Goal: Task Accomplishment & Management: Manage account settings

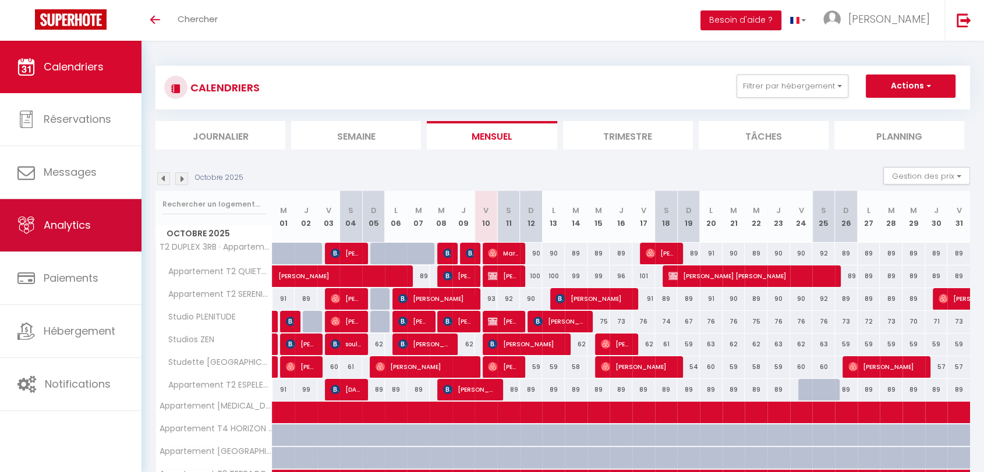
click at [76, 220] on span "Analytics" at bounding box center [67, 225] width 47 height 15
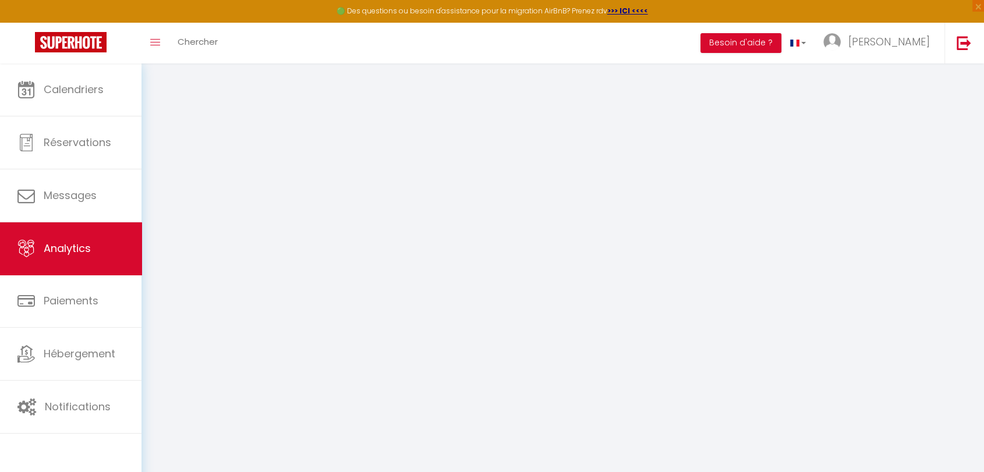
select select "2025"
select select "10"
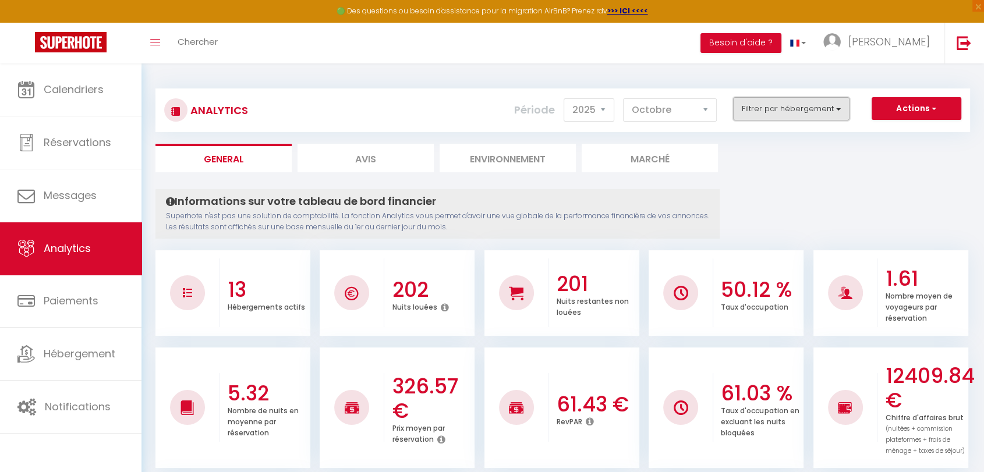
click at [838, 107] on button "Filtrer par hébergement" at bounding box center [791, 108] width 116 height 23
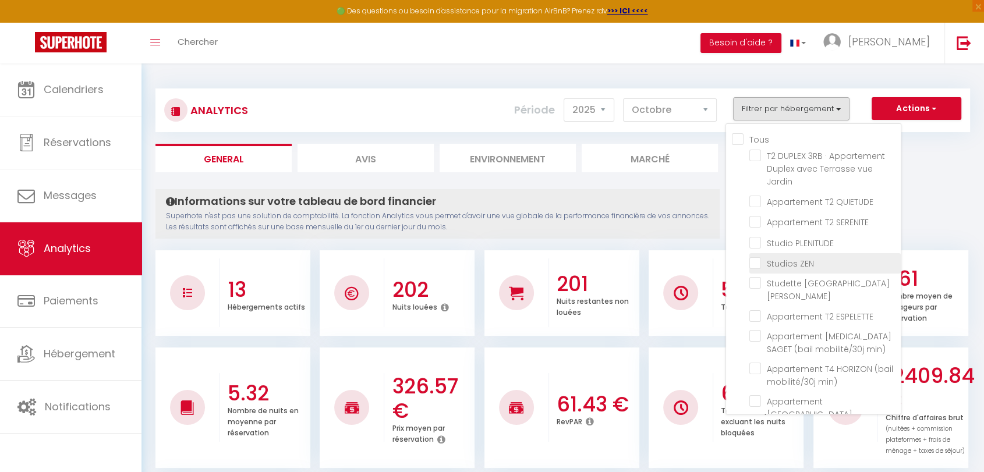
click at [758, 263] on ZEN "checkbox" at bounding box center [824, 263] width 151 height 12
checkbox ZEN "true"
checkbox Jardin "false"
checkbox QUIETUDE "false"
checkbox SERENITE "false"
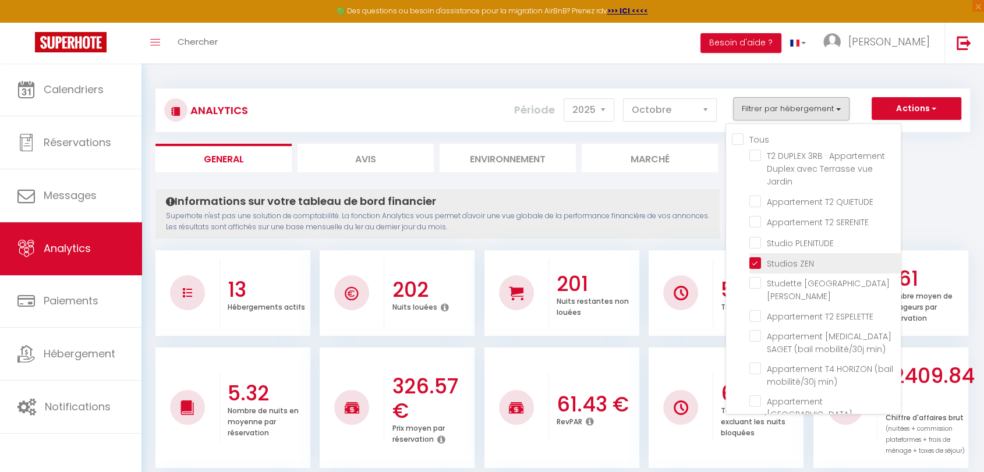
checkbox PLENITUDE "false"
checkbox St-Jean "false"
checkbox ESPELETTE "false"
checkbox min\) "false"
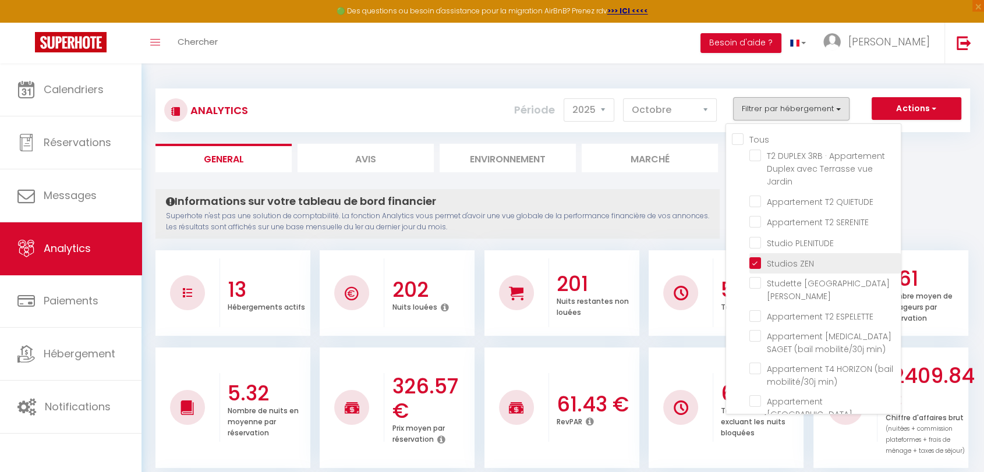
checkbox min\) "false"
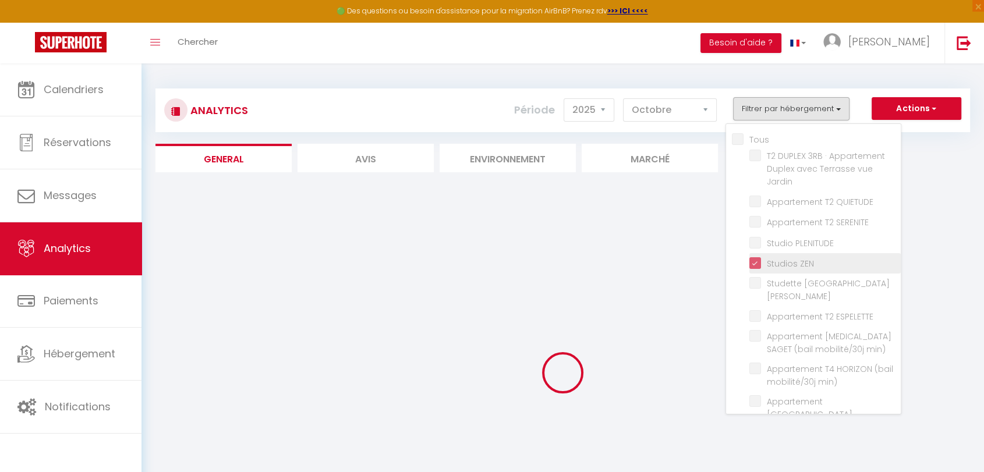
checkbox Jardin "false"
checkbox QUIETUDE "false"
checkbox SERENITE "false"
checkbox PLENITUDE "false"
checkbox St-Jean "false"
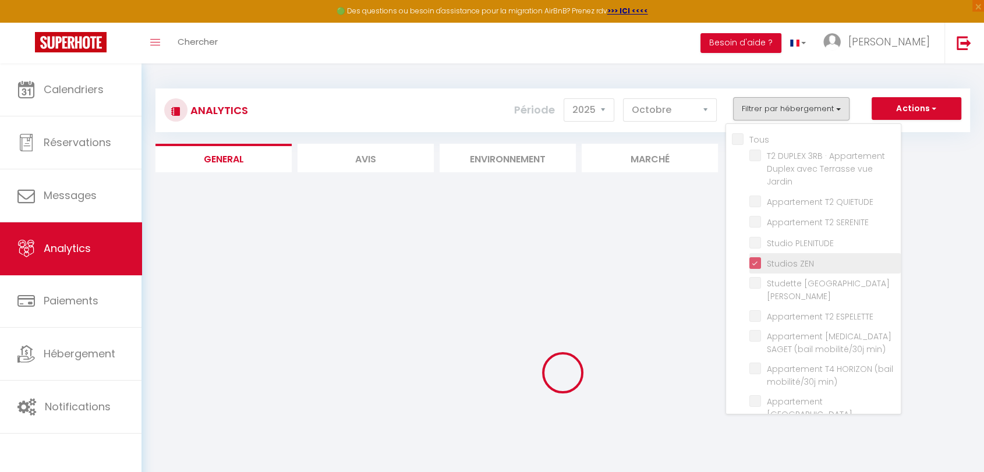
checkbox ESPELETTE "false"
checkbox min\) "false"
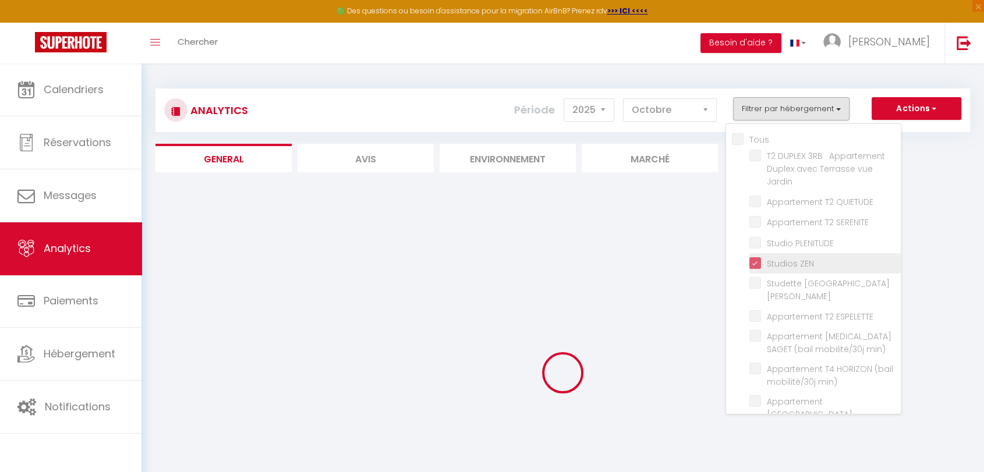
checkbox min\) "false"
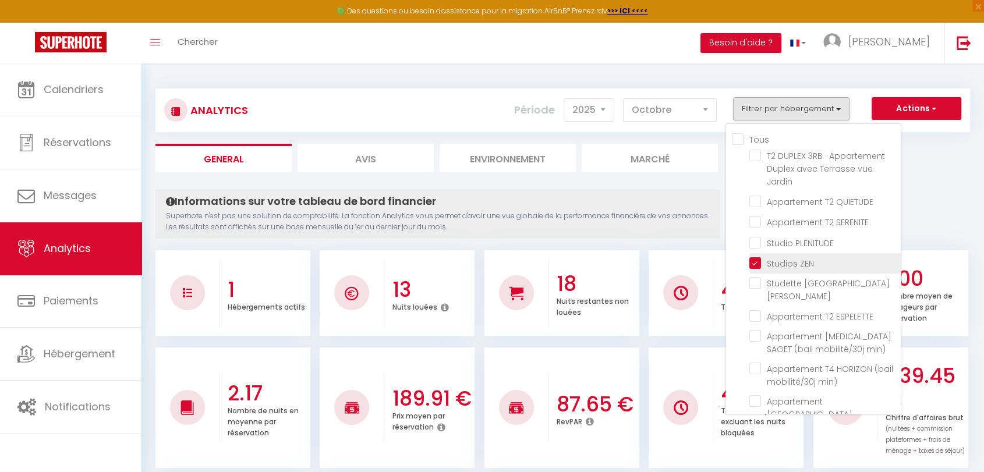
click at [761, 260] on ZEN "checkbox" at bounding box center [824, 263] width 151 height 12
checkbox ZEN "false"
checkbox Jardin "false"
checkbox QUIETUDE "false"
checkbox SERENITE "false"
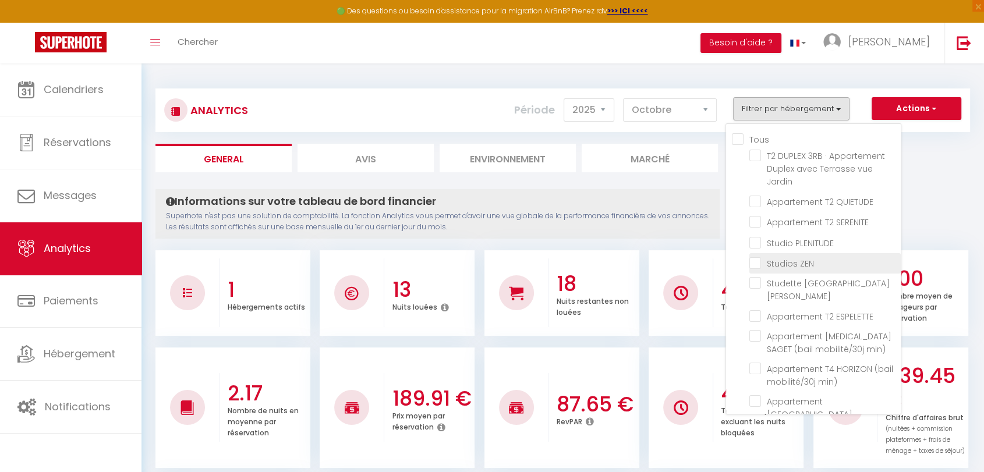
checkbox PLENITUDE "false"
checkbox St-Jean "false"
checkbox ESPELETTE "false"
checkbox min\) "false"
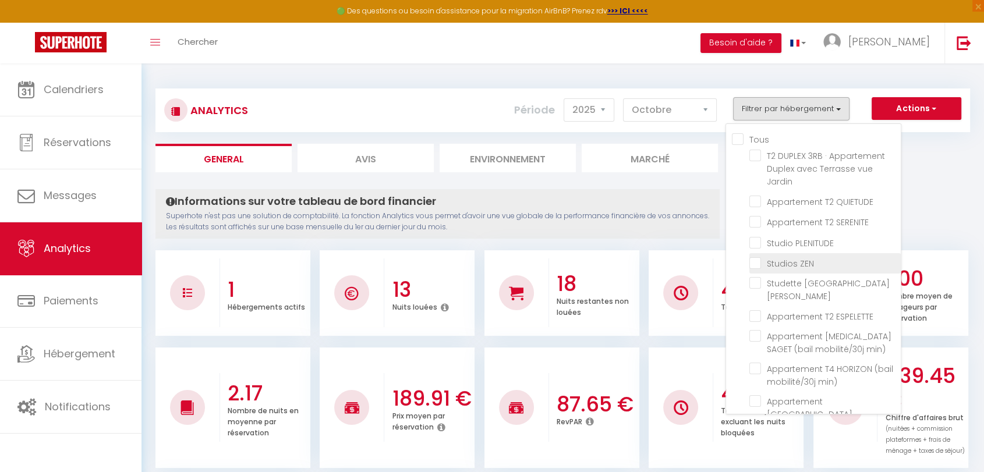
checkbox min\) "false"
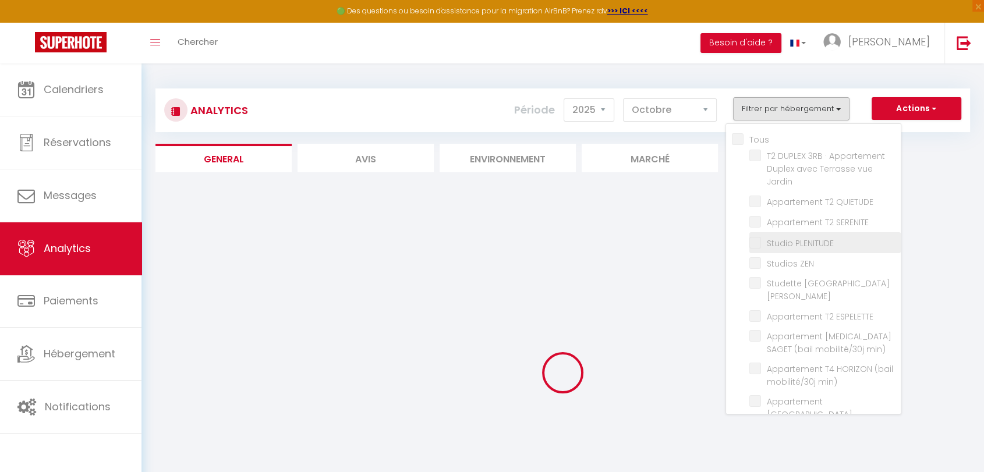
checkbox Jardin "false"
checkbox QUIETUDE "false"
checkbox SERENITE "false"
checkbox PLENITUDE "false"
checkbox St-Jean "false"
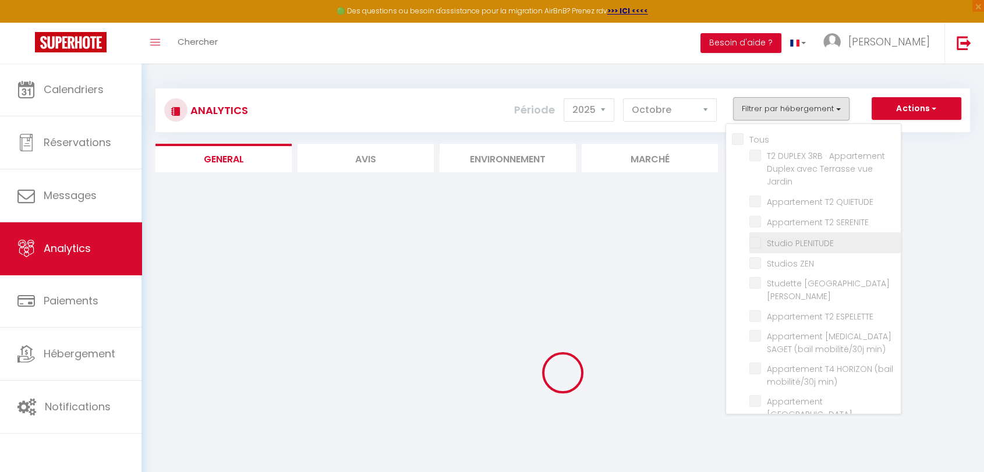
checkbox ESPELETTE "false"
checkbox min\) "false"
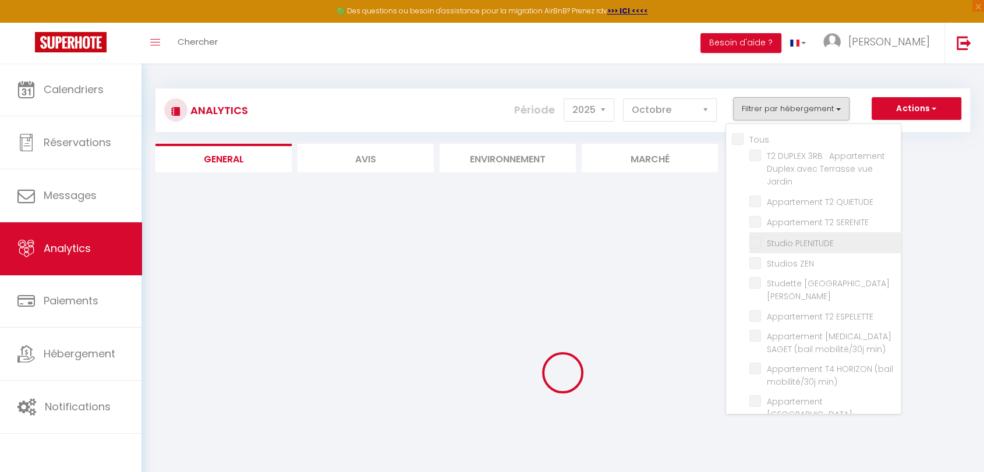
checkbox min\) "false"
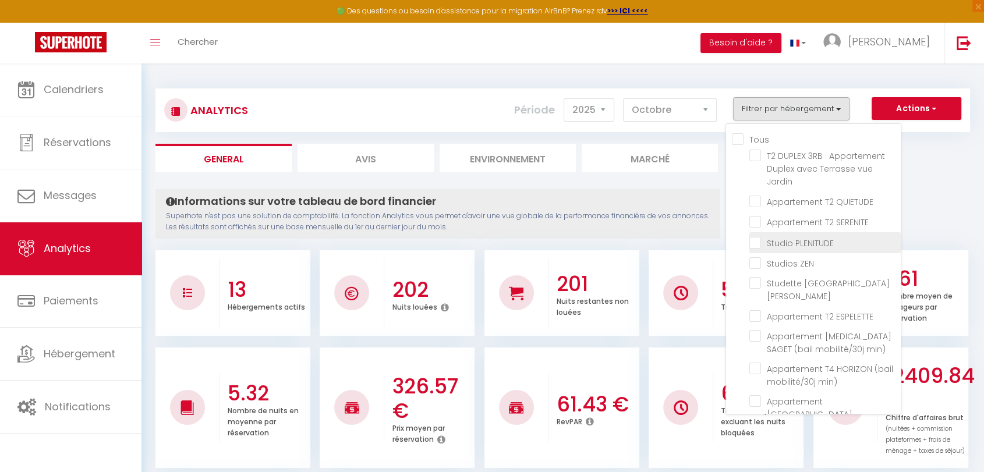
click at [758, 242] on PLENITUDE "checkbox" at bounding box center [824, 242] width 151 height 12
checkbox PLENITUDE "true"
checkbox Jardin "false"
checkbox QUIETUDE "false"
checkbox SERENITE "false"
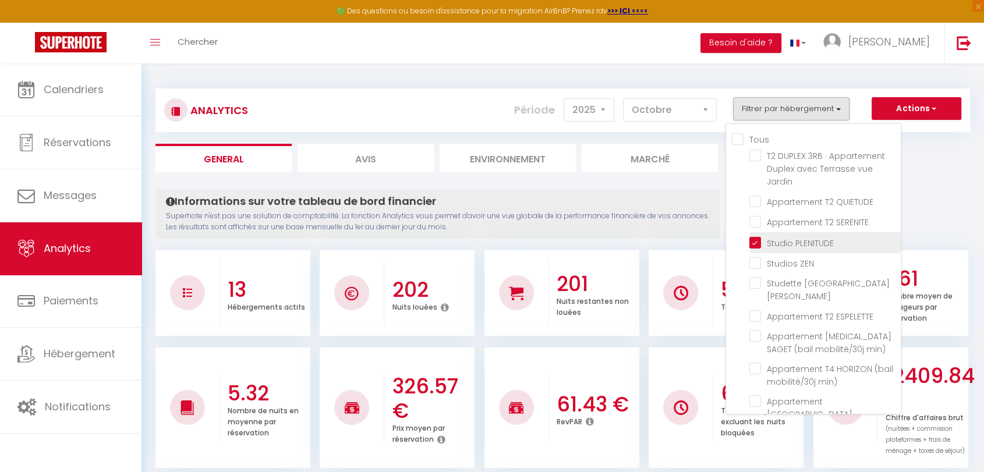
checkbox St-Jean "false"
checkbox ESPELETTE "false"
checkbox min\) "false"
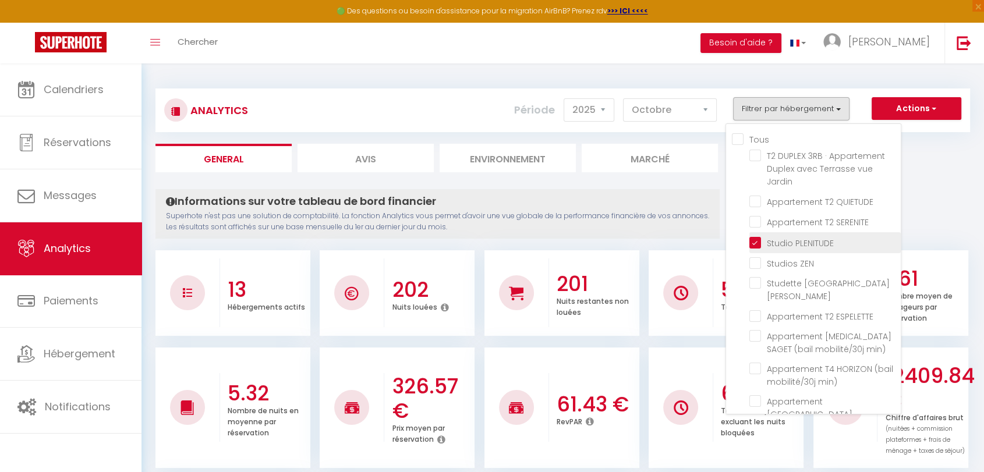
checkbox min\) "false"
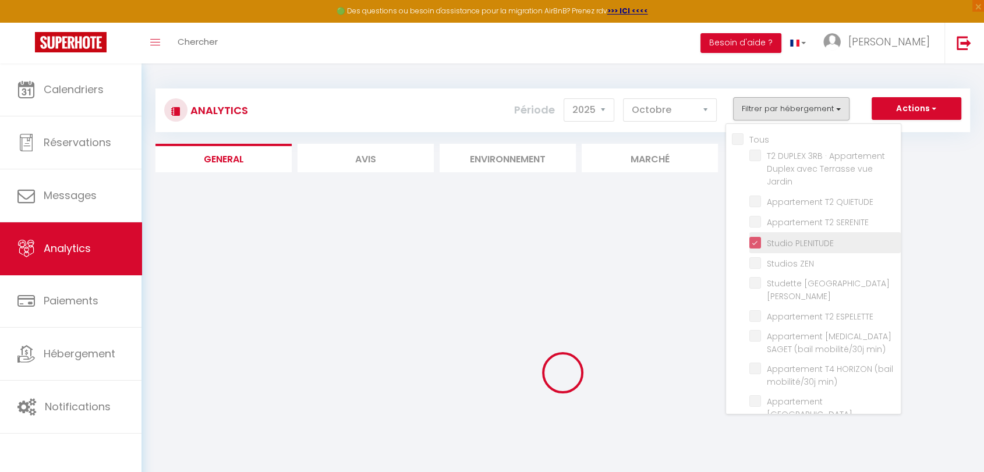
checkbox Jardin "false"
checkbox QUIETUDE "false"
checkbox SERENITE "false"
checkbox St-Jean "false"
checkbox ESPELETTE "false"
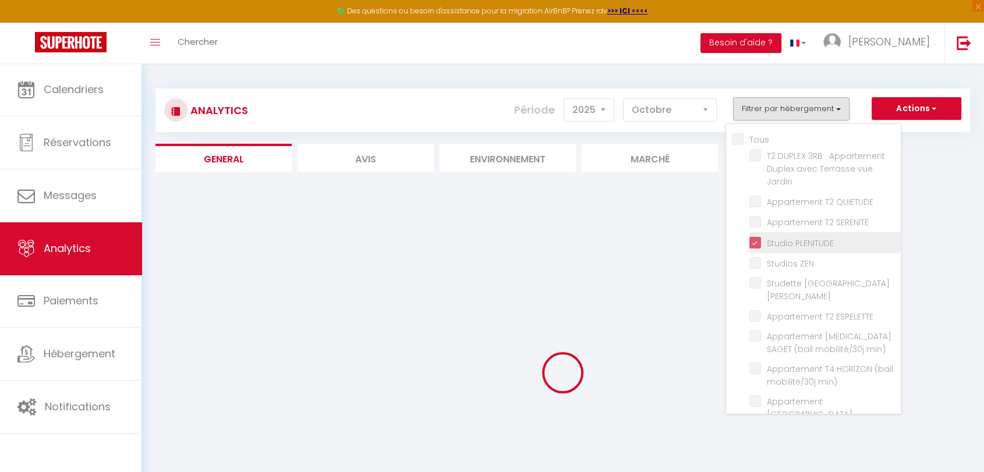
checkbox min\) "false"
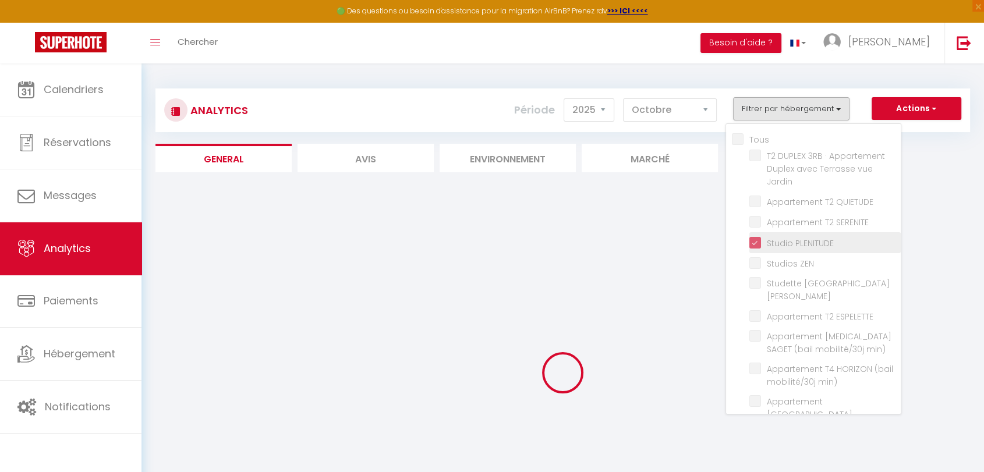
checkbox min\) "false"
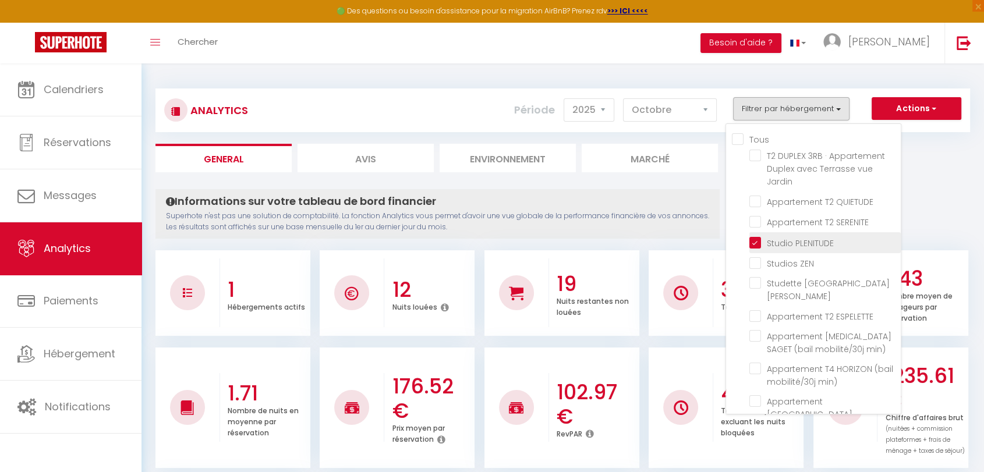
click at [759, 243] on PLENITUDE "checkbox" at bounding box center [824, 242] width 151 height 12
checkbox PLENITUDE "false"
checkbox Jardin "false"
checkbox QUIETUDE "false"
checkbox SERENITE "false"
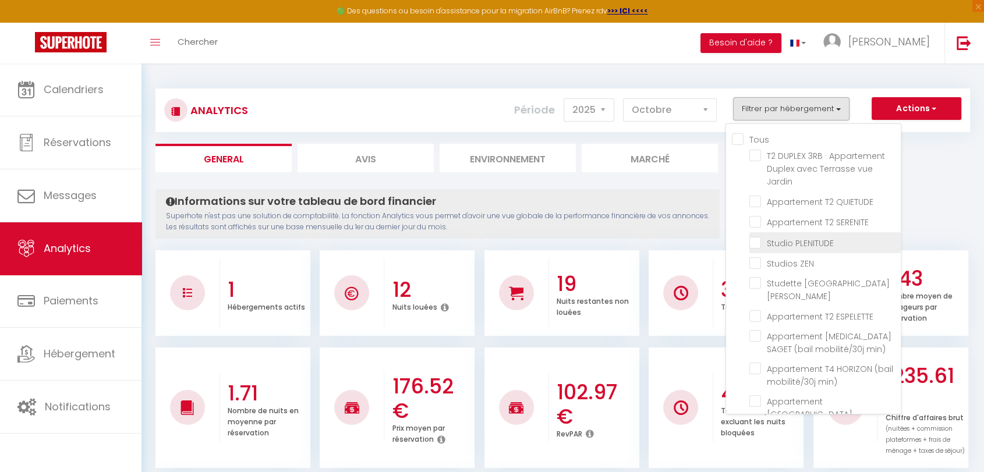
checkbox St-Jean "false"
checkbox ESPELETTE "false"
checkbox min\) "false"
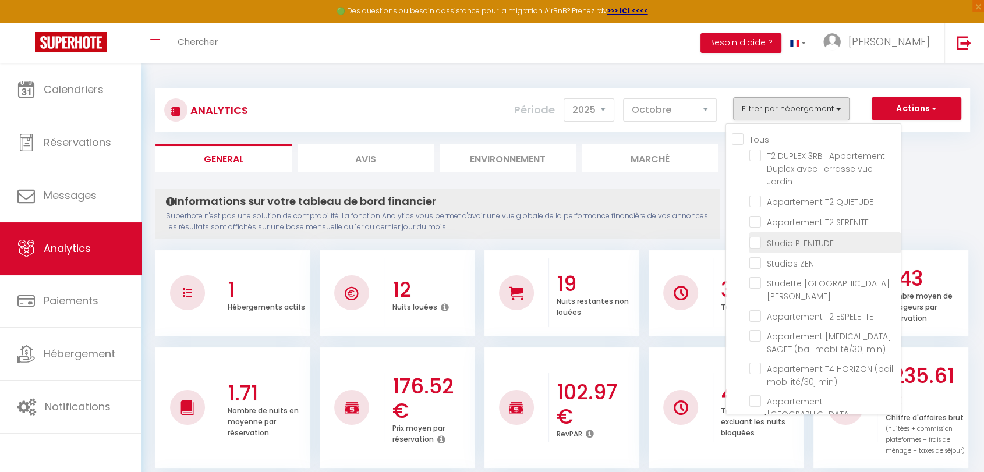
checkbox min\) "false"
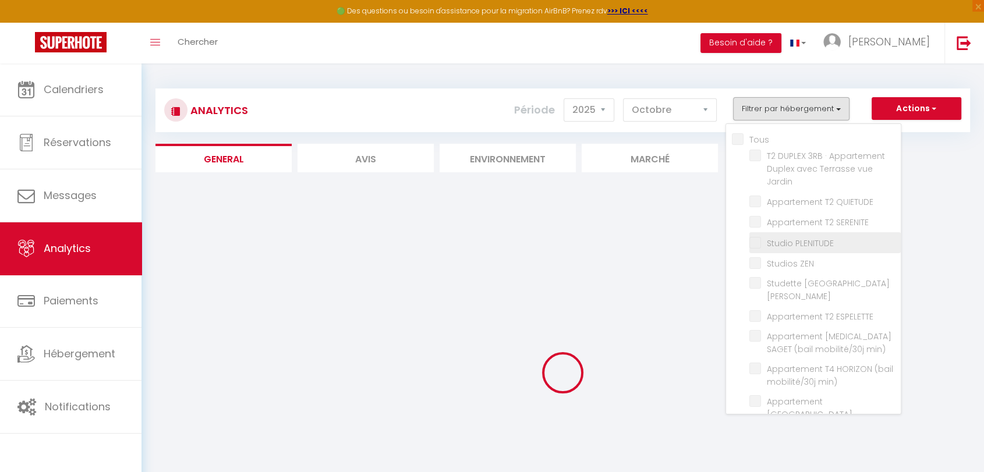
checkbox Jardin "false"
checkbox QUIETUDE "false"
checkbox SERENITE "false"
checkbox St-Jean "false"
checkbox ESPELETTE "false"
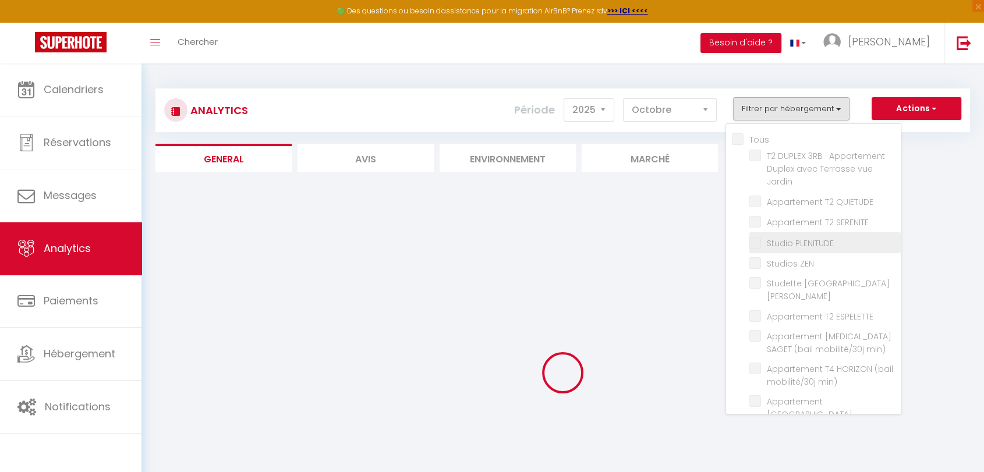
checkbox min\) "false"
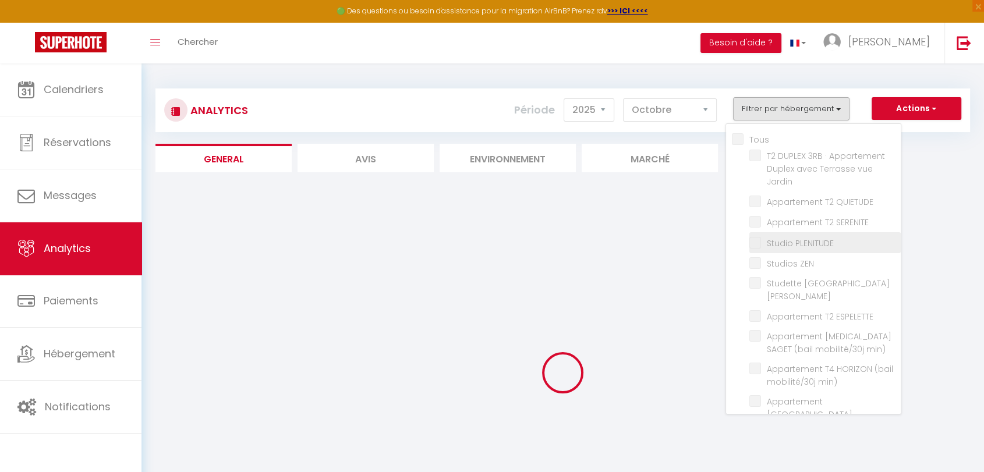
checkbox min\) "false"
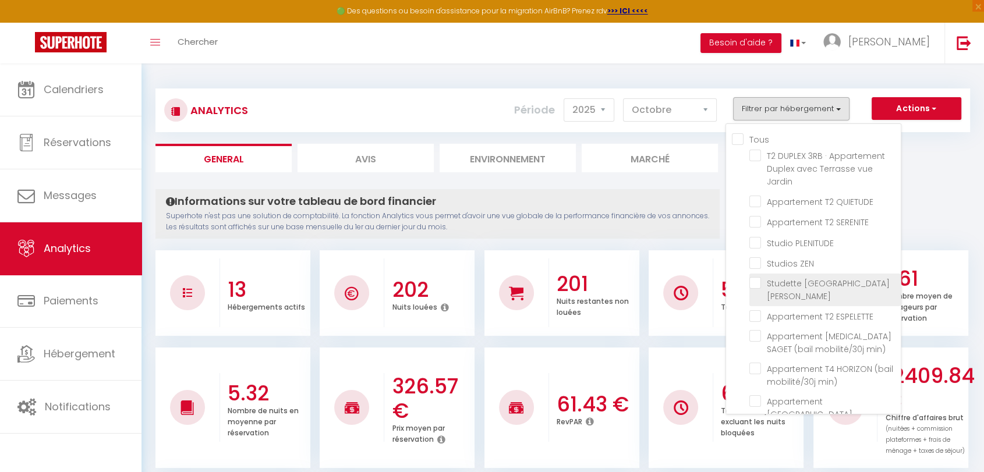
click at [756, 281] on St-Jean "checkbox" at bounding box center [824, 283] width 151 height 12
checkbox St-Jean "true"
checkbox Jardin "false"
checkbox QUIETUDE "false"
checkbox SERENITE "false"
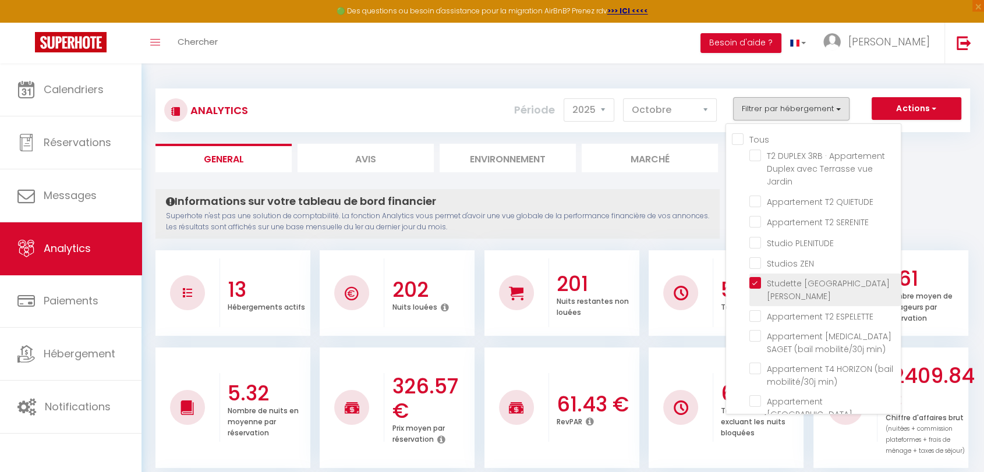
checkbox ESPELETTE "false"
checkbox min\) "false"
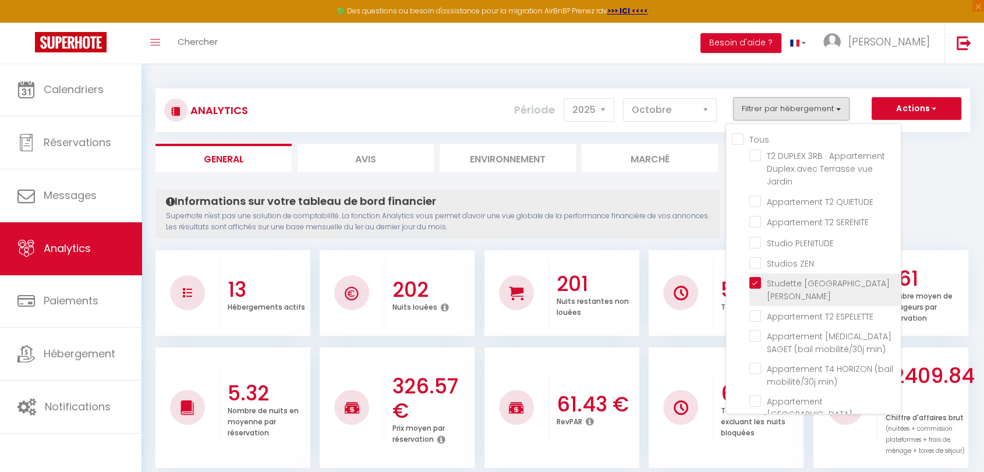
checkbox min\) "false"
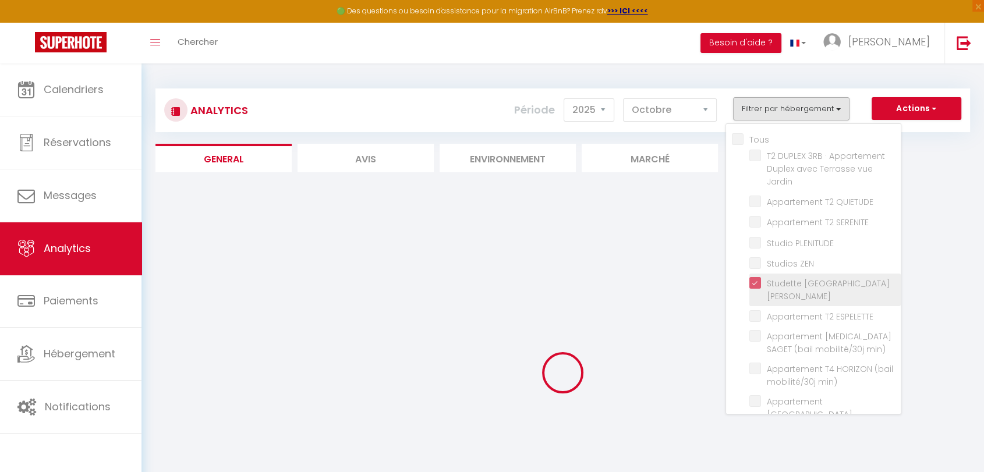
checkbox Jardin "false"
checkbox QUIETUDE "false"
checkbox SERENITE "false"
checkbox ESPELETTE "false"
checkbox min\) "false"
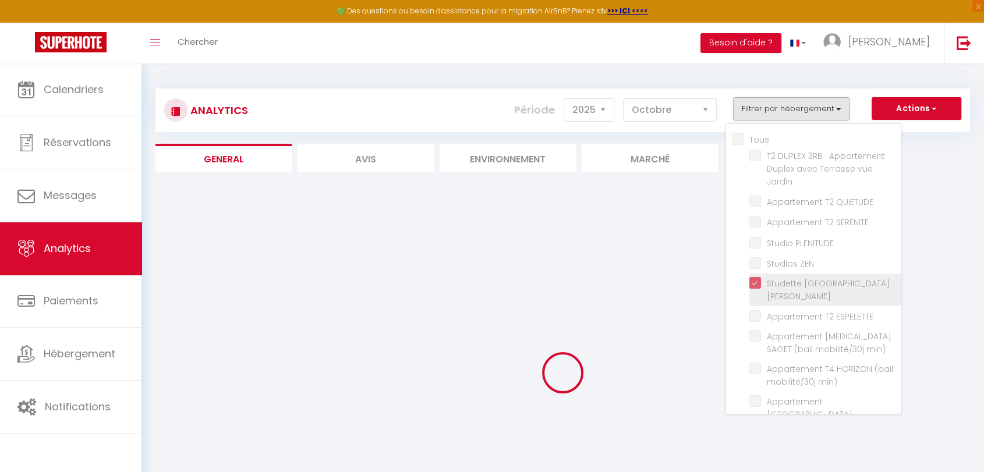
checkbox min\) "false"
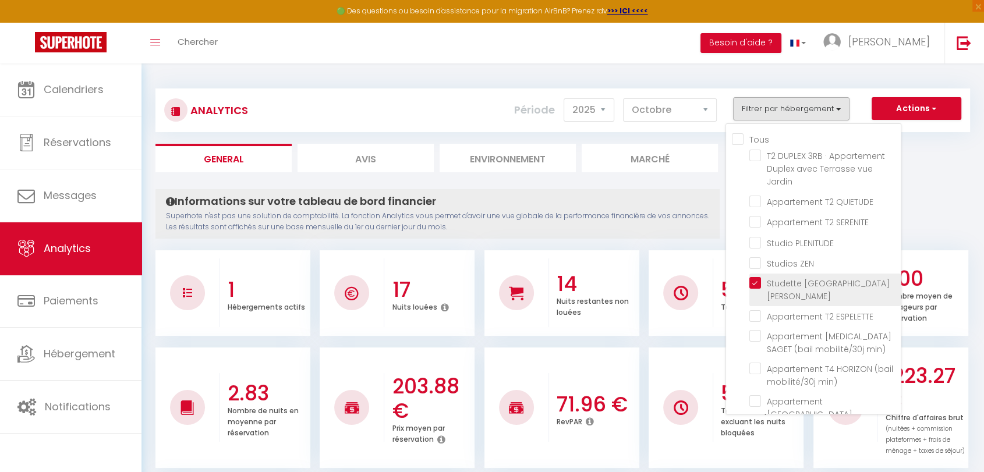
click at [758, 281] on St-Jean "checkbox" at bounding box center [824, 283] width 151 height 12
checkbox St-Jean "false"
checkbox Jardin "false"
checkbox QUIETUDE "false"
checkbox SERENITE "false"
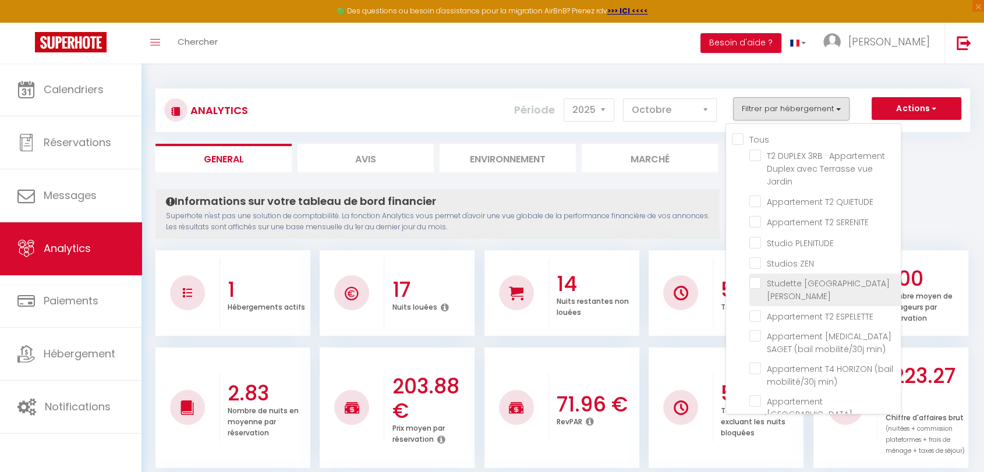
checkbox ESPELETTE "false"
checkbox min\) "false"
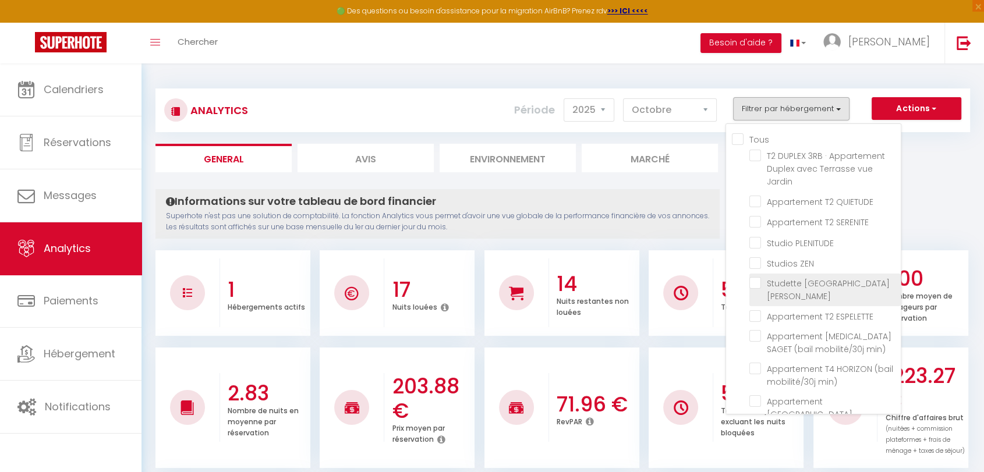
checkbox min\) "false"
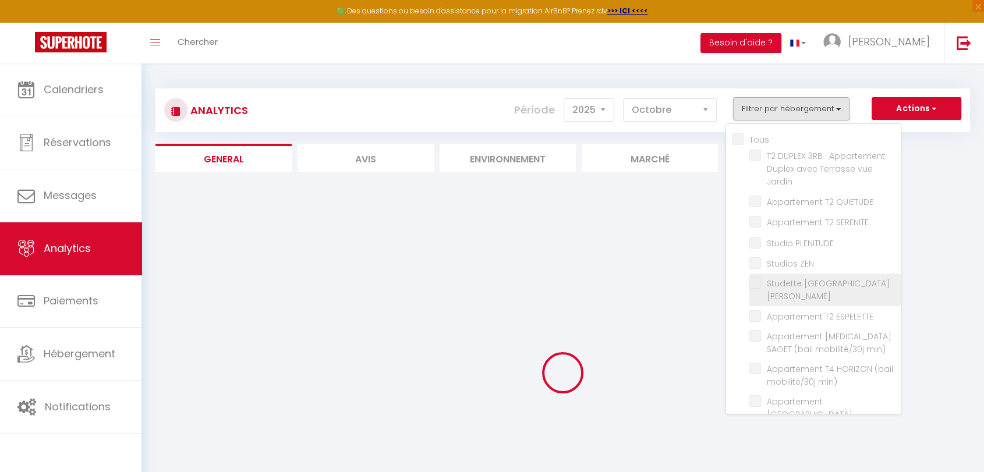
checkbox Jardin "false"
checkbox QUIETUDE "false"
checkbox SERENITE "false"
checkbox ESPELETTE "false"
checkbox min\) "false"
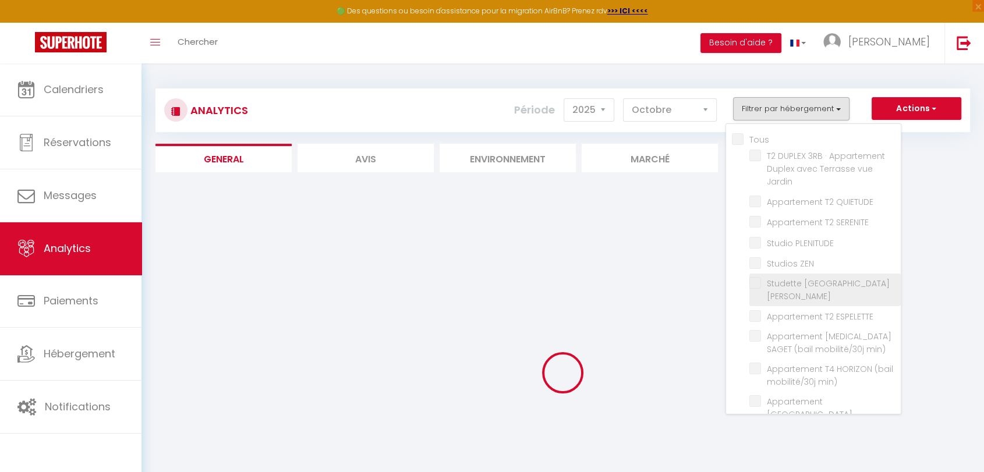
checkbox min\) "false"
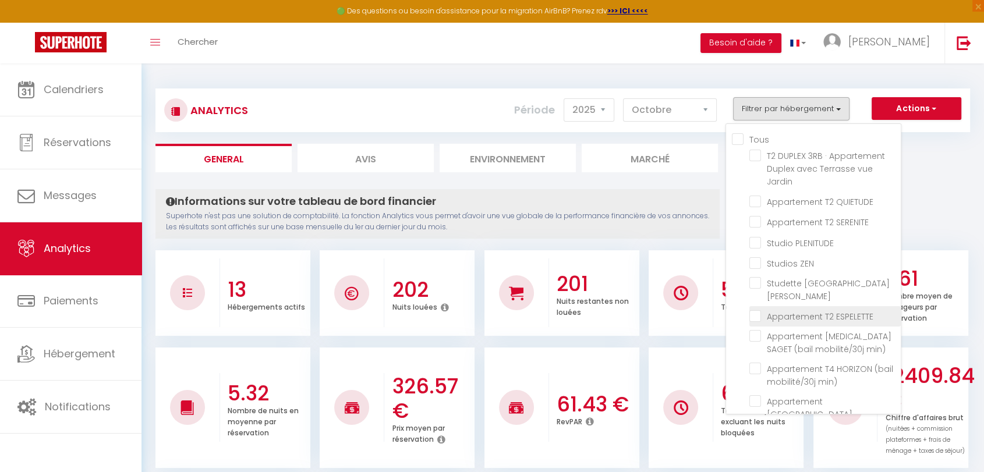
click at [758, 310] on ESPELETTE "checkbox" at bounding box center [824, 316] width 151 height 12
checkbox ESPELETTE "true"
checkbox Jardin "false"
checkbox QUIETUDE "false"
checkbox SERENITE "false"
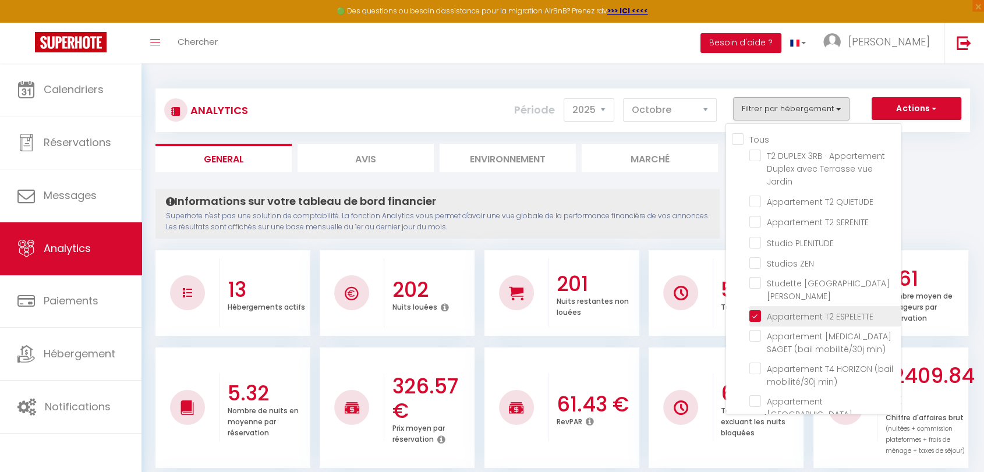
checkbox min\) "false"
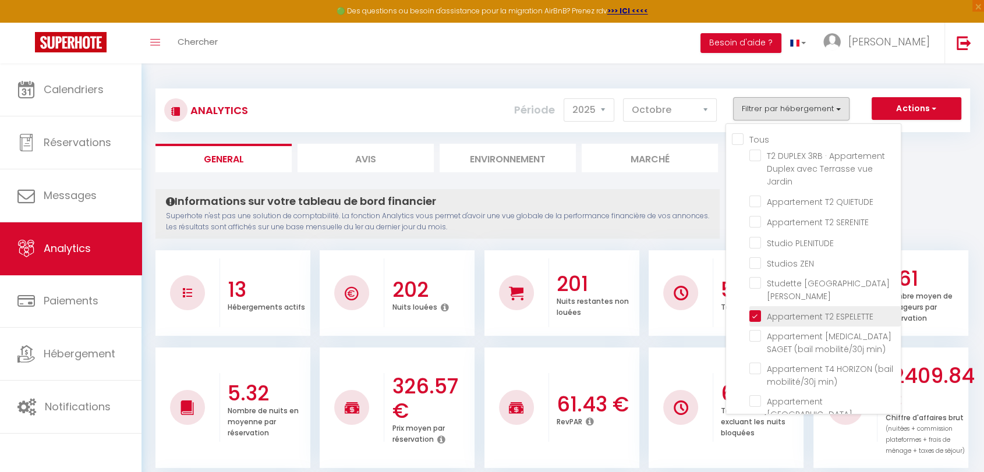
checkbox min\) "false"
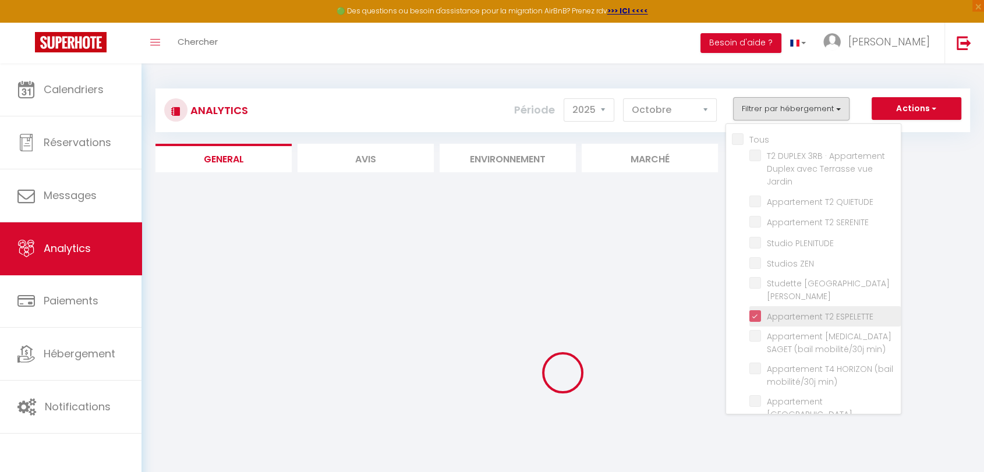
checkbox Jardin "false"
checkbox QUIETUDE "false"
checkbox SERENITE "false"
checkbox min\) "false"
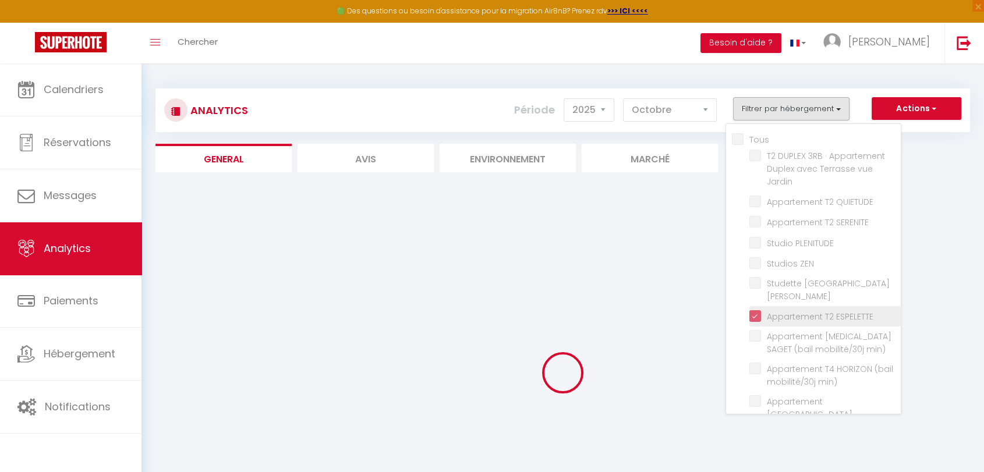
checkbox min\) "false"
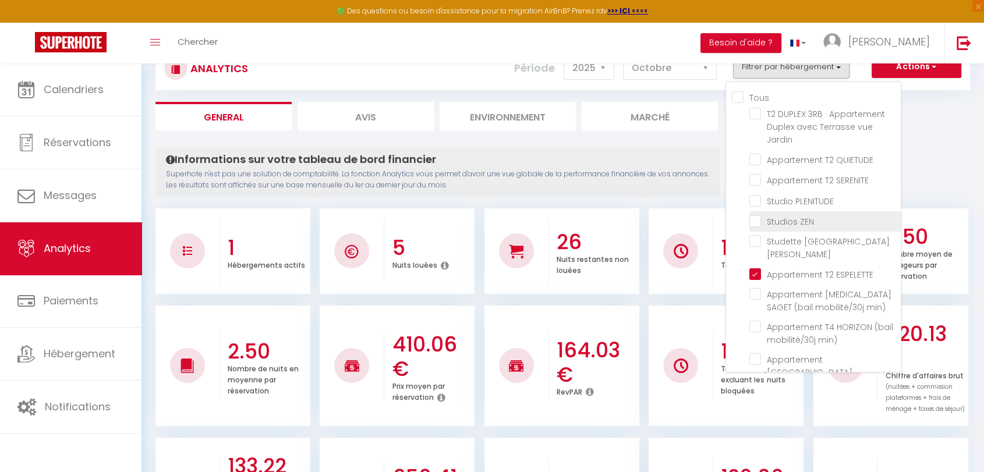
scroll to position [65, 0]
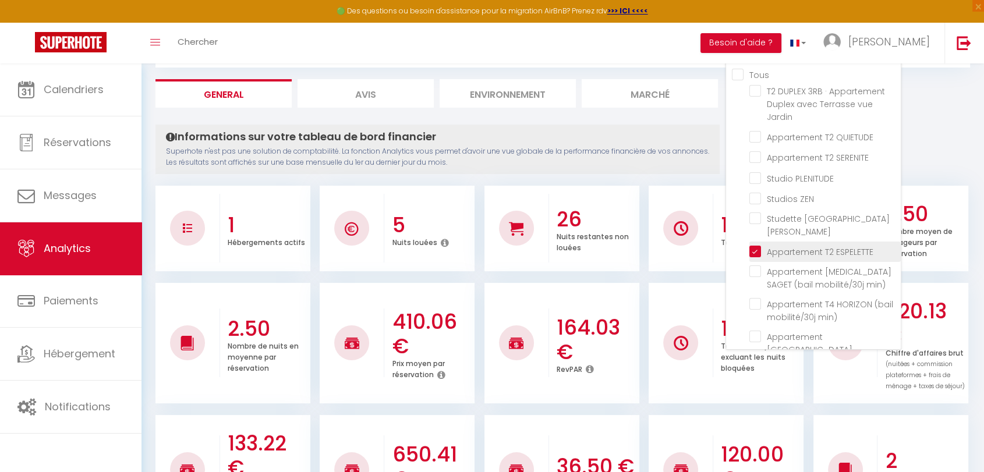
click at [759, 245] on ESPELETTE "checkbox" at bounding box center [824, 251] width 151 height 12
checkbox ESPELETTE "false"
checkbox Jardin "false"
checkbox QUIETUDE "false"
checkbox SERENITE "false"
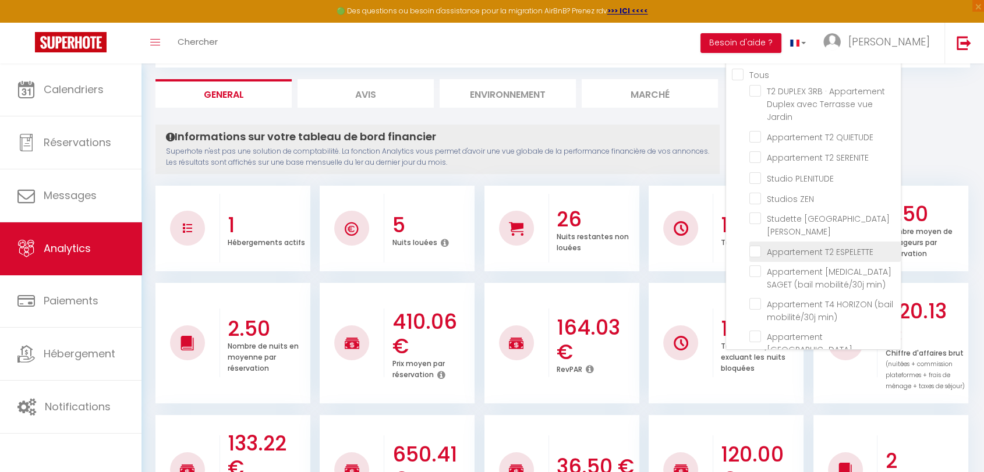
checkbox min\) "false"
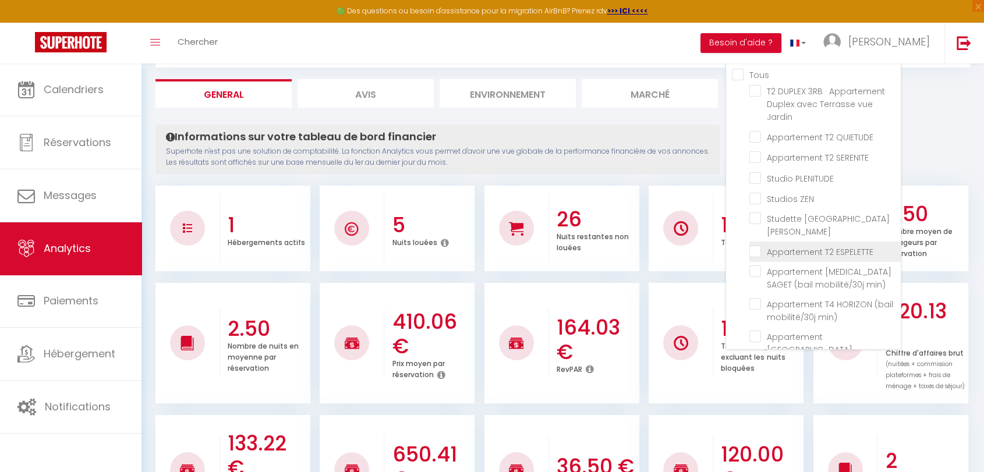
checkbox min\) "false"
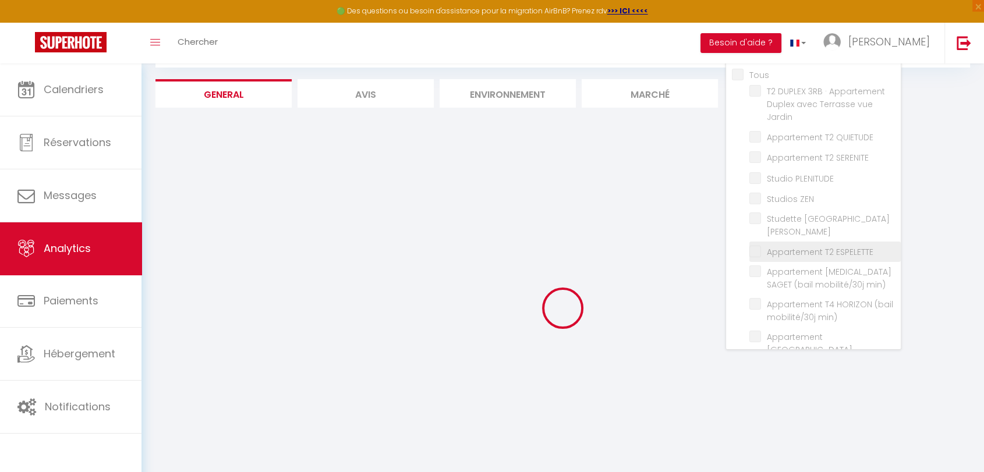
checkbox Jardin "false"
checkbox QUIETUDE "false"
checkbox SERENITE "false"
checkbox min\) "false"
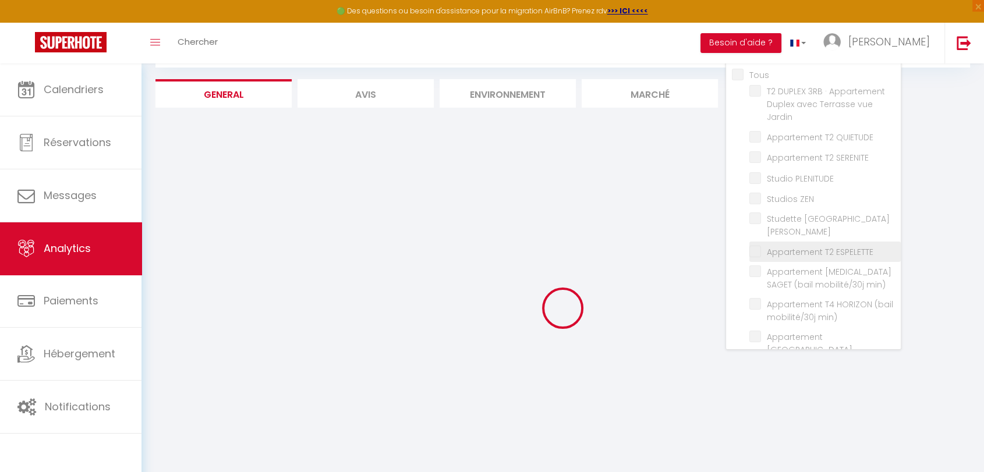
checkbox min\) "false"
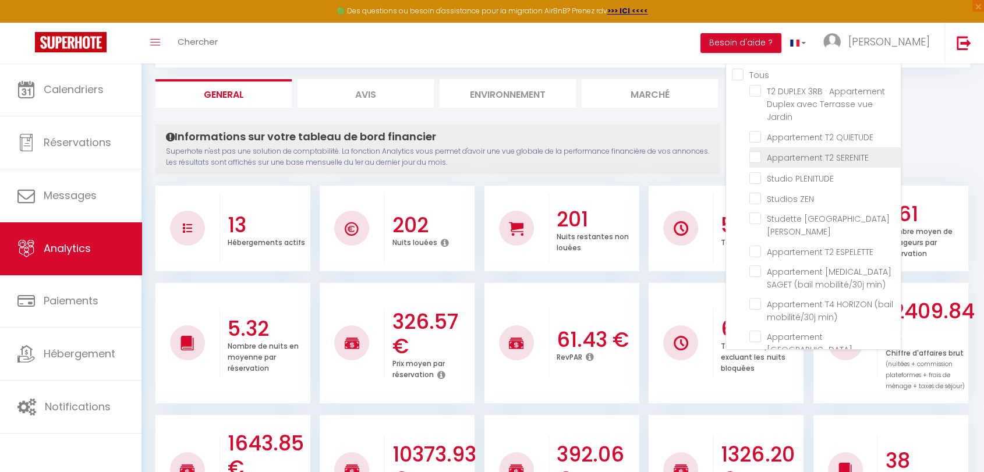
click at [755, 156] on SERENITE "checkbox" at bounding box center [824, 157] width 151 height 12
checkbox SERENITE "true"
checkbox Jardin "false"
checkbox QUIETUDE "false"
checkbox min\) "false"
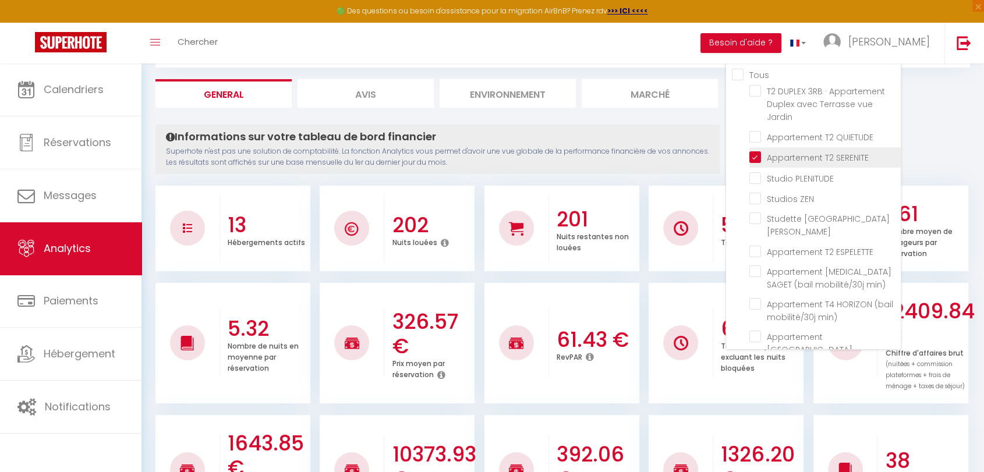
checkbox min\) "false"
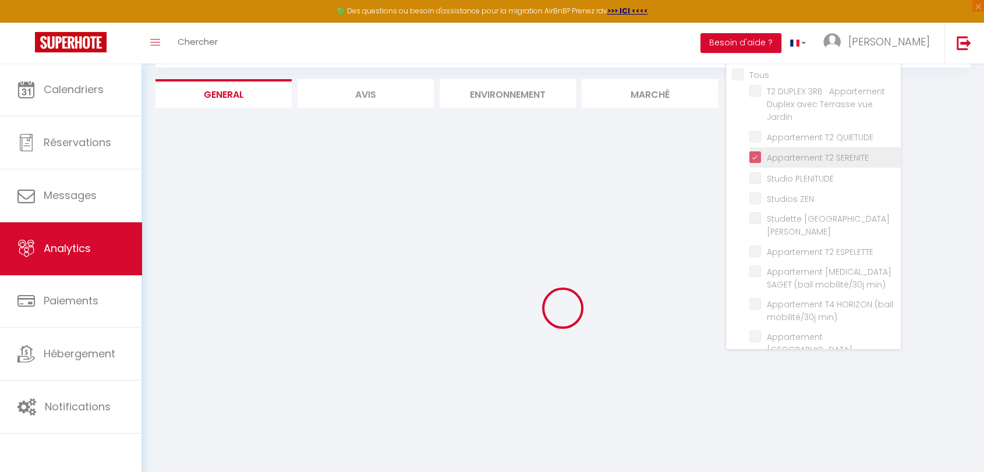
checkbox Jardin "false"
checkbox QUIETUDE "false"
checkbox min\) "false"
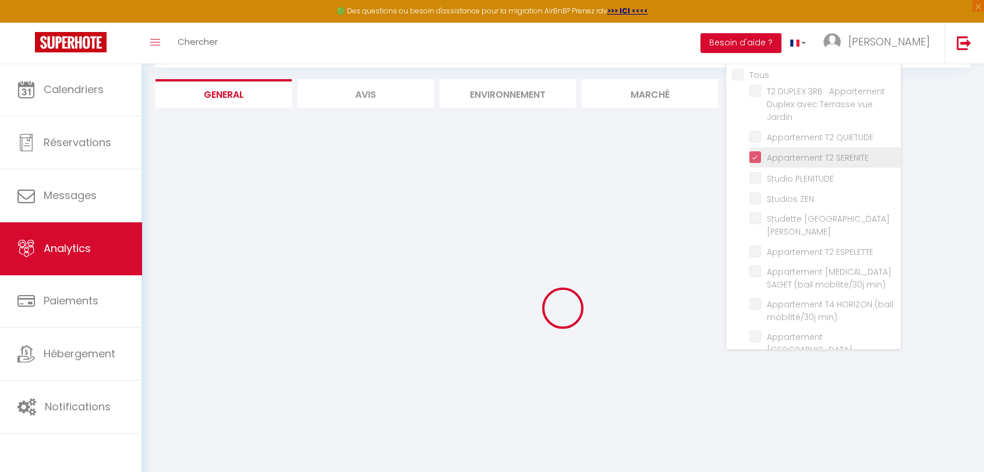
checkbox min\) "false"
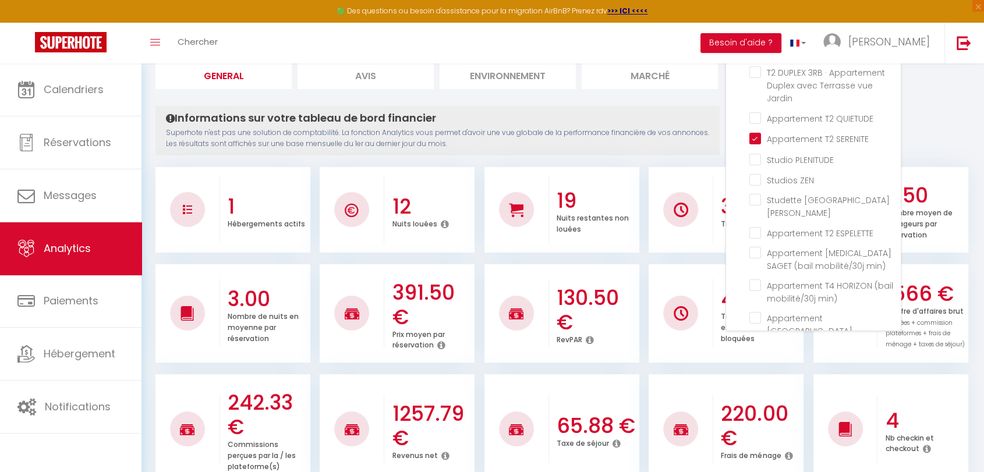
scroll to position [0, 0]
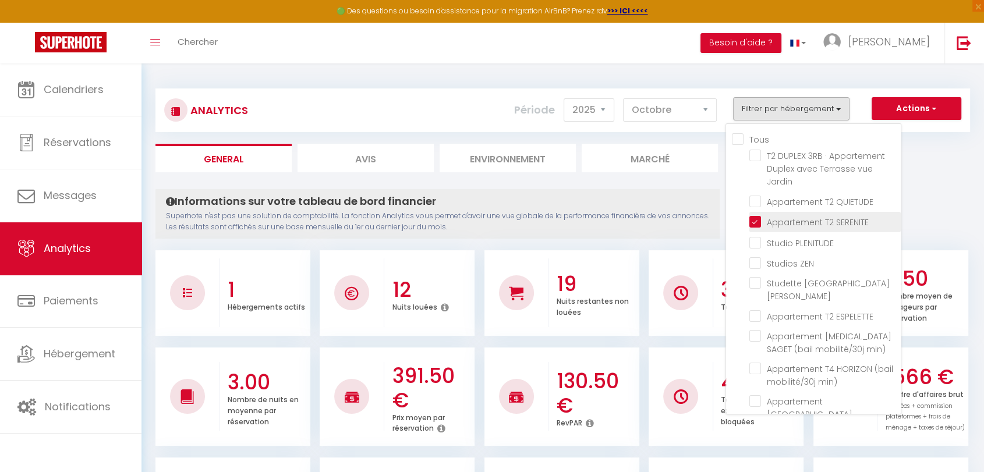
click at [755, 219] on SERENITE "checkbox" at bounding box center [824, 221] width 151 height 12
checkbox SERENITE "false"
checkbox Jardin "false"
checkbox QUIETUDE "false"
checkbox min\) "false"
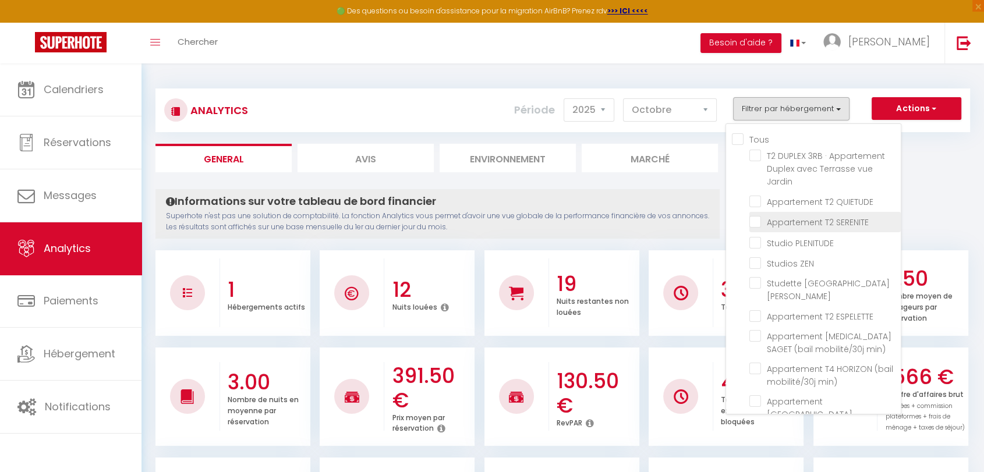
checkbox min\) "false"
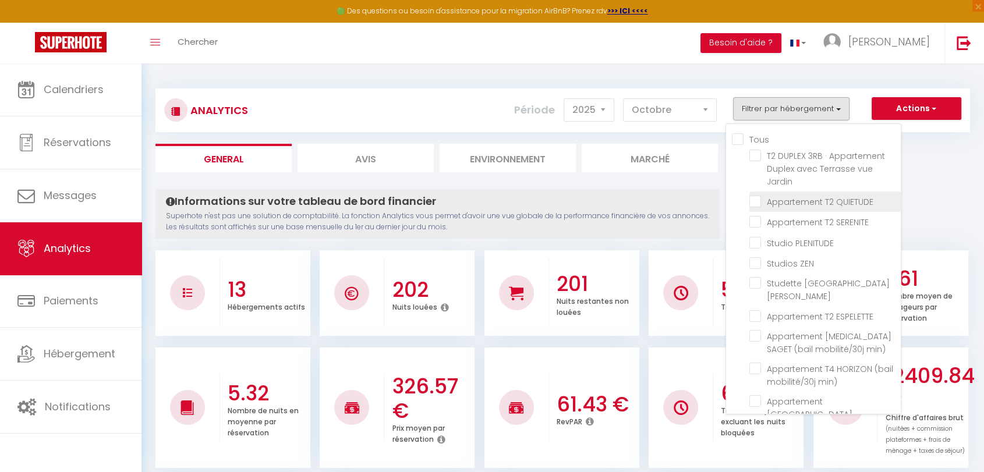
click at [754, 199] on QUIETUDE "checkbox" at bounding box center [824, 201] width 151 height 12
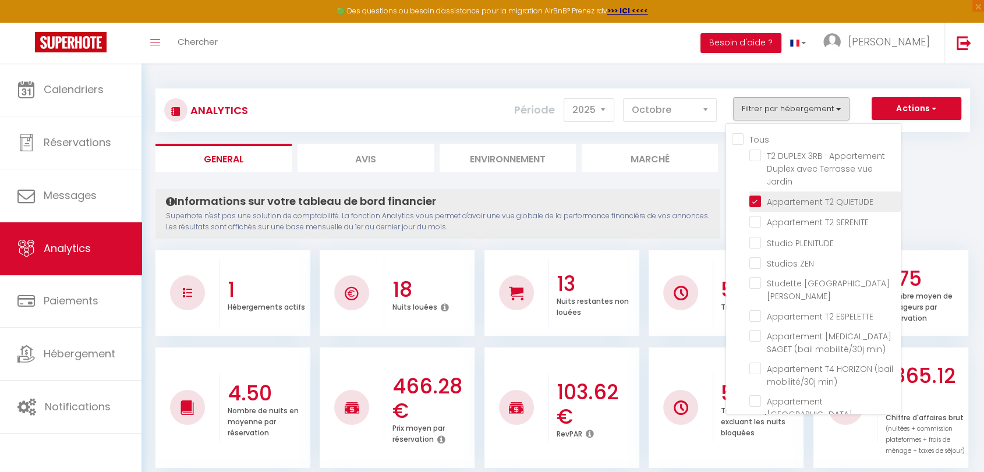
click at [758, 203] on QUIETUDE "checkbox" at bounding box center [824, 201] width 151 height 12
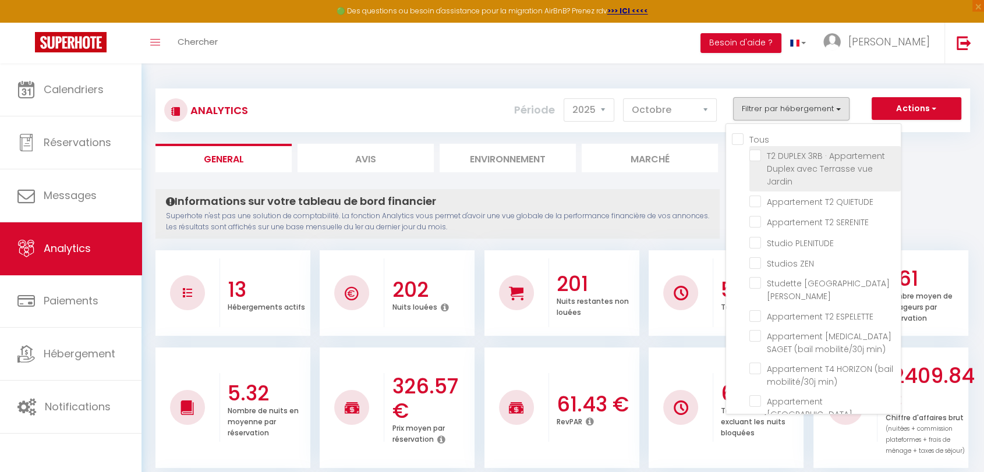
click at [756, 153] on Jardin "checkbox" at bounding box center [824, 156] width 151 height 12
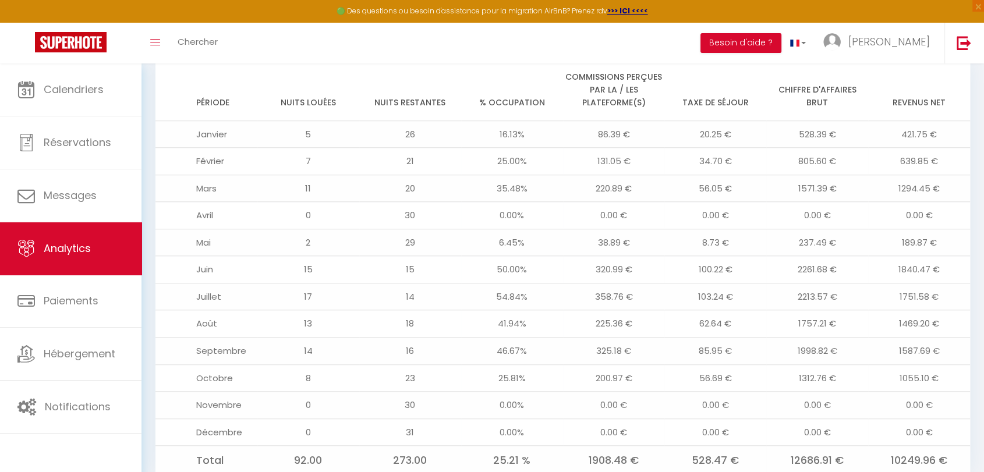
scroll to position [977, 0]
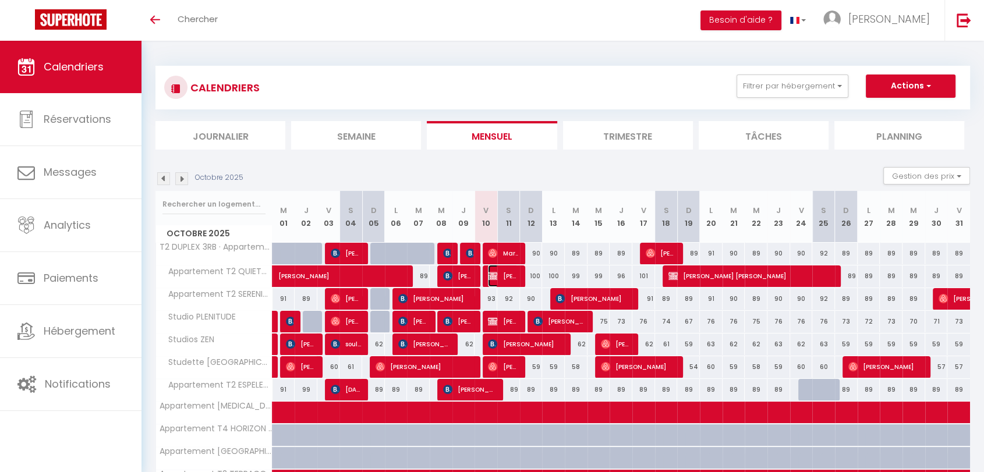
click at [500, 278] on span "[PERSON_NAME]" at bounding box center [503, 276] width 30 height 22
select select "OK"
select select "KO"
select select "0"
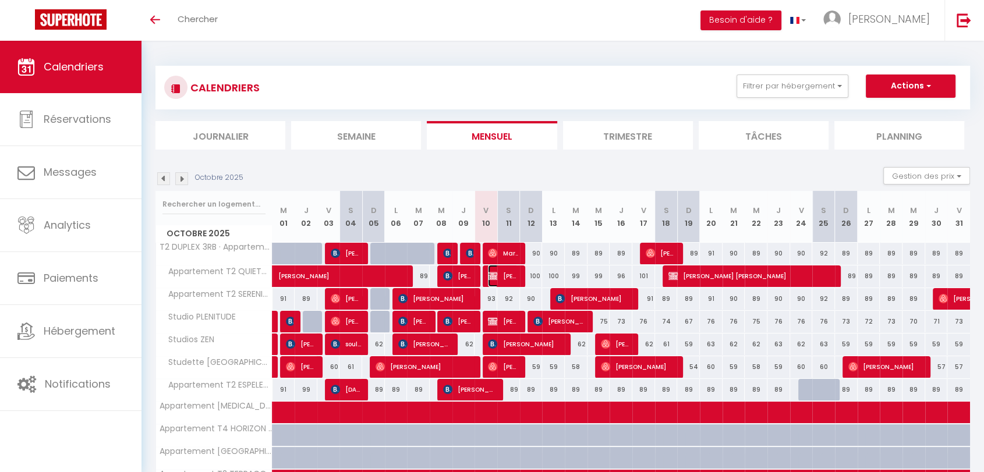
select select "1"
select select
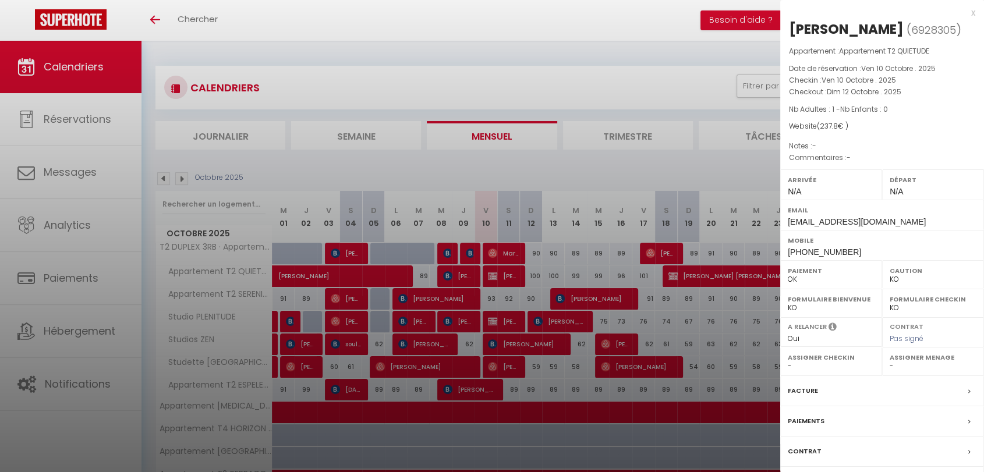
click at [859, 376] on div "Facture" at bounding box center [882, 391] width 204 height 30
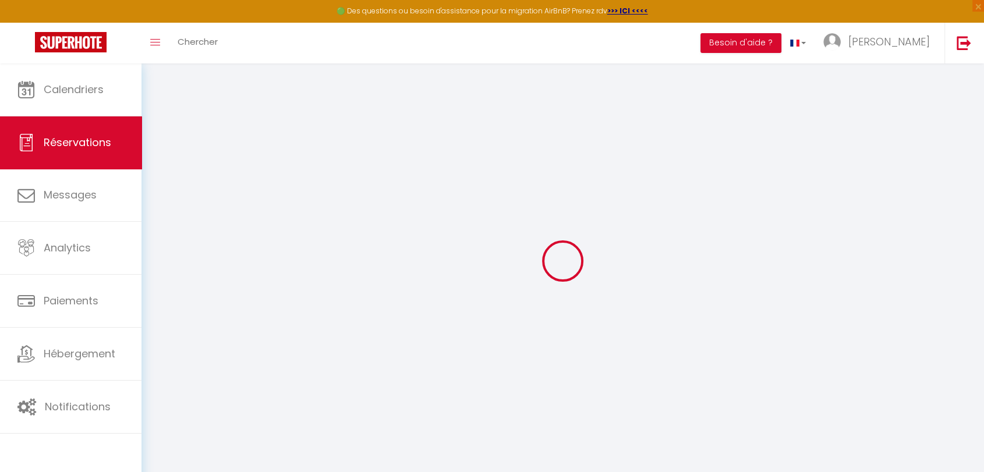
select select "cleaning"
select select "taxes"
select select
checkbox input "false"
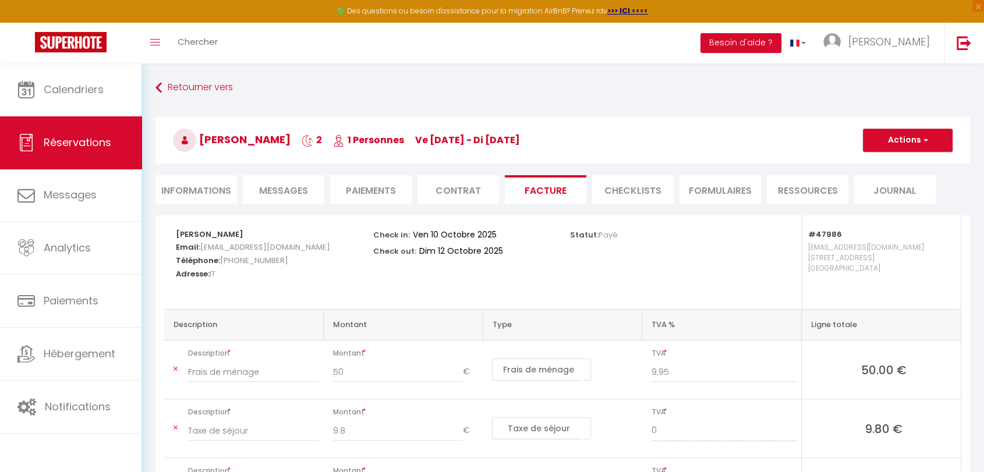
click at [884, 128] on h3 "Marie Dodien 2 1 Personnes ve 10 Oct - di 12 Oct" at bounding box center [562, 140] width 815 height 47
click at [881, 143] on button "Actions" at bounding box center [908, 140] width 90 height 23
click at [882, 182] on link "Aperçu et éditer" at bounding box center [899, 181] width 98 height 15
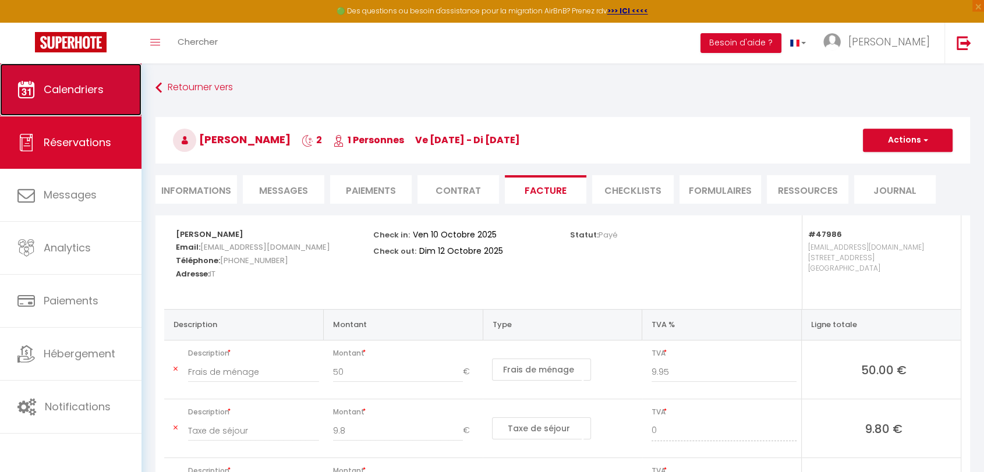
click at [91, 90] on span "Calendriers" at bounding box center [74, 89] width 60 height 15
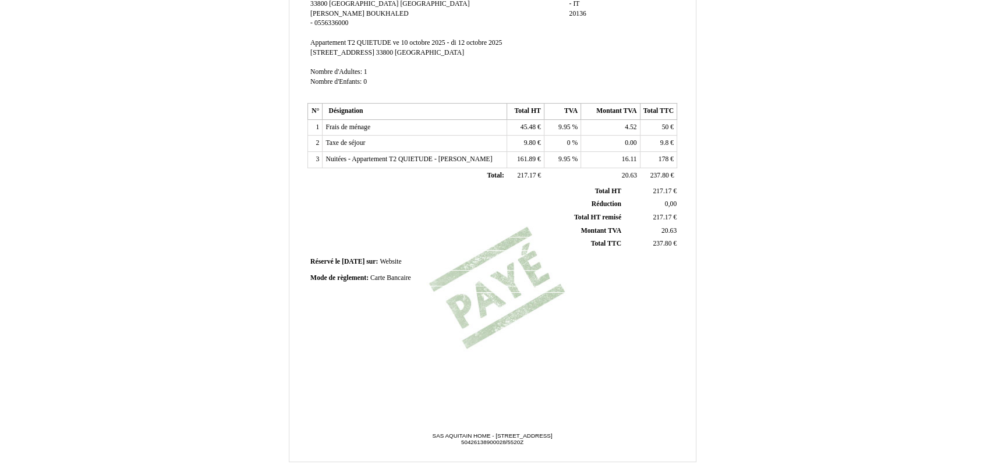
scroll to position [231, 0]
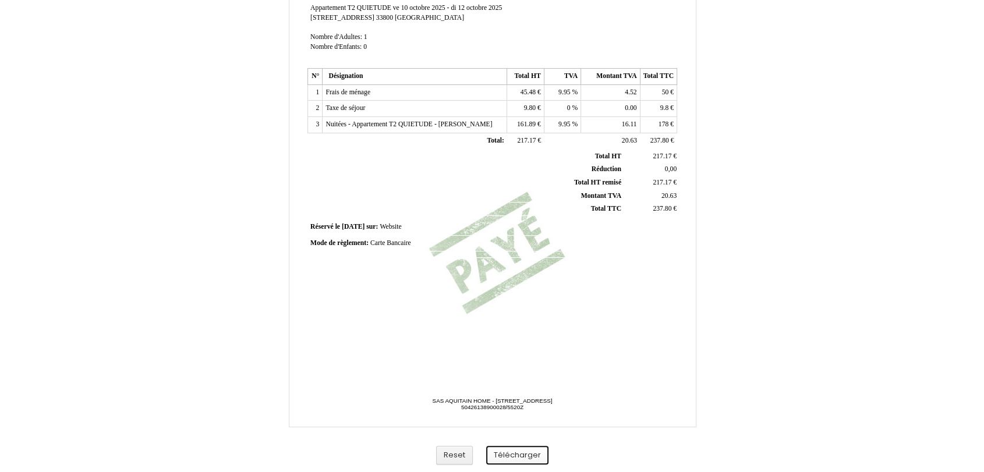
click at [511, 457] on button "Télécharger" at bounding box center [517, 455] width 62 height 19
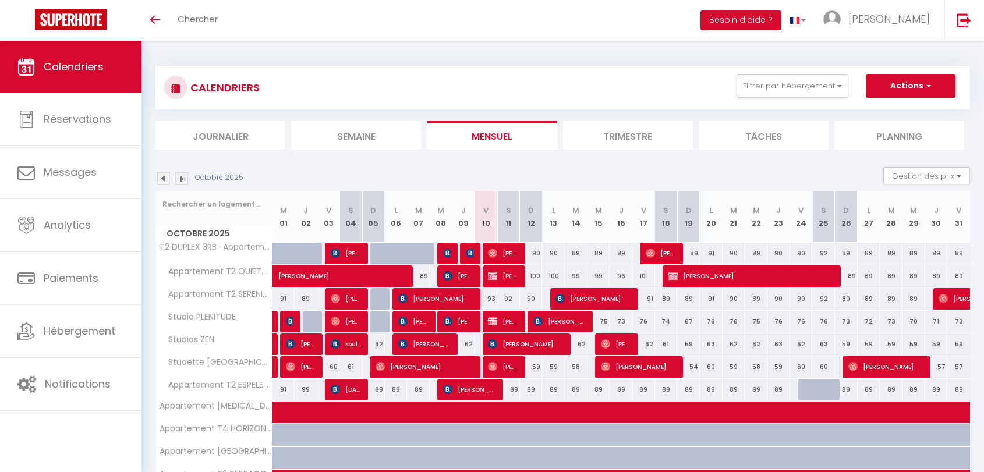
select select
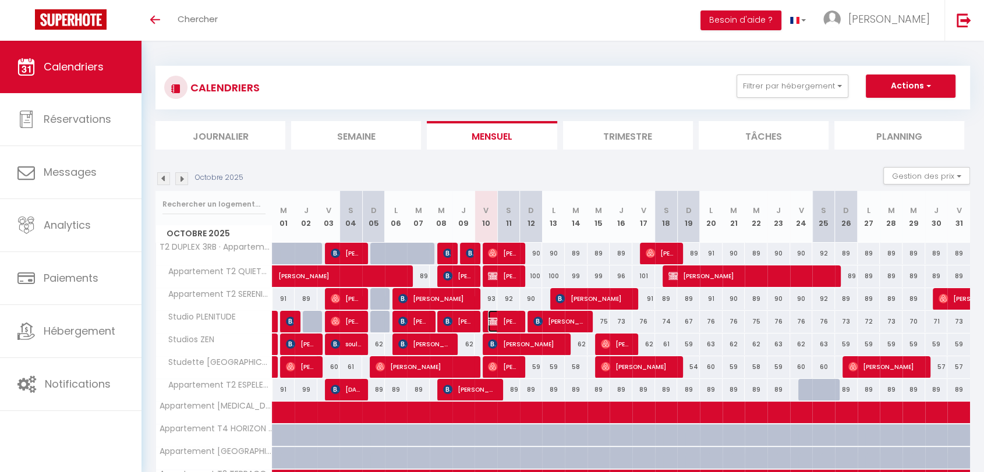
click at [506, 326] on span "[PERSON_NAME]" at bounding box center [503, 321] width 30 height 22
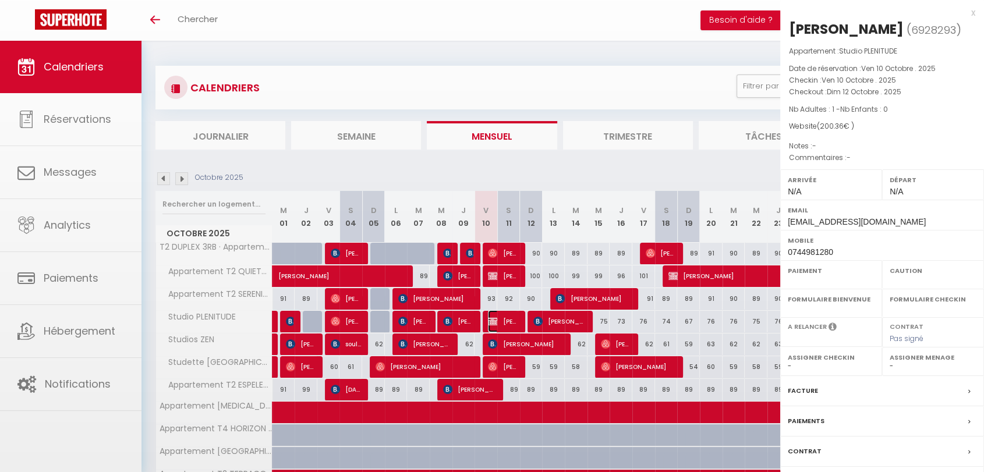
select select "OK"
select select "KO"
select select "0"
select select "1"
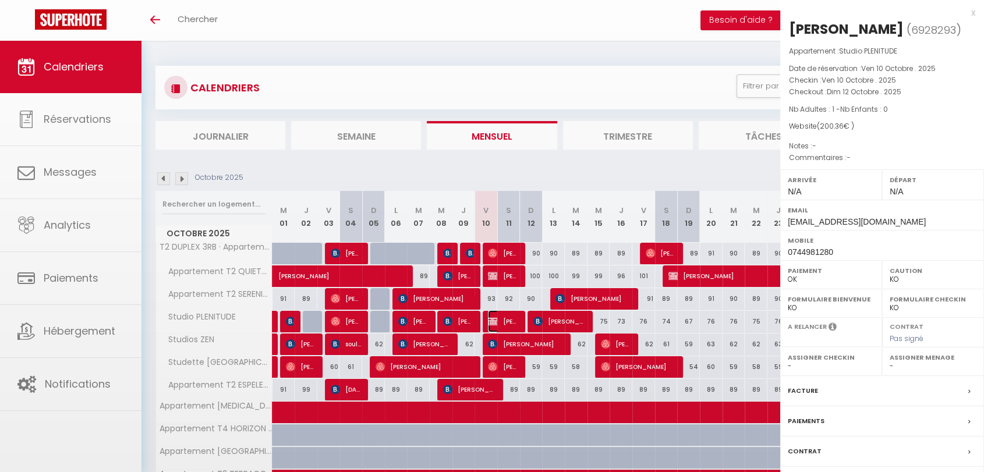
select select
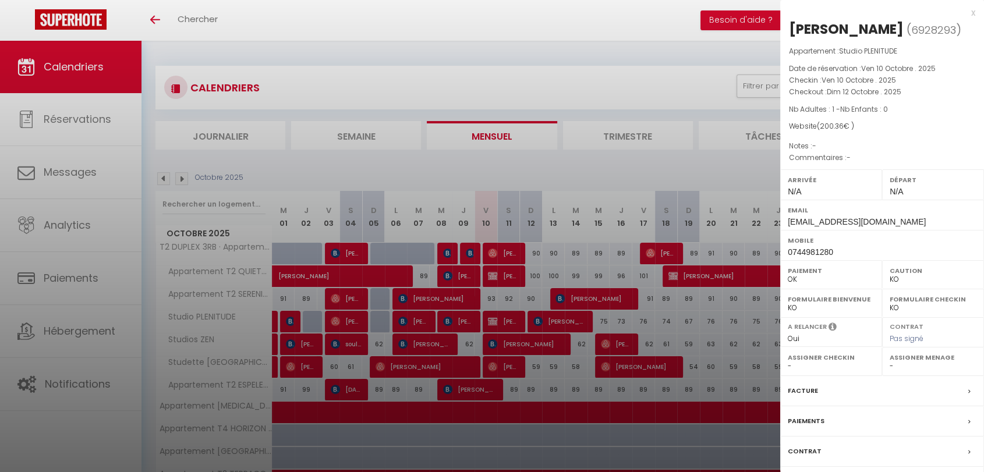
click at [801, 390] on label "Facture" at bounding box center [803, 391] width 30 height 12
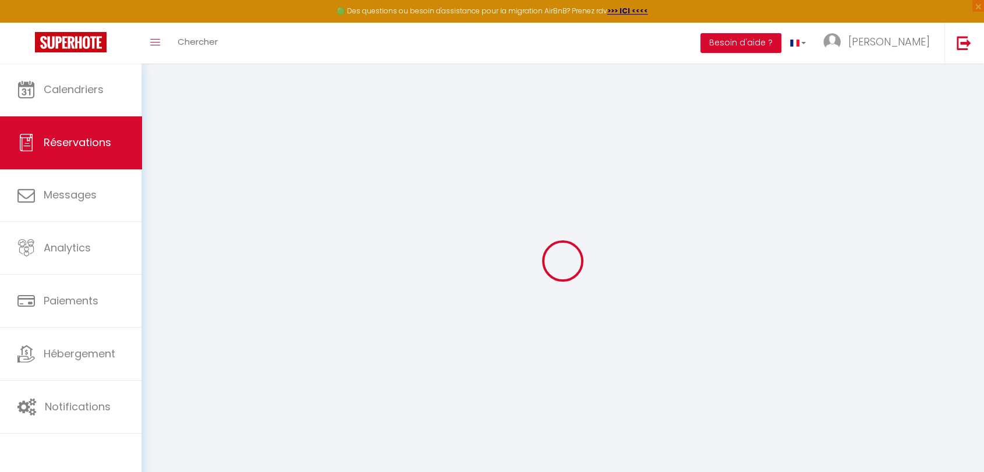
select select
checkbox input "false"
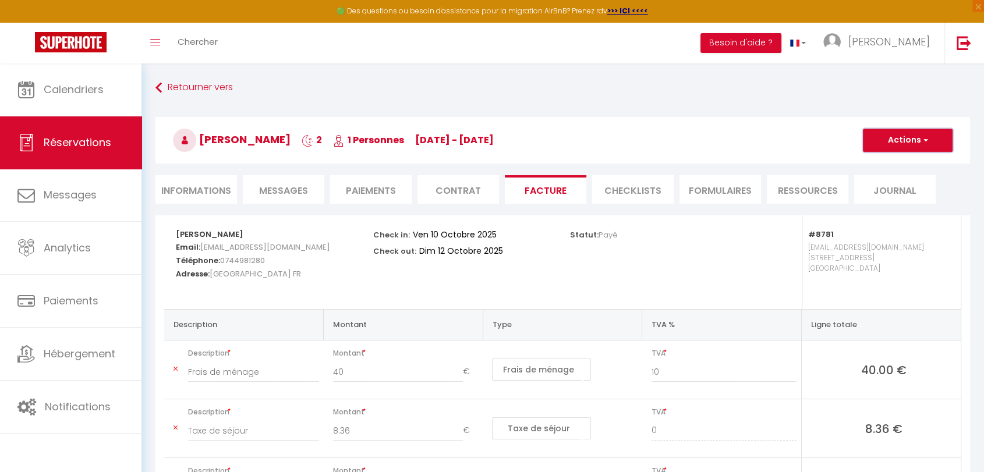
click at [881, 134] on button "Actions" at bounding box center [908, 140] width 90 height 23
click at [885, 183] on link "Aperçu et éditer" at bounding box center [899, 181] width 98 height 15
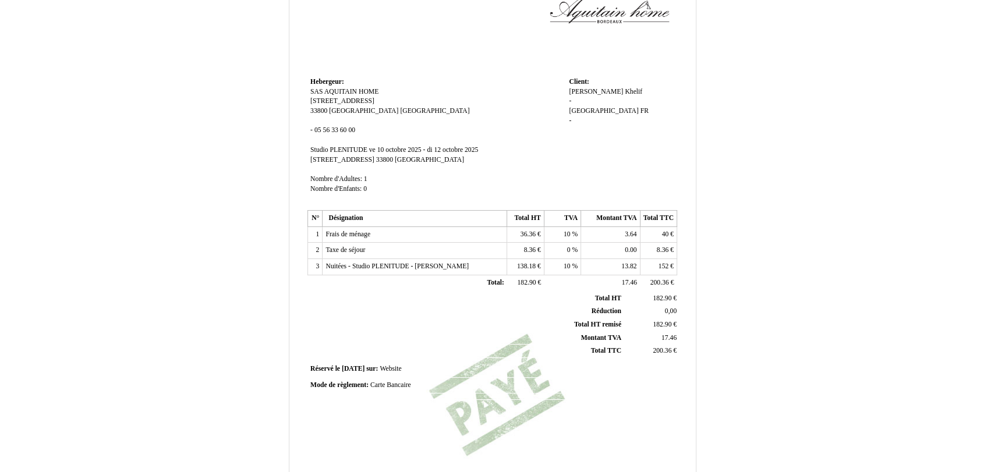
scroll to position [231, 0]
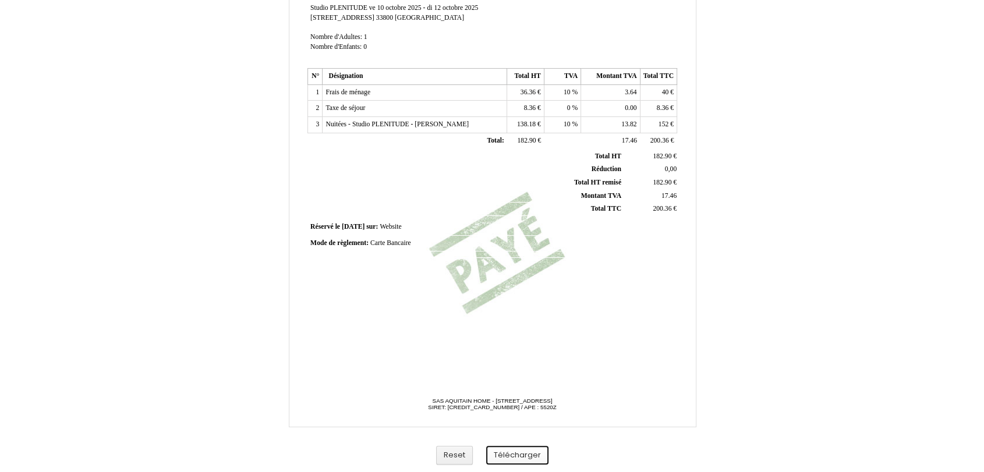
click at [524, 458] on button "Télécharger" at bounding box center [517, 455] width 62 height 19
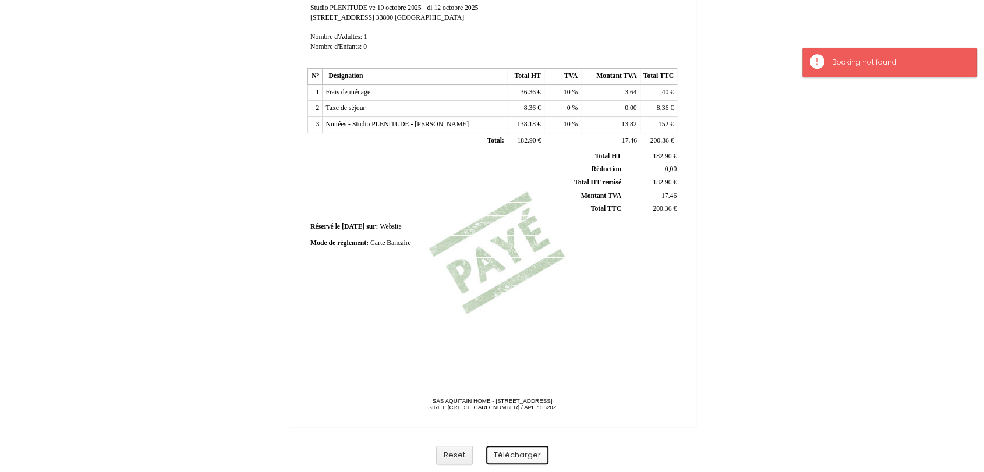
click at [529, 458] on button "Télécharger" at bounding box center [517, 455] width 62 height 19
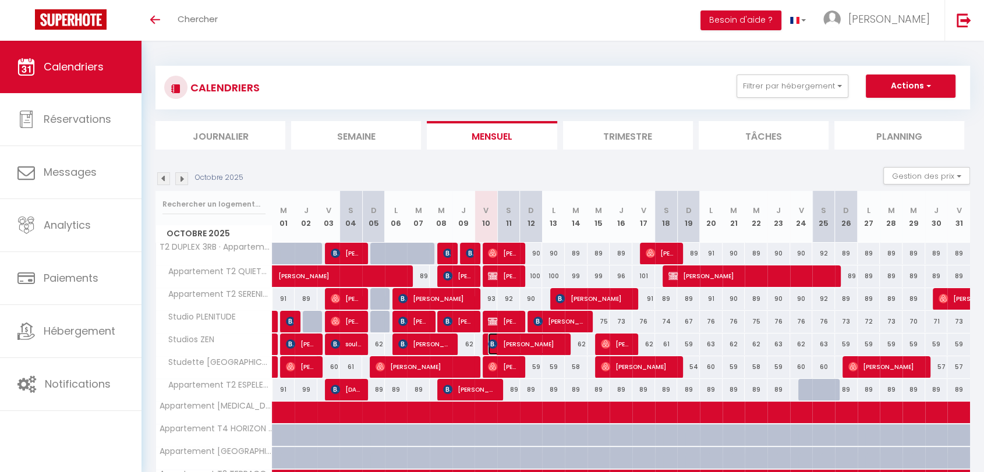
click at [512, 342] on span "[PERSON_NAME]" at bounding box center [526, 344] width 76 height 22
select select "OK"
select select "KO"
select select "0"
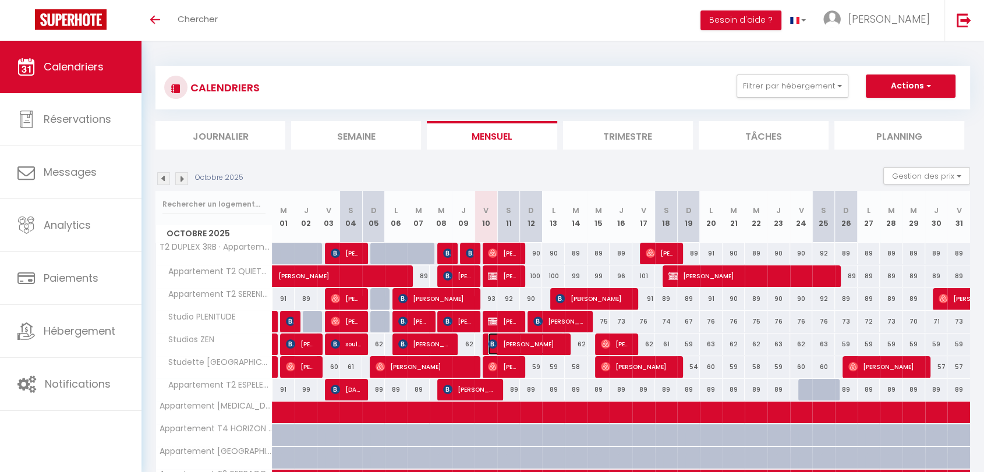
select select "1"
select select
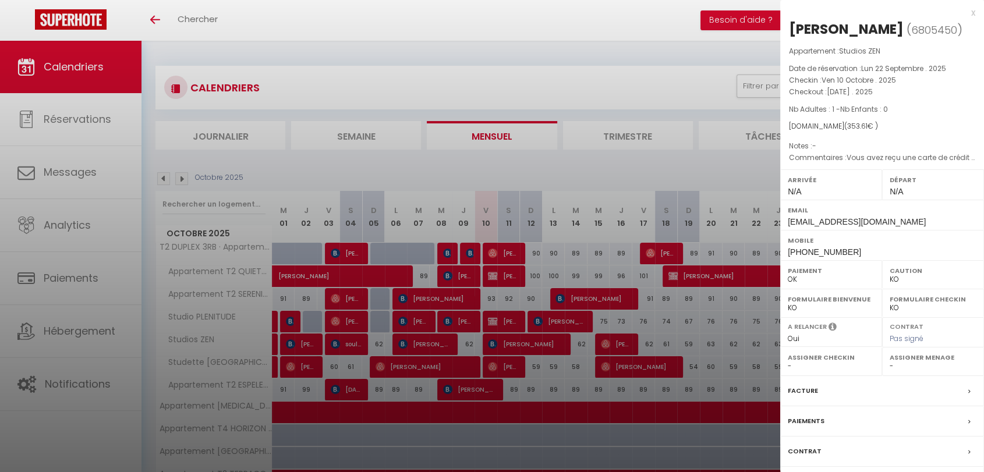
click at [512, 342] on div at bounding box center [492, 236] width 984 height 472
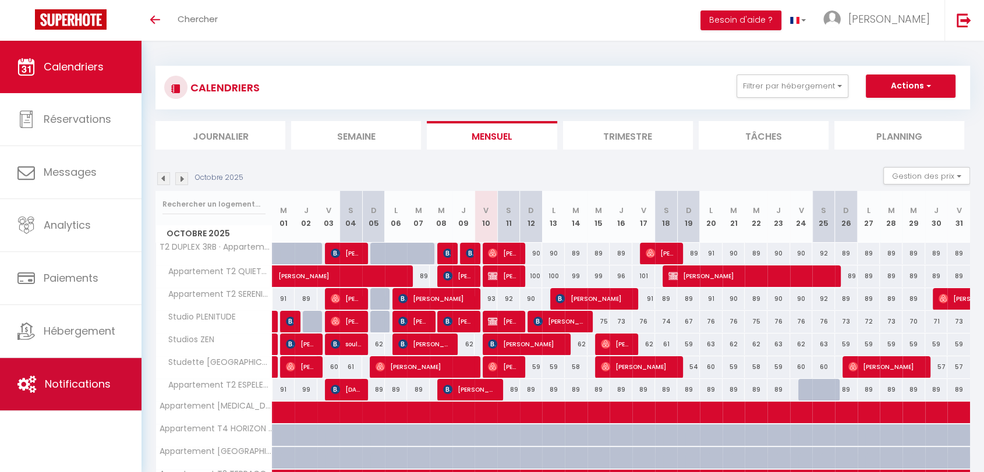
click at [91, 377] on span "Notifications" at bounding box center [78, 384] width 66 height 15
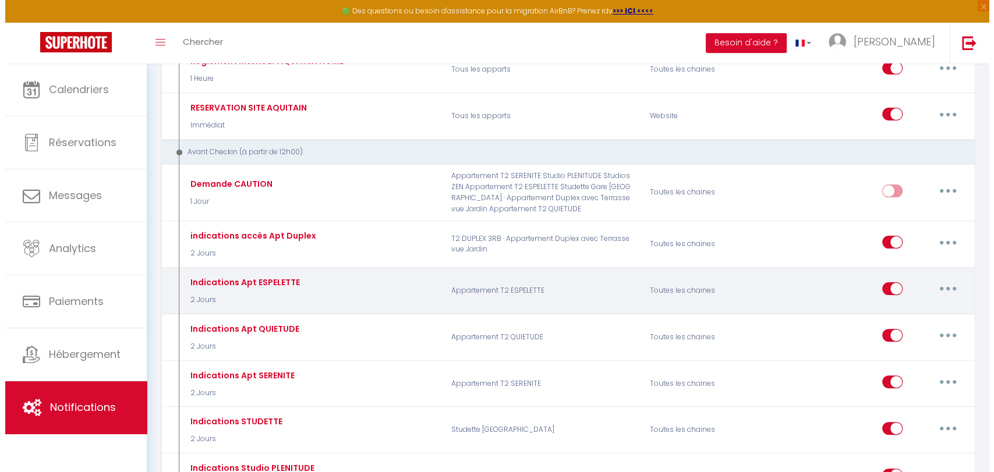
scroll to position [259, 0]
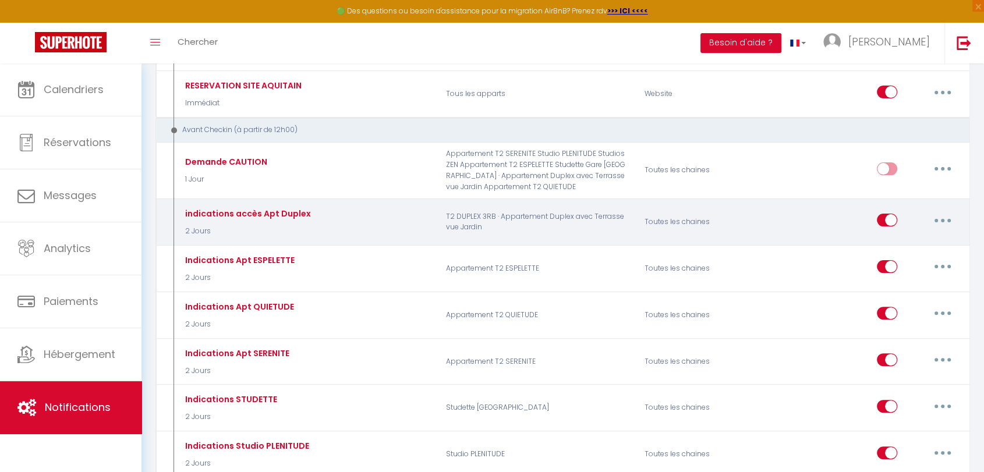
click at [942, 219] on icon "button" at bounding box center [942, 220] width 3 height 3
click at [890, 248] on link "Editer" at bounding box center [912, 247] width 86 height 20
type input "indications accès Apt Duplex"
select select "2 Jours"
select select
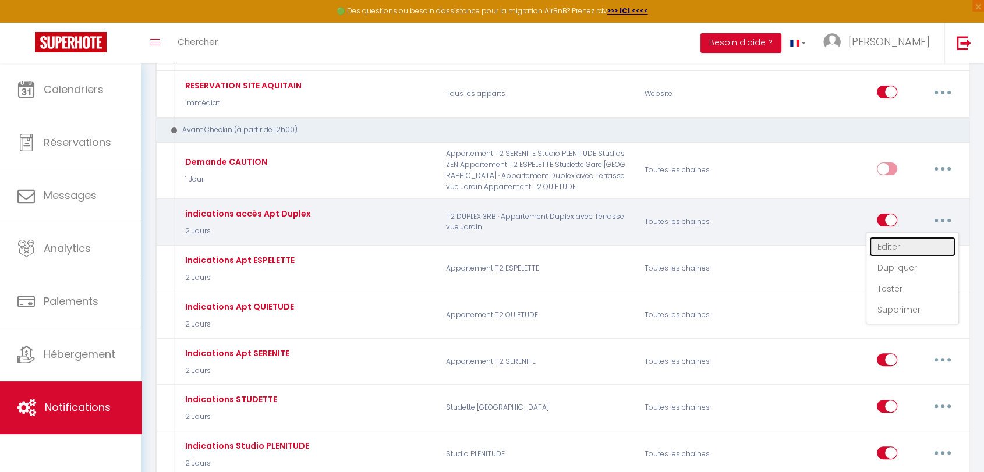
checkbox input "true"
checkbox input "false"
radio input "true"
type input "Accès Appart Duplex"
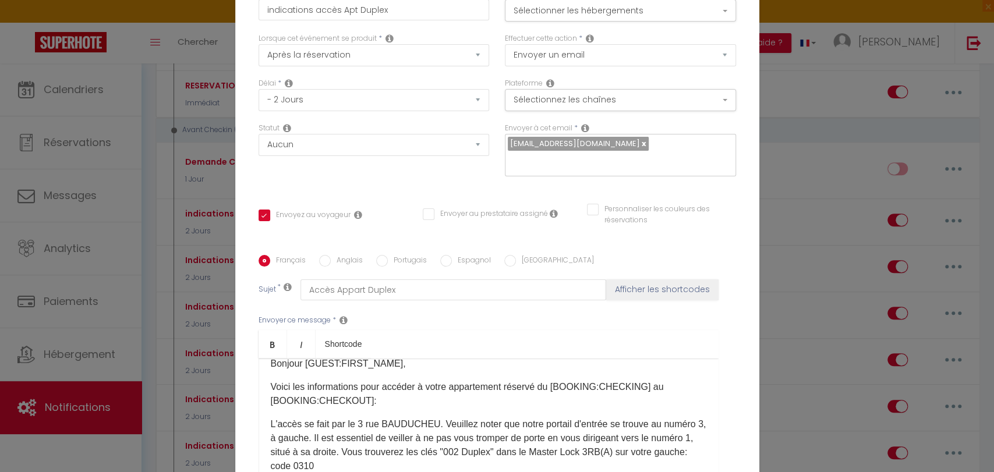
scroll to position [0, 0]
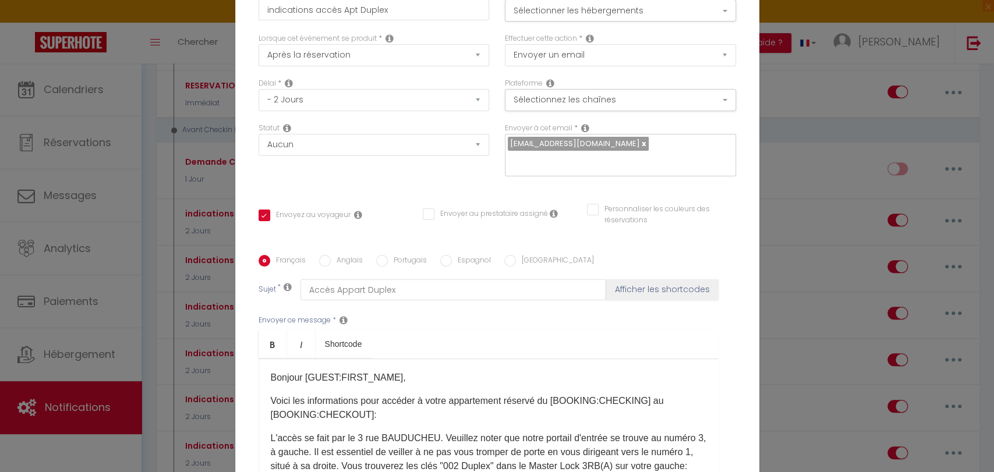
click at [271, 431] on p "L'accès se fait par le 3 rue BAUDUCHEU. Veuillez noter que notre portail d'entr…" at bounding box center [489, 459] width 436 height 56
click at [280, 431] on p "L'accès se fait par le 3 rue BAUDUCHEU. Veuillez noter que notre portail d'entr…" at bounding box center [489, 459] width 436 height 56
click at [264, 437] on div "Bonjour [GUEST:FIRST_NAME],​ Voici les informations pour accéder à votre appart…" at bounding box center [489, 417] width 460 height 116
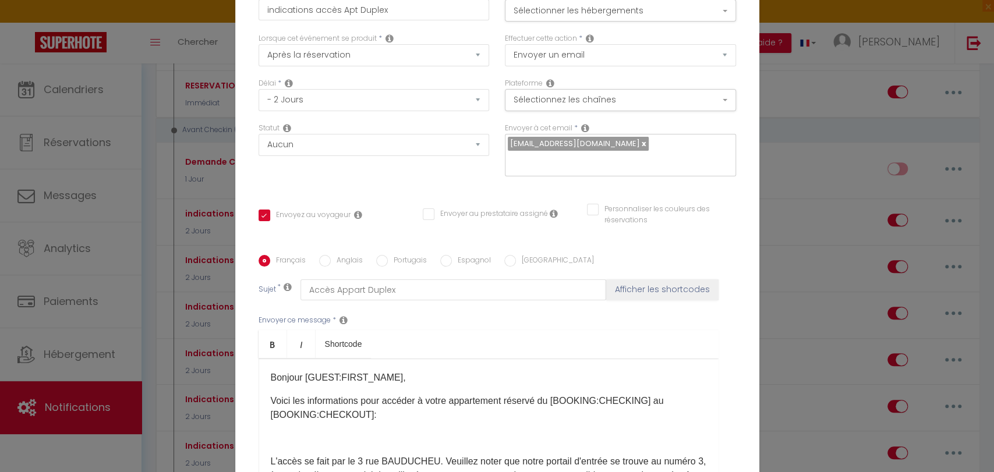
click at [271, 443] on p at bounding box center [489, 438] width 436 height 14
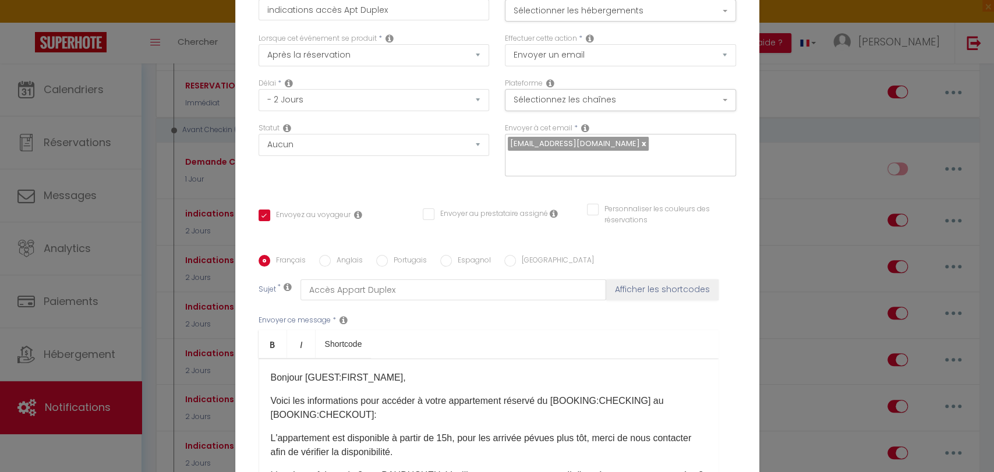
scroll to position [65, 0]
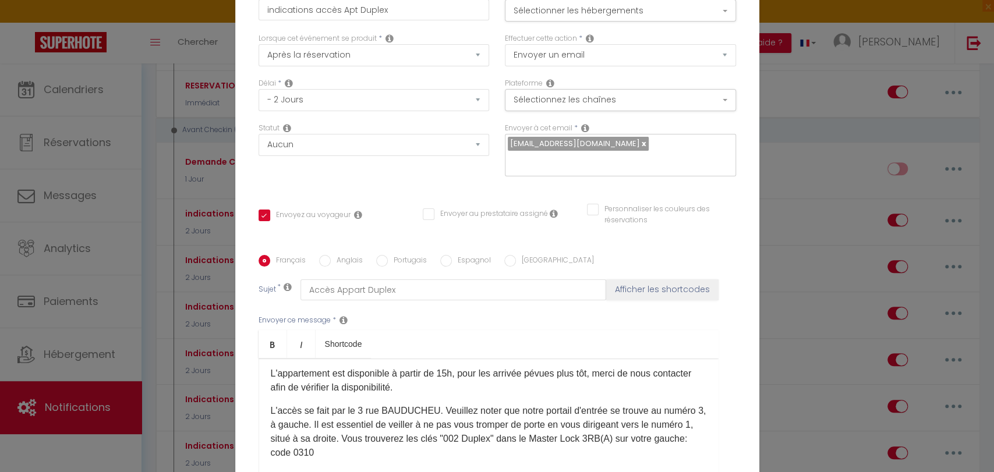
click at [546, 376] on p "L'appartement est disponible à partir de 15h, pour les arrivée pévues plus tôt,…" at bounding box center [489, 381] width 436 height 28
click at [530, 374] on p "L'appartement est disponible à partir de 15h, pour les arrivée pévues plus tôt,…" at bounding box center [489, 381] width 436 height 28
click at [535, 395] on div "Bonjour [GUEST:FIRST_NAME],​ Voici les informations pour accéder à votre appart…" at bounding box center [489, 417] width 460 height 116
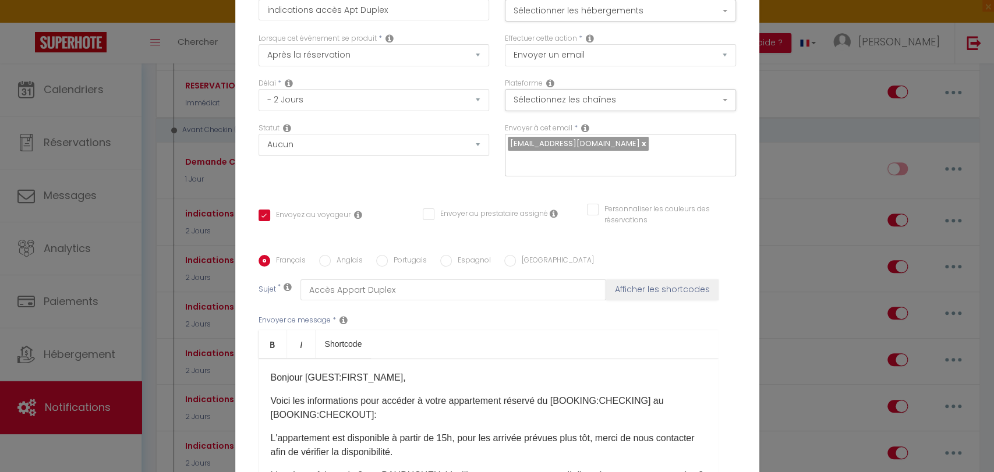
click at [521, 438] on p "L'appartement est disponible à partir de 15h, pour les arrivée prévues plus tôt…" at bounding box center [489, 445] width 436 height 28
click at [524, 438] on p "L'appartement est disponible à partir de 15h, pour les arrivée prévues plus tôt…" at bounding box center [489, 445] width 436 height 28
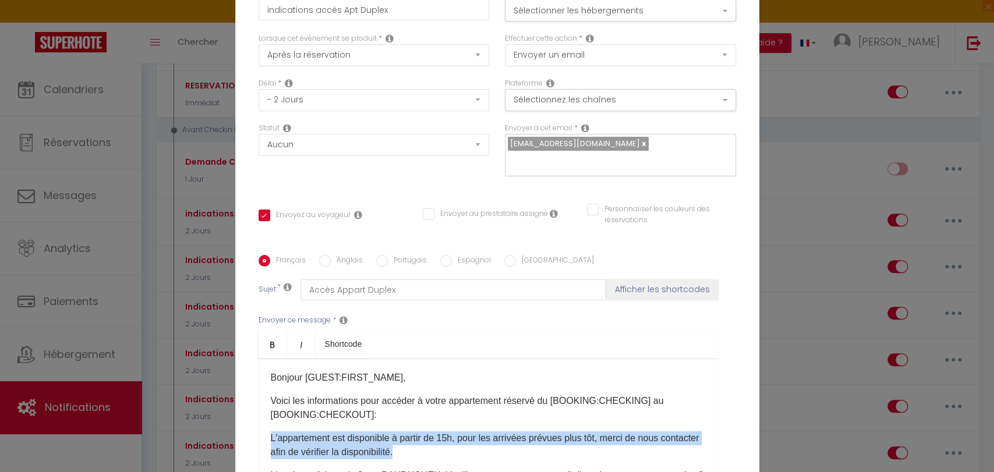
drag, startPoint x: 264, startPoint y: 437, endPoint x: 666, endPoint y: 447, distance: 401.9
click at [666, 447] on div "Bonjour [GUEST:FIRST_NAME],​ Voici les informations pour accéder à votre appart…" at bounding box center [489, 417] width 460 height 116
copy p "L'appartement est disponible à partir de 15h, pour les arrivées prévues plus tô…"
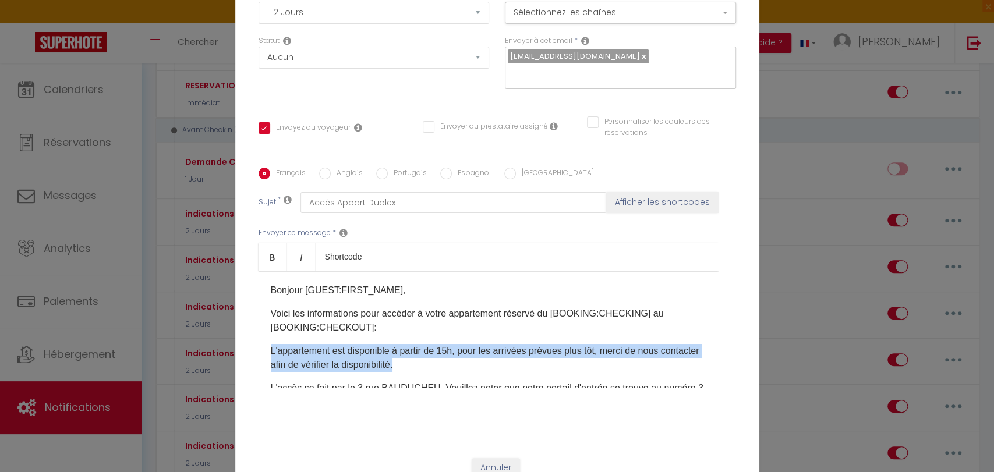
scroll to position [126, 0]
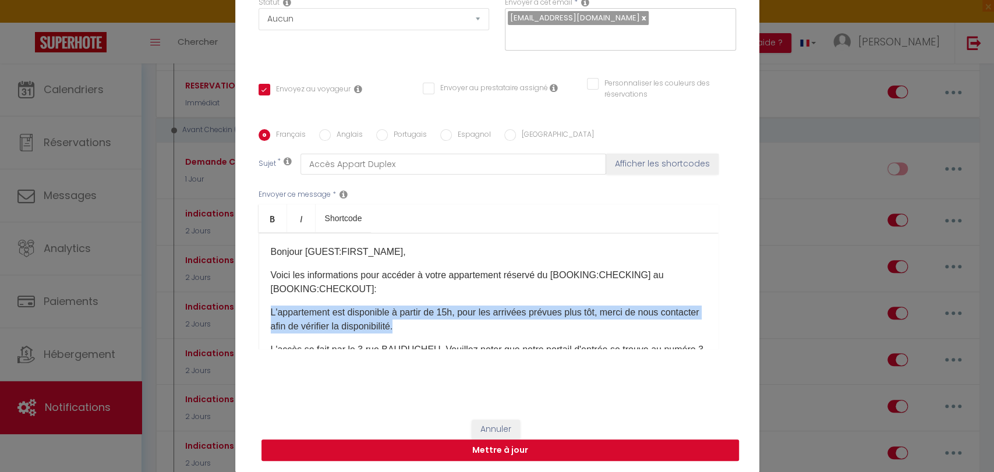
click at [545, 452] on button "Mettre à jour" at bounding box center [499, 451] width 477 height 22
checkbox input "true"
checkbox input "false"
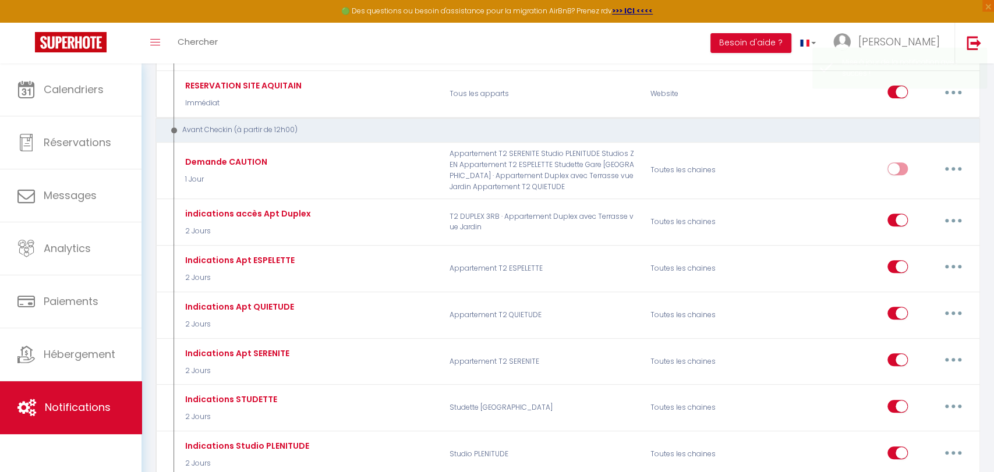
scroll to position [0, 0]
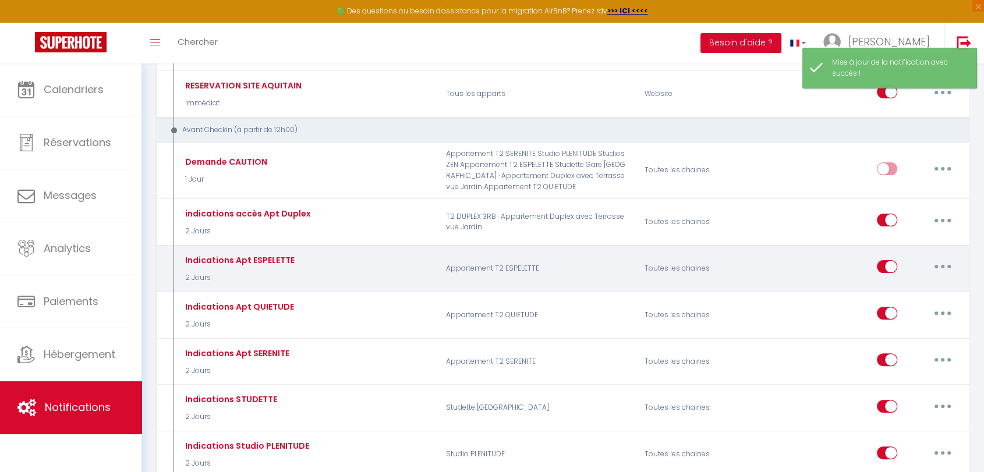
click at [950, 264] on button "button" at bounding box center [942, 266] width 33 height 19
click at [892, 293] on link "Editer" at bounding box center [912, 294] width 86 height 20
type input "Indications Apt ESPELETTE"
select select "2 Jours"
select select
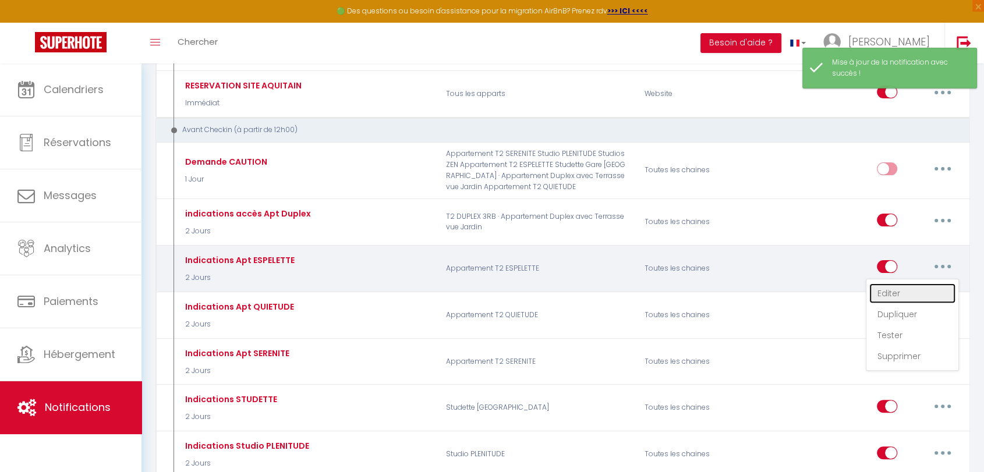
checkbox input "true"
checkbox input "false"
radio input "true"
type input "Accès à l'appartement"
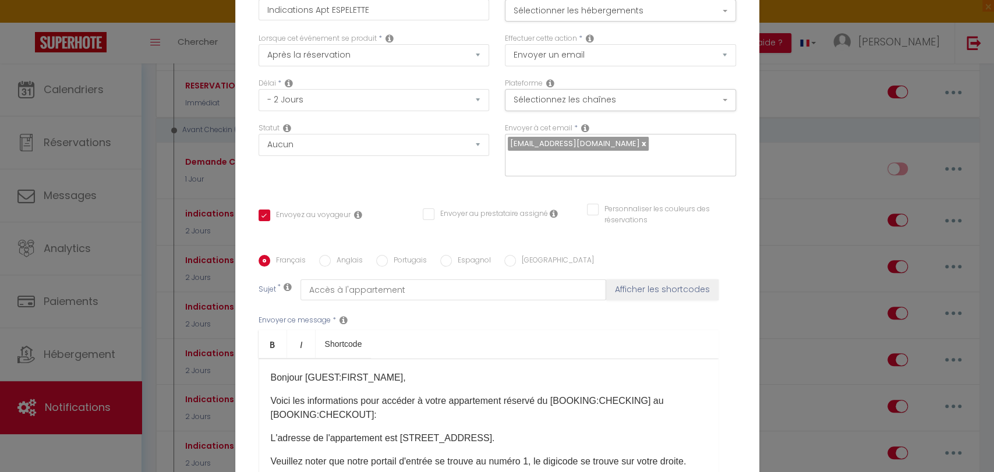
click at [400, 371] on p "Bonjour [GUEST:FIRST_NAME]​​​," at bounding box center [489, 378] width 436 height 14
click at [376, 394] on p "Voici les informations pour accéder à votre appartement réservé du [BOOKING:CHE…" at bounding box center [489, 408] width 436 height 28
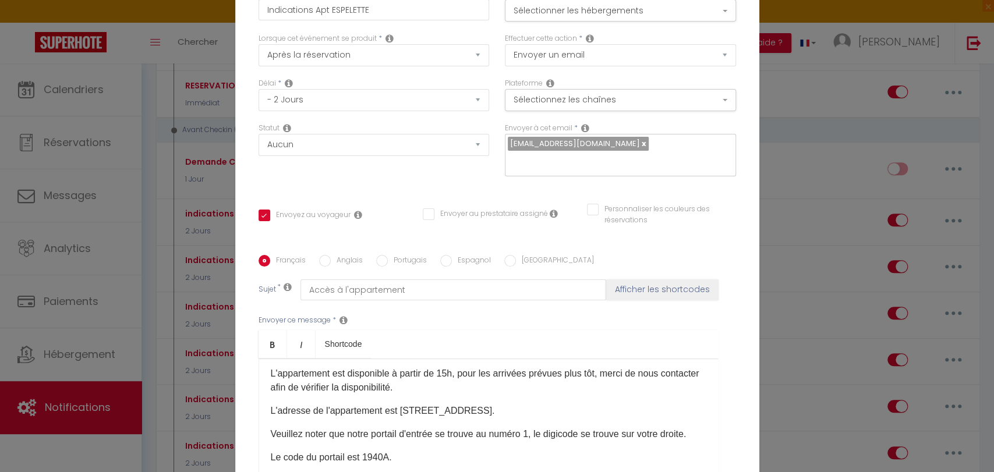
scroll to position [194, 0]
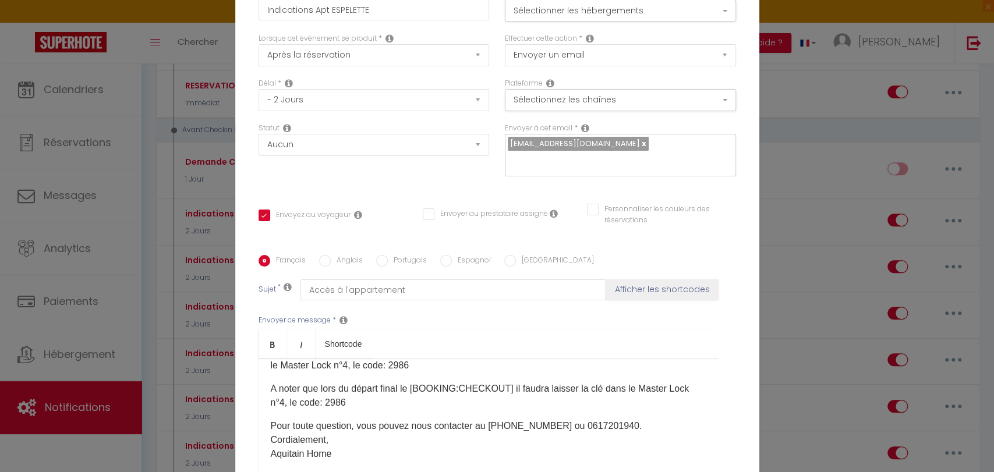
checkbox input "true"
checkbox input "false"
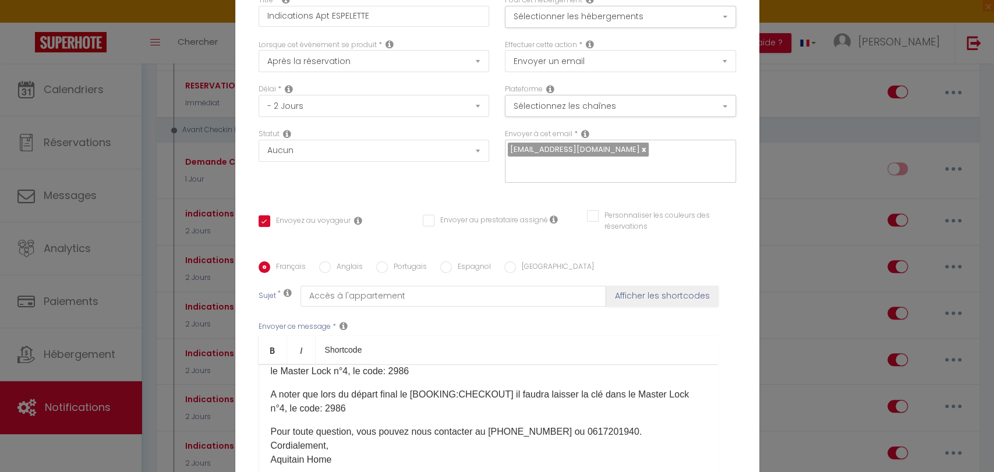
scroll to position [120, 0]
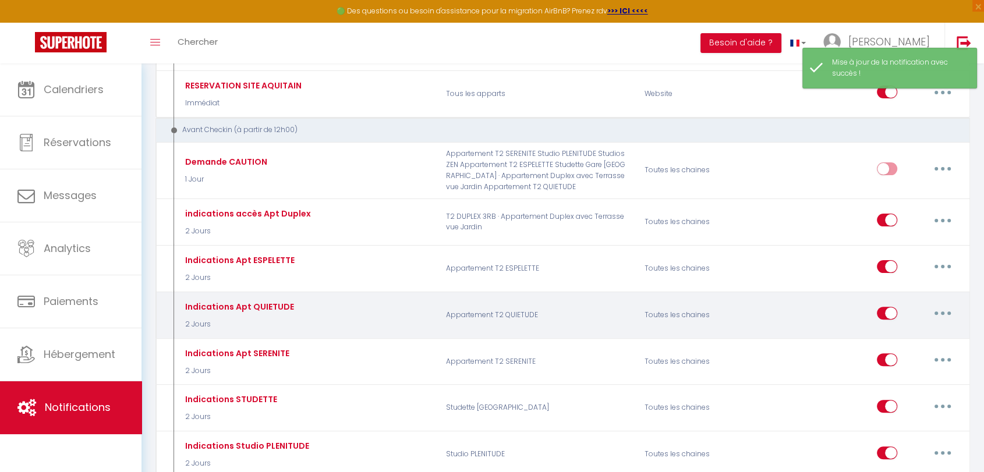
click at [941, 312] on icon "button" at bounding box center [942, 313] width 3 height 3
click at [880, 338] on link "Editer" at bounding box center [912, 340] width 86 height 20
type input "Indications Apt QUIETUDE"
select select "2 Jours"
select select "if_booking_is_paid"
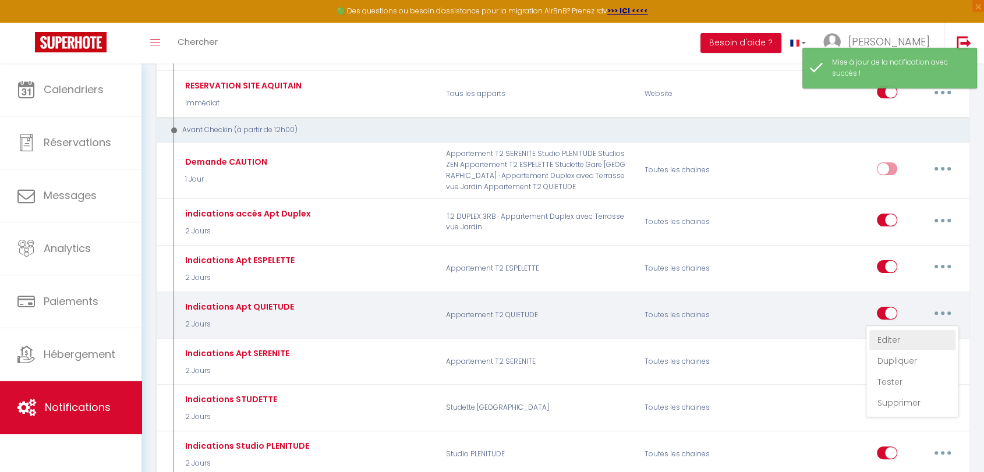
checkbox input "true"
checkbox input "false"
radio input "true"
type input "Acces à l'appartement"
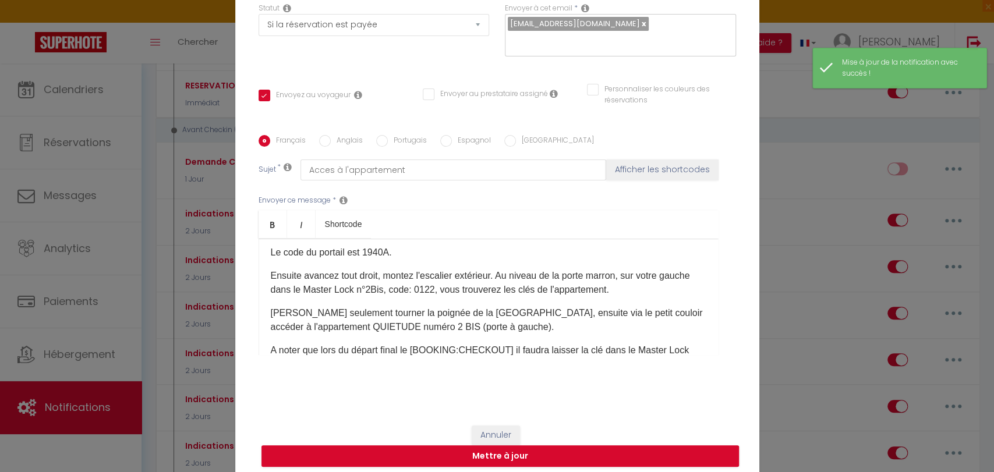
scroll to position [0, 0]
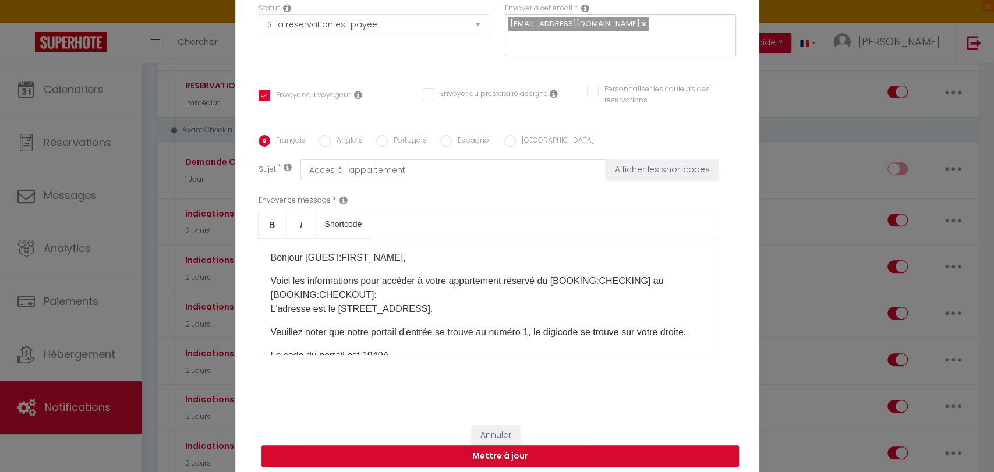
click at [377, 298] on p "Voici les informations pour accéder à votre appartement réservé du [BOOKING:CHE…" at bounding box center [489, 295] width 436 height 42
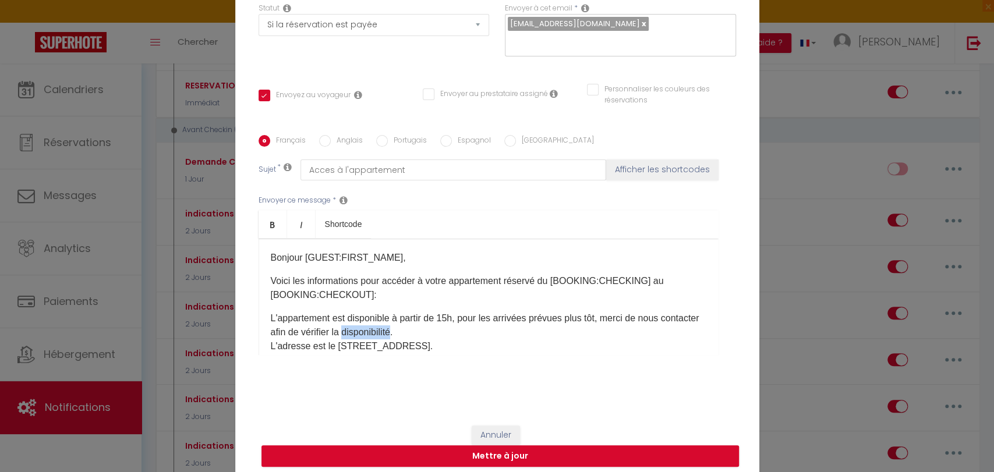
drag, startPoint x: 386, startPoint y: 332, endPoint x: 436, endPoint y: 328, distance: 49.7
click at [436, 328] on p "L'appartement est disponible à partir de 15h, pour les arrivées prévues plus tô…" at bounding box center [489, 333] width 436 height 42
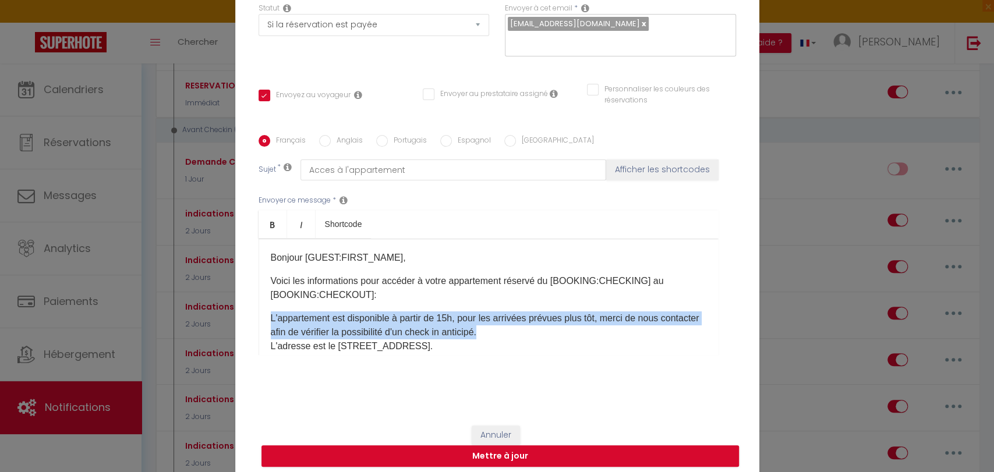
drag, startPoint x: 265, startPoint y: 317, endPoint x: 600, endPoint y: 330, distance: 335.7
click at [600, 330] on p "L'appartement est disponible à partir de 15h, pour les arrivées prévues plus tô…" at bounding box center [489, 333] width 436 height 42
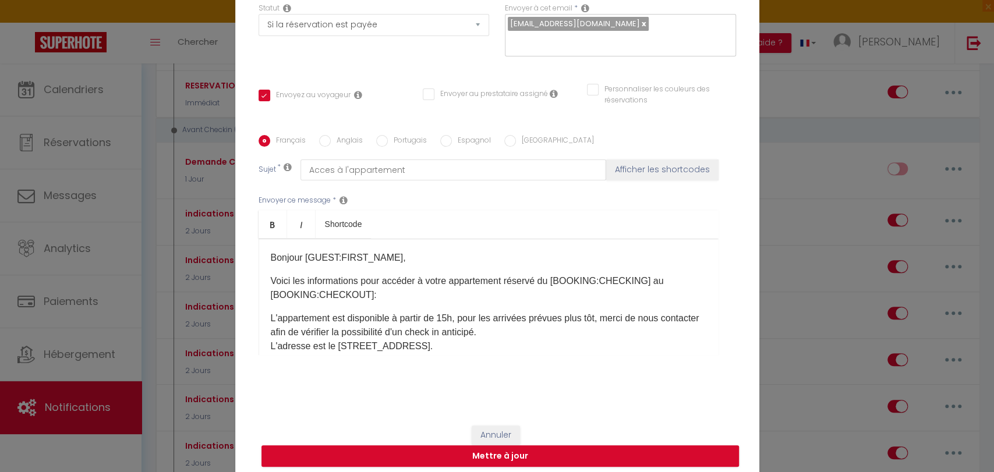
drag, startPoint x: 503, startPoint y: 339, endPoint x: 266, endPoint y: 314, distance: 238.8
click at [266, 314] on div "Bonjour [GUEST:FIRST_NAME]​​, Voici les informations pour accéder à votre appar…" at bounding box center [489, 297] width 460 height 116
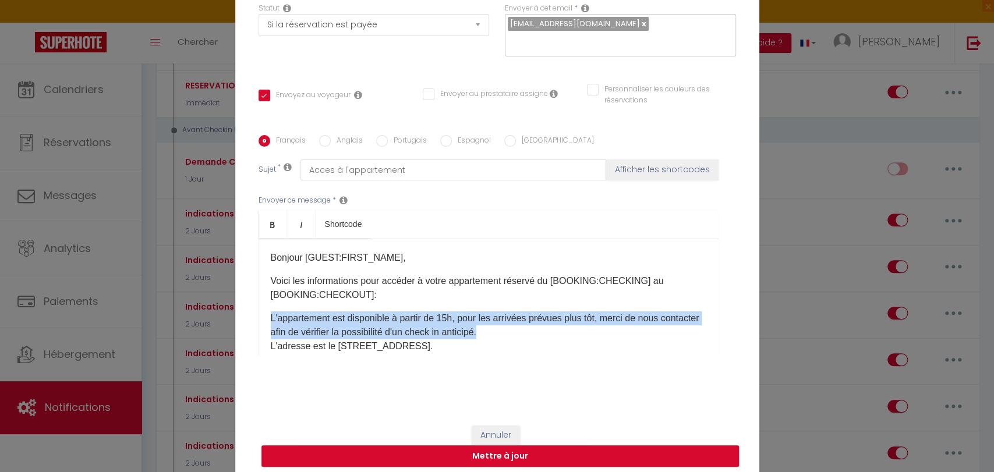
drag, startPoint x: 262, startPoint y: 318, endPoint x: 650, endPoint y: 327, distance: 388.5
click at [650, 327] on div "Bonjour [GUEST:FIRST_NAME]​​, Voici les informations pour accéder à votre appar…" at bounding box center [489, 297] width 460 height 116
copy p "L'appartement est disponible à partir de 15h, pour les arrivées prévues plus tô…"
click at [494, 456] on button "Mettre à jour" at bounding box center [499, 456] width 477 height 22
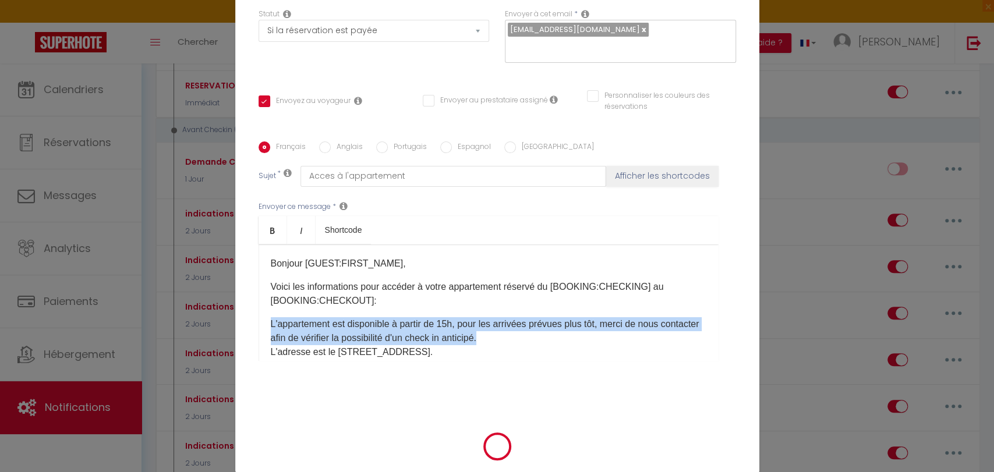
checkbox input "true"
checkbox input "false"
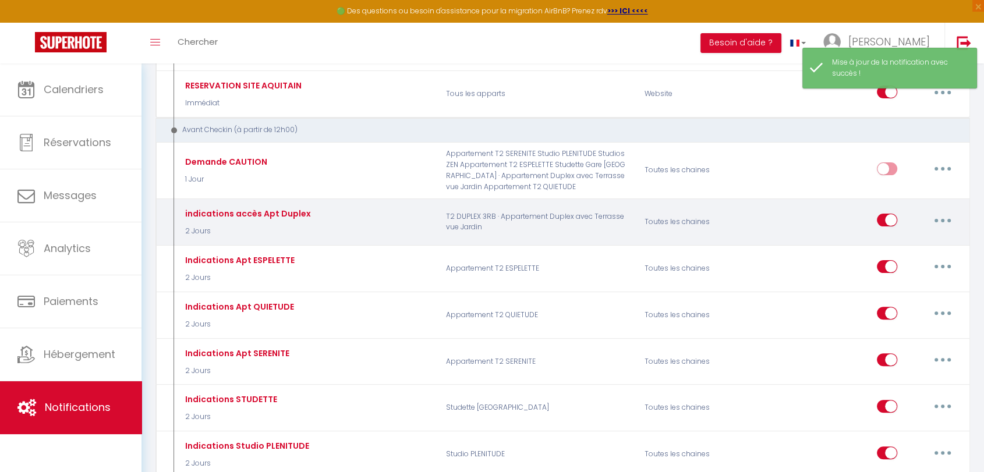
click at [936, 217] on button "button" at bounding box center [942, 220] width 33 height 19
click at [886, 246] on link "Editer" at bounding box center [912, 247] width 86 height 20
type input "indications accès Apt Duplex"
select select "2 Jours"
select select
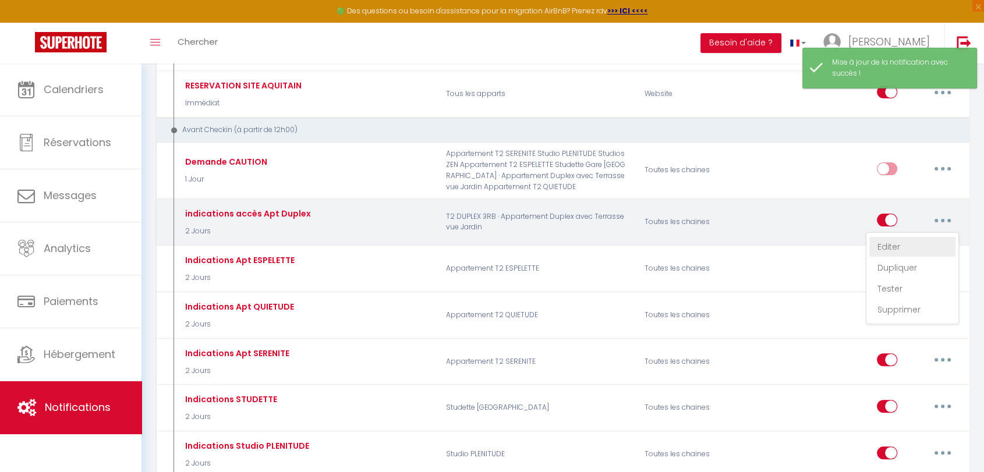
checkbox input "true"
checkbox input "false"
radio input "true"
type input "Accès Appart Duplex"
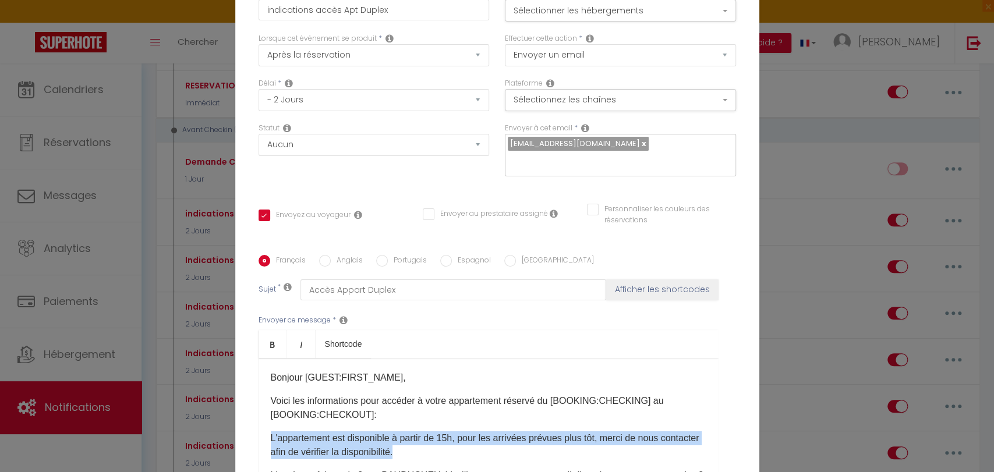
drag, startPoint x: 266, startPoint y: 317, endPoint x: 675, endPoint y: 329, distance: 410.1
click at [675, 431] on p "L'appartement est disponible à partir de 15h, pour les arrivées prévues plus tô…" at bounding box center [489, 445] width 436 height 28
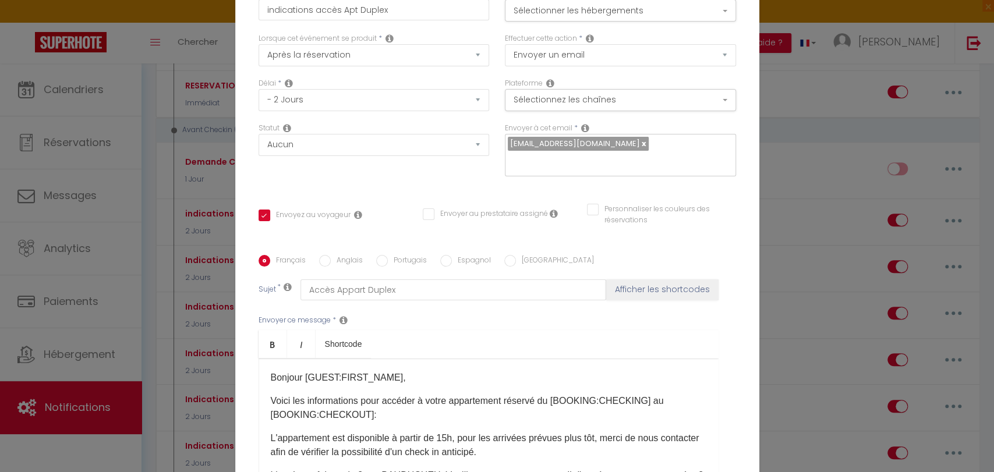
checkbox input "true"
checkbox input "false"
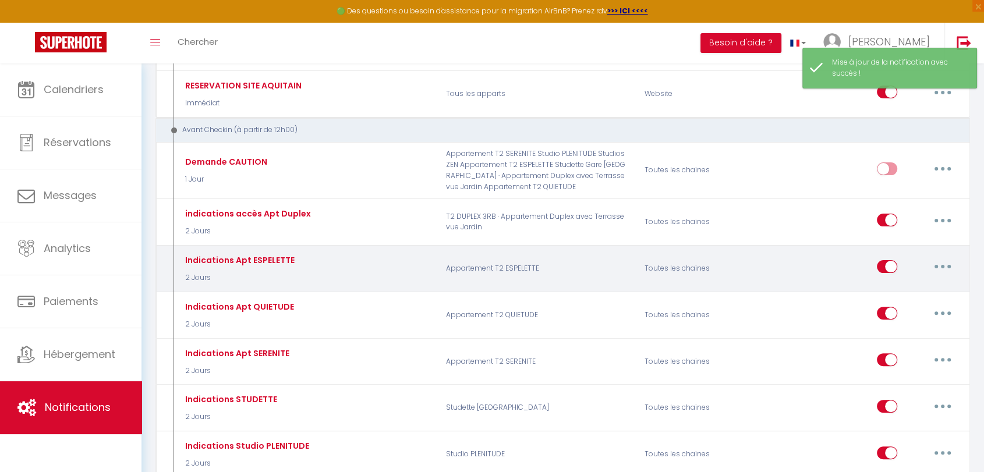
click at [940, 267] on button "button" at bounding box center [942, 266] width 33 height 19
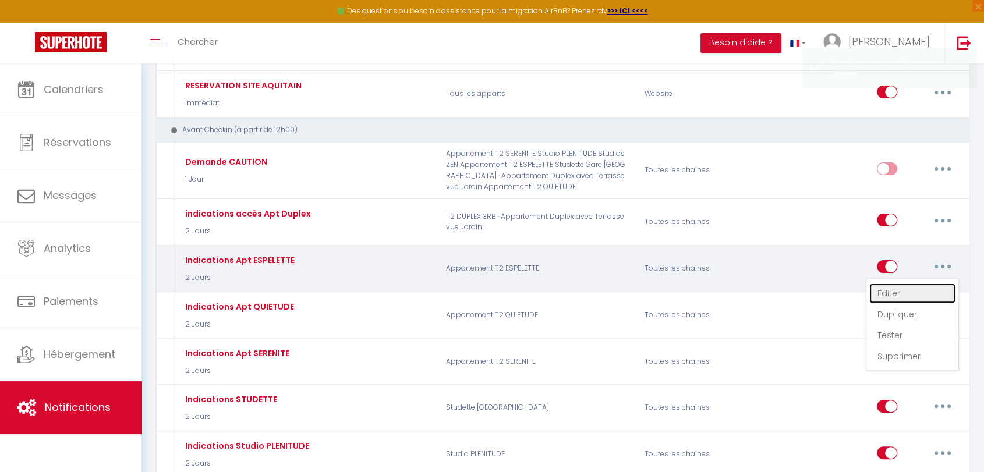
click at [889, 292] on link "Editer" at bounding box center [912, 294] width 86 height 20
type input "Indications Apt ESPELETTE"
select select "2 Jours"
select select
checkbox input "true"
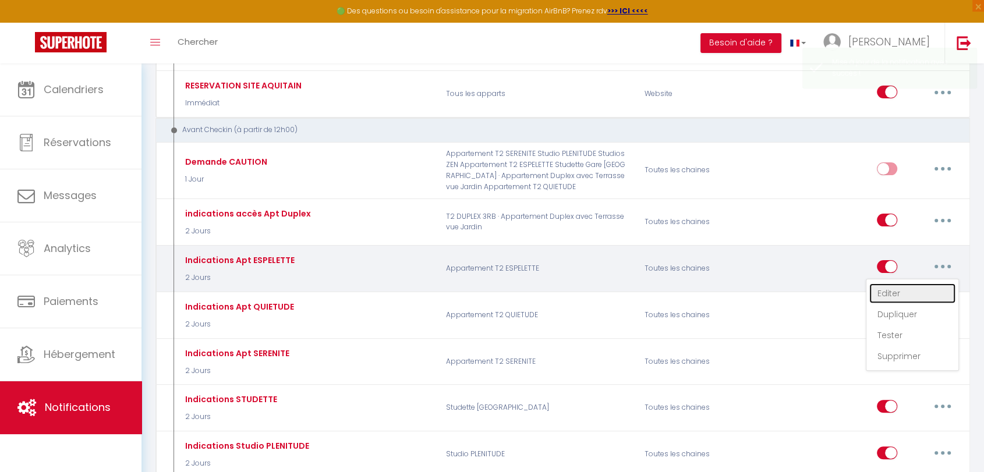
checkbox input "false"
radio input "true"
type input "Accès à l'appartement"
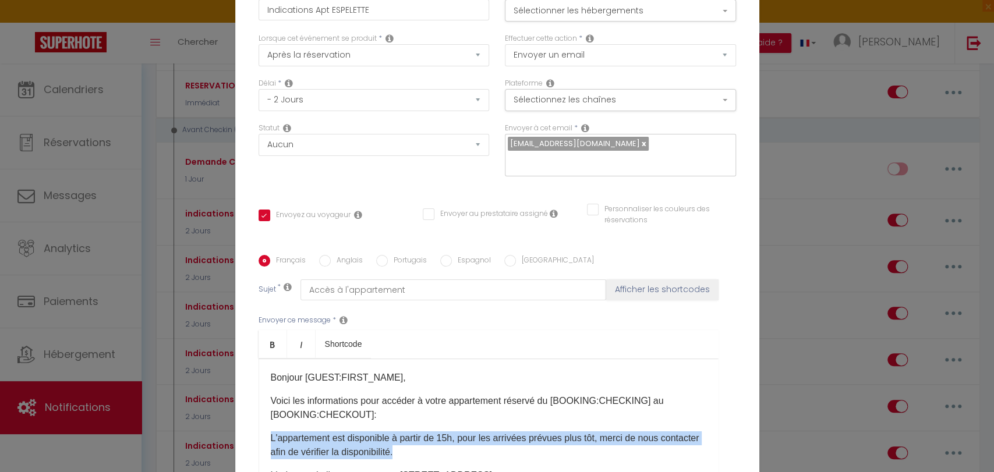
drag, startPoint x: 264, startPoint y: 319, endPoint x: 669, endPoint y: 327, distance: 404.8
click at [669, 359] on div "Bonjour [GUEST:FIRST_NAME]​​​, Voici les informations pour accéder à votre appa…" at bounding box center [489, 417] width 460 height 116
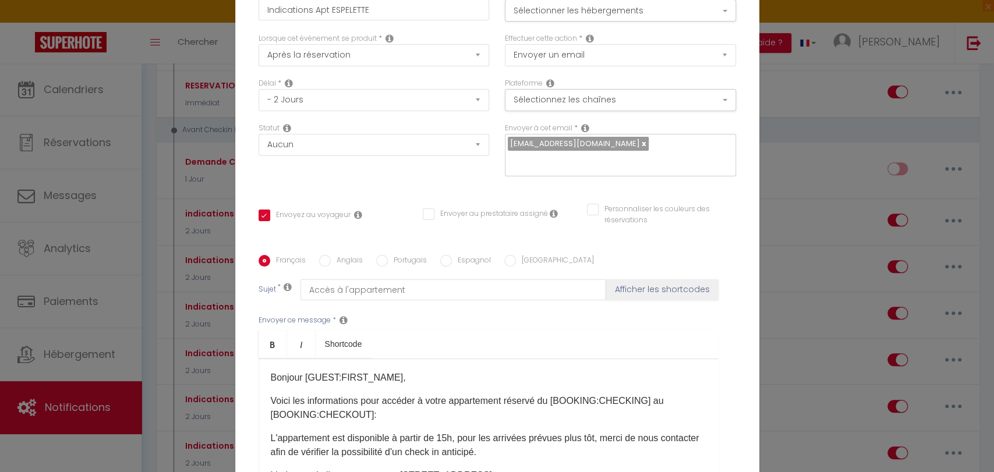
checkbox input "true"
checkbox input "false"
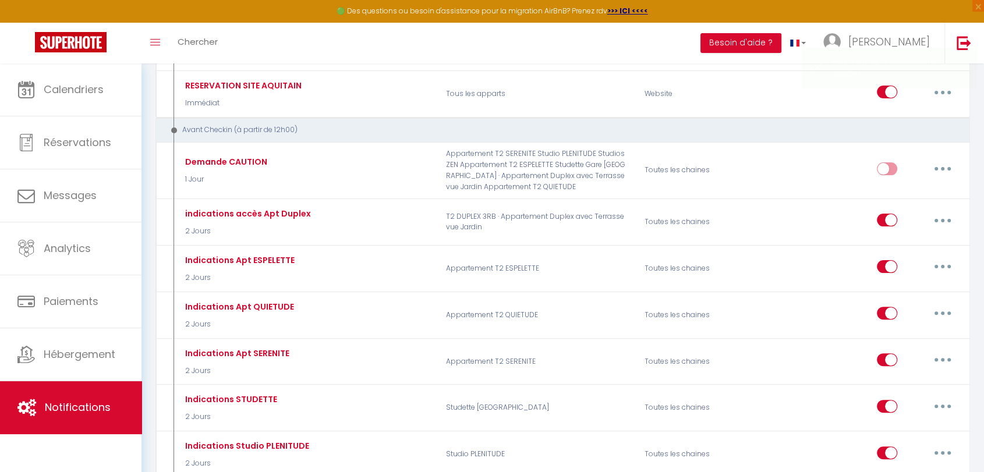
select select
checkbox input "false"
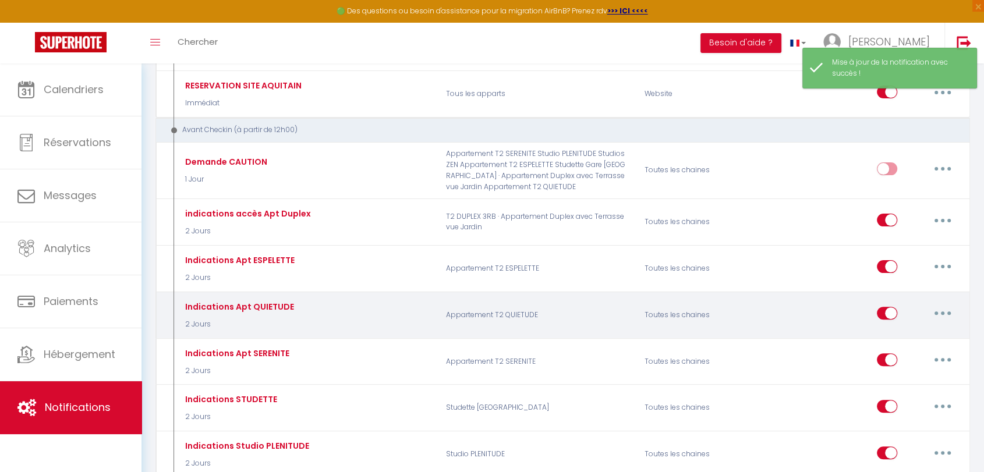
click at [941, 309] on button "button" at bounding box center [942, 313] width 33 height 19
click at [879, 341] on link "Editer" at bounding box center [912, 340] width 86 height 20
type input "Indications Apt QUIETUDE"
select select "2 Jours"
select select "if_booking_is_paid"
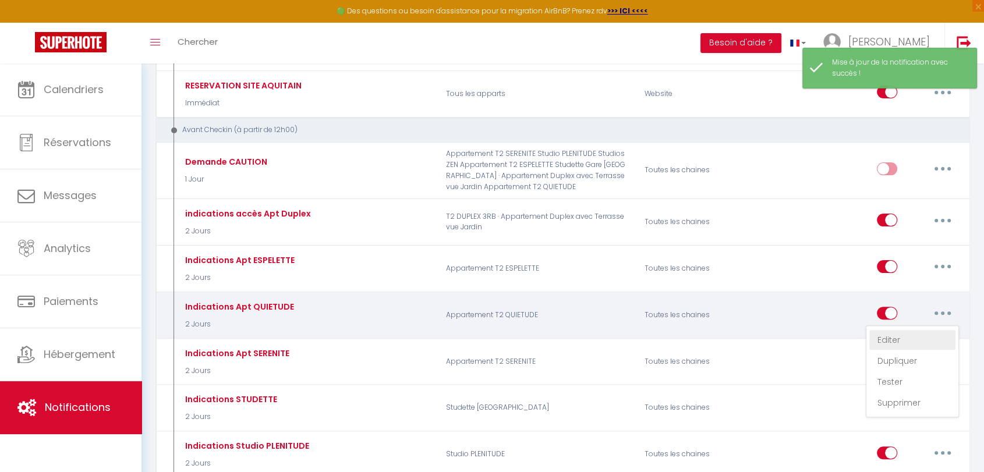
checkbox input "true"
checkbox input "false"
radio input "true"
type input "Acces à l'appartement"
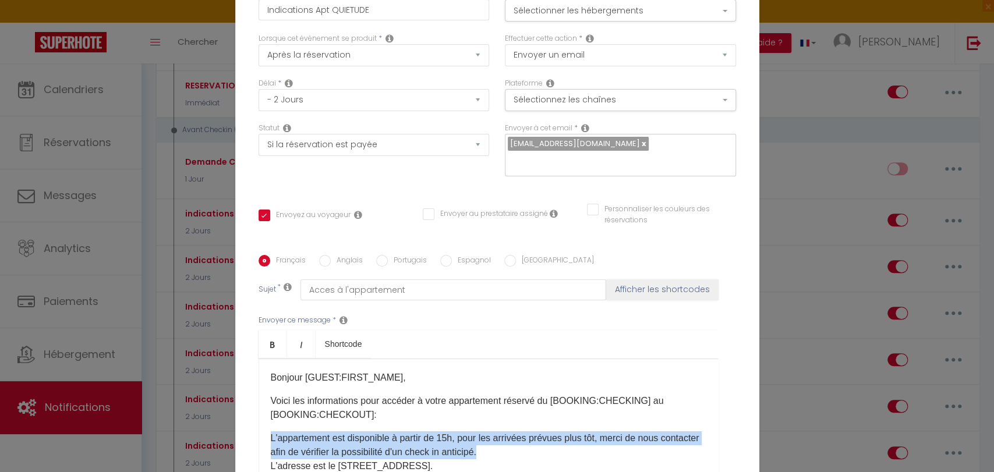
drag, startPoint x: 264, startPoint y: 318, endPoint x: 673, endPoint y: 327, distance: 408.3
click at [673, 359] on div "Bonjour [GUEST:FIRST_NAME]​​, Voici les informations pour accéder à votre appar…" at bounding box center [489, 417] width 460 height 116
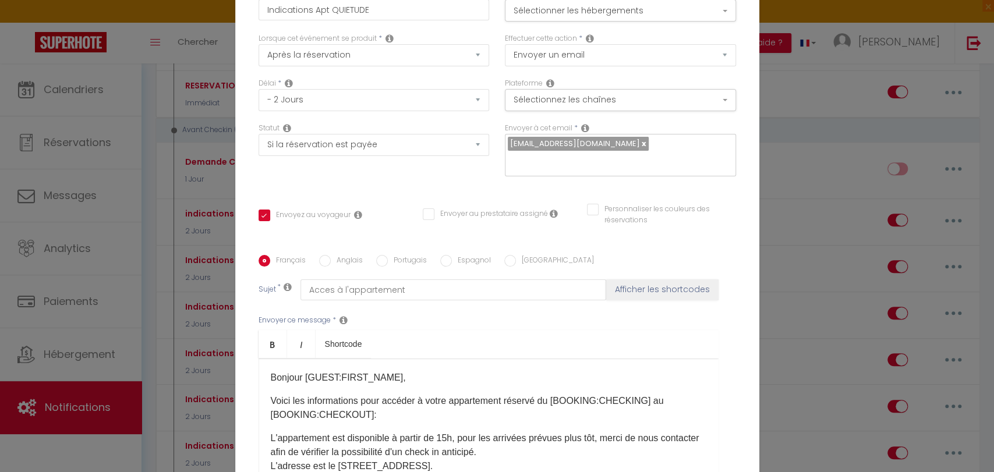
checkbox input "true"
checkbox input "false"
select select "1"
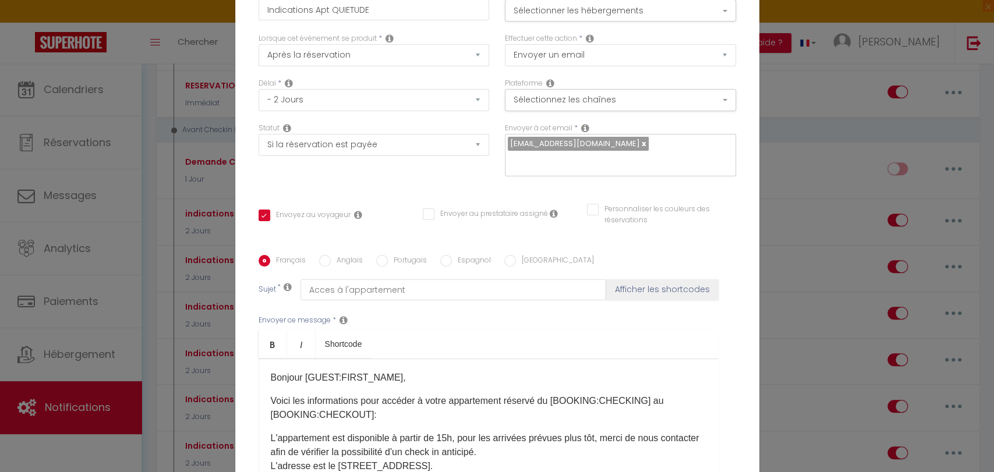
select select
checkbox input "false"
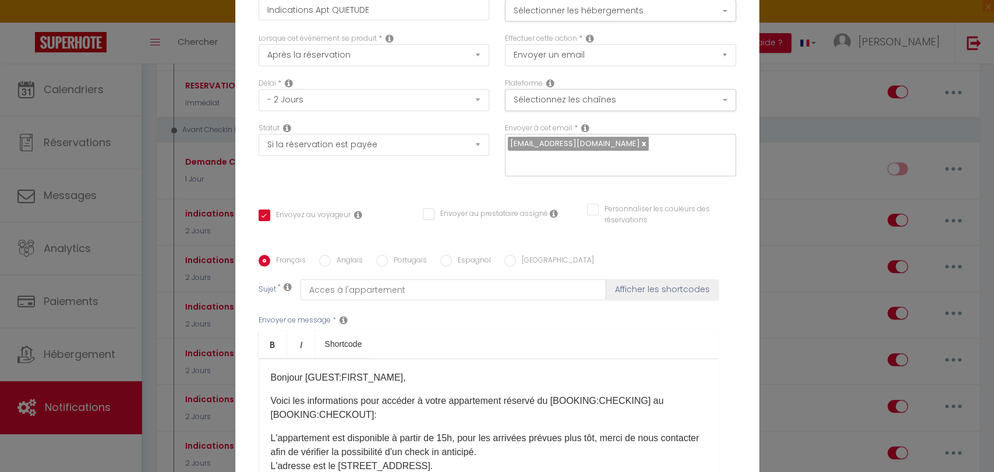
radio input "false"
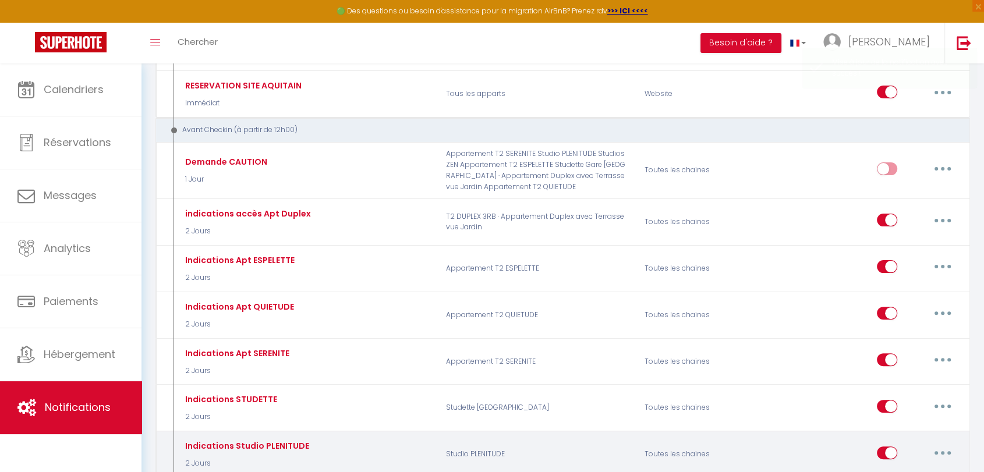
select select
checkbox input "false"
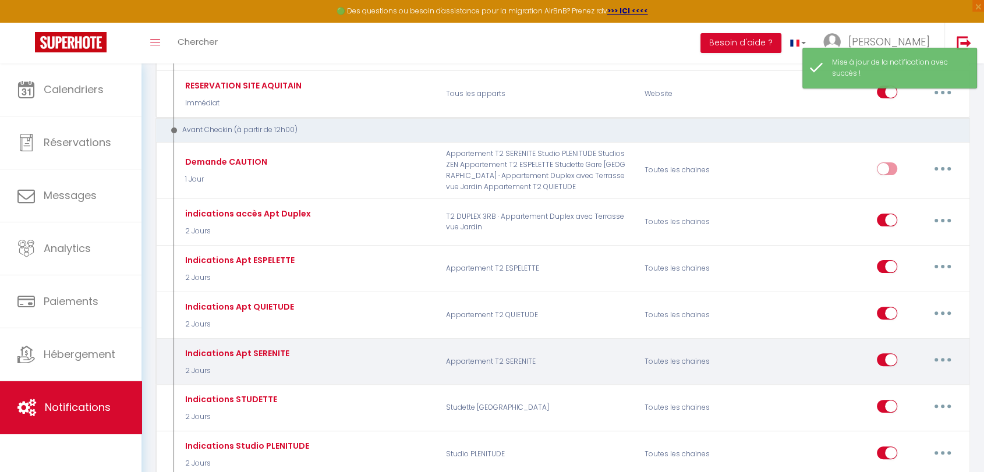
click at [941, 355] on button "button" at bounding box center [942, 360] width 33 height 19
click at [890, 383] on link "Editer" at bounding box center [912, 387] width 86 height 20
type input "Indications Apt SERENITE"
select select "2 Jours"
select select "if_booking_is_paid"
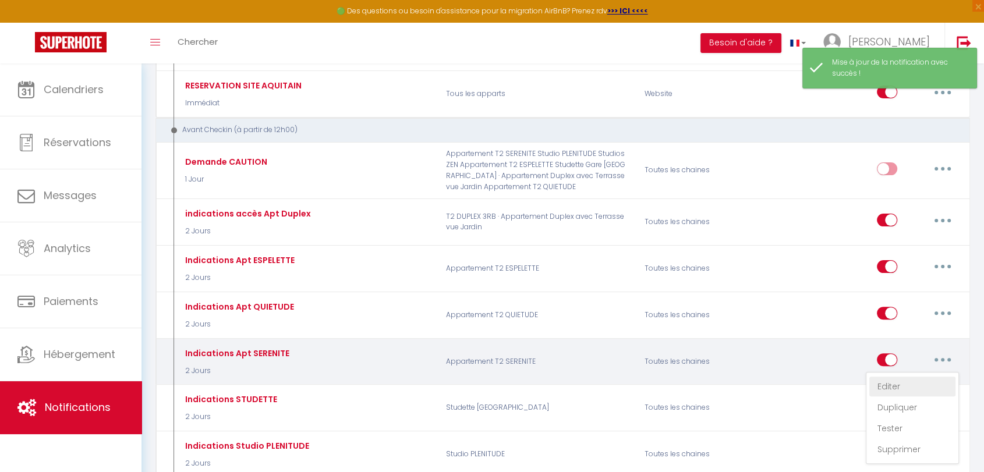
checkbox input "true"
checkbox input "false"
radio input "true"
type input "Acces à l'appartement"
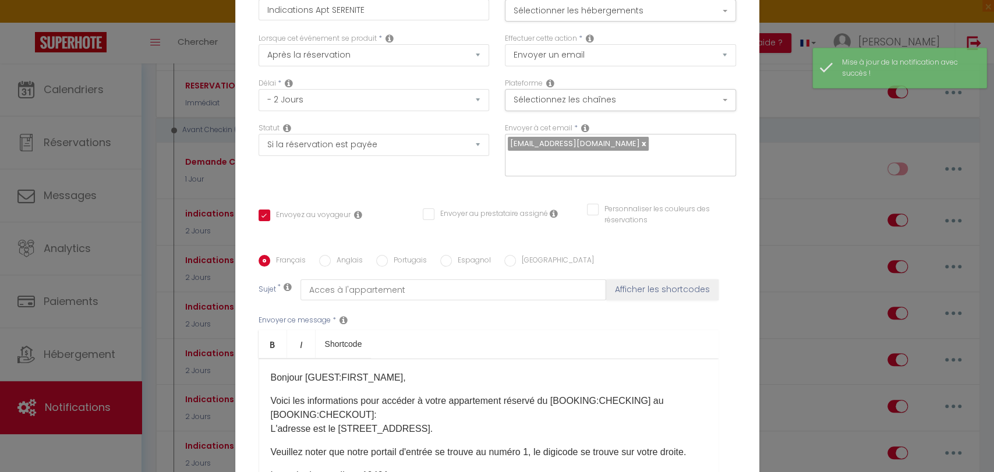
click at [385, 394] on p "Voici les informations pour accéder à votre appartement réservé du [BOOKING:CHE…" at bounding box center [489, 415] width 436 height 42
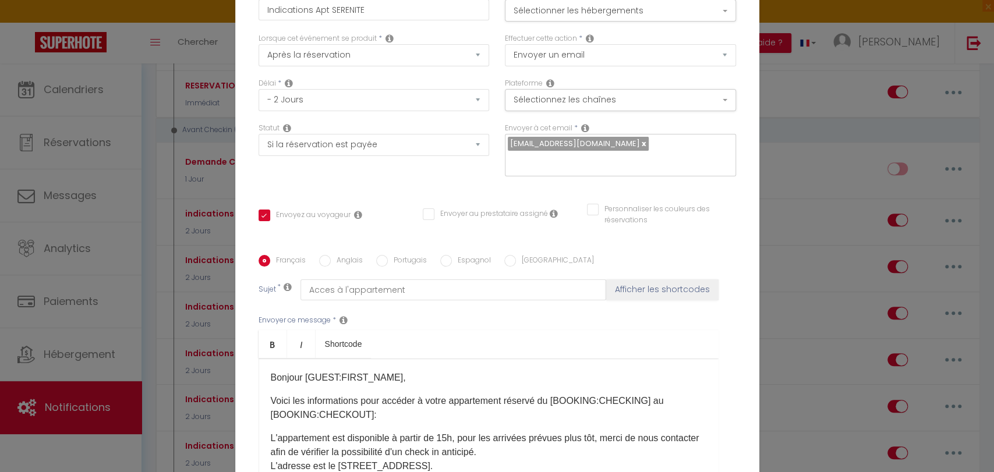
scroll to position [65, 0]
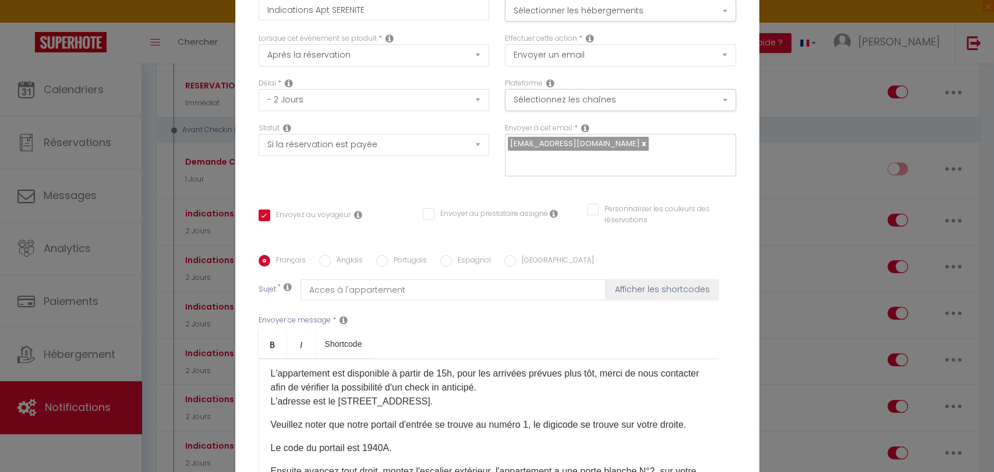
checkbox input "true"
checkbox input "false"
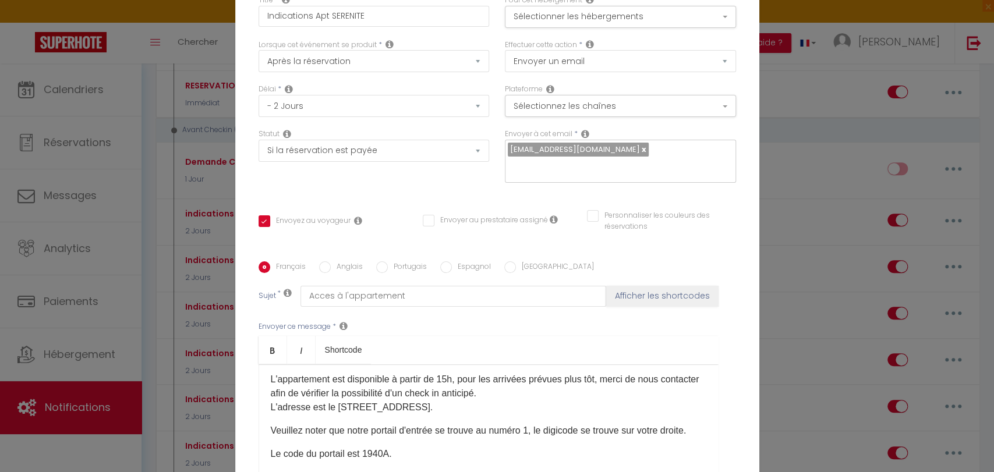
scroll to position [120, 0]
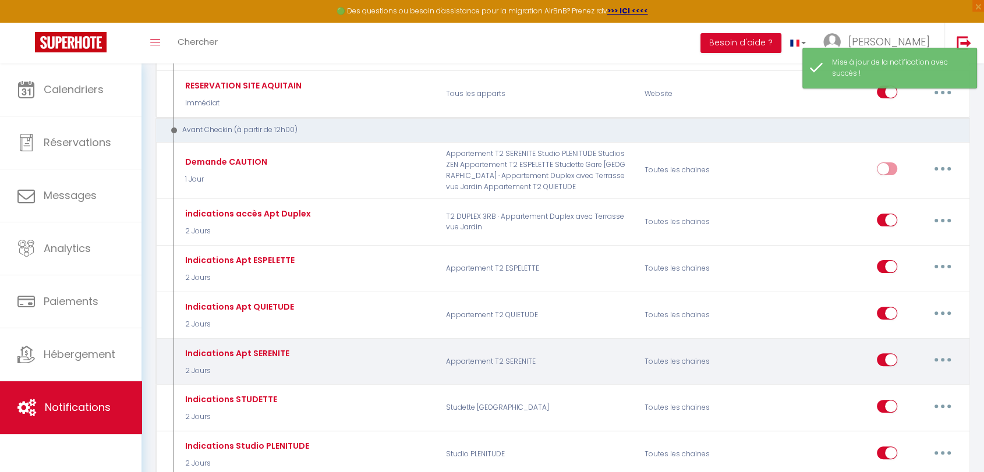
click at [948, 359] on button "button" at bounding box center [942, 360] width 33 height 19
click at [886, 383] on link "Editer" at bounding box center [912, 387] width 86 height 20
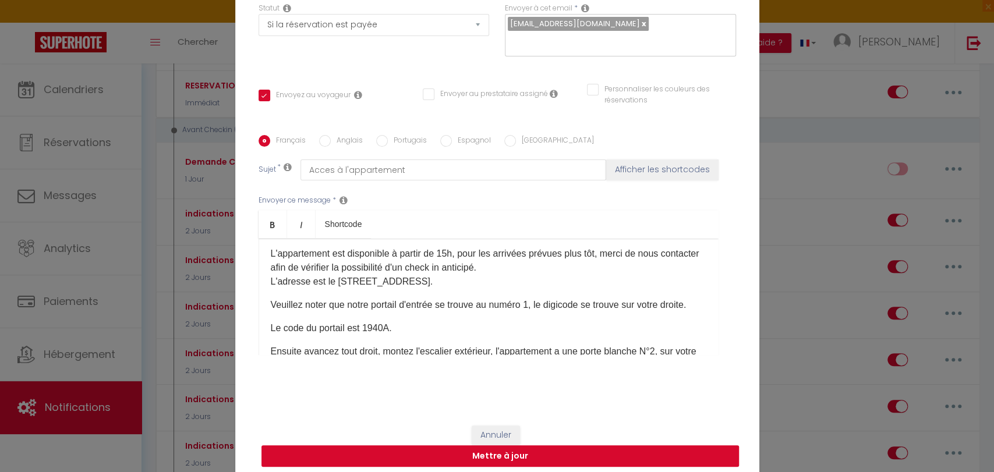
click at [505, 452] on button "Mettre à jour" at bounding box center [499, 456] width 477 height 22
checkbox input "true"
checkbox input "false"
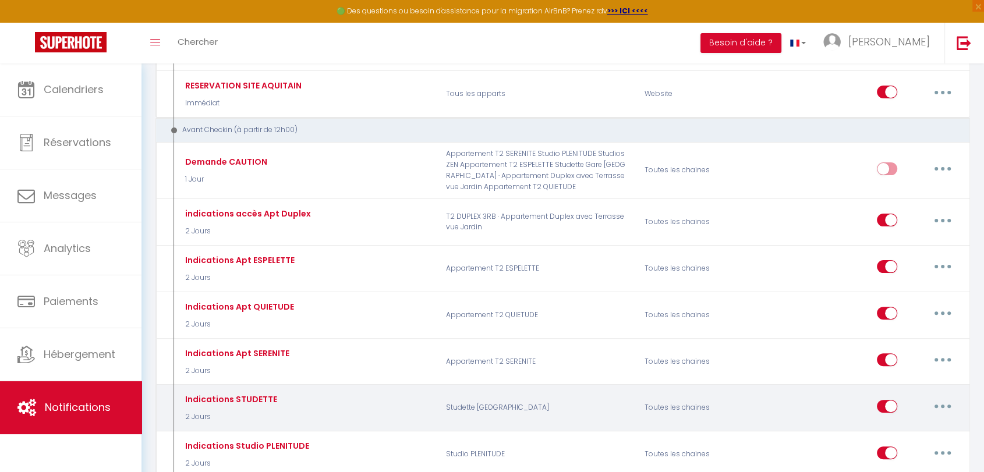
click at [940, 402] on button "button" at bounding box center [942, 406] width 33 height 19
click at [889, 425] on link "Editer" at bounding box center [912, 433] width 86 height 20
type input "Indications STUDETTE"
select select "2 Jours"
select select
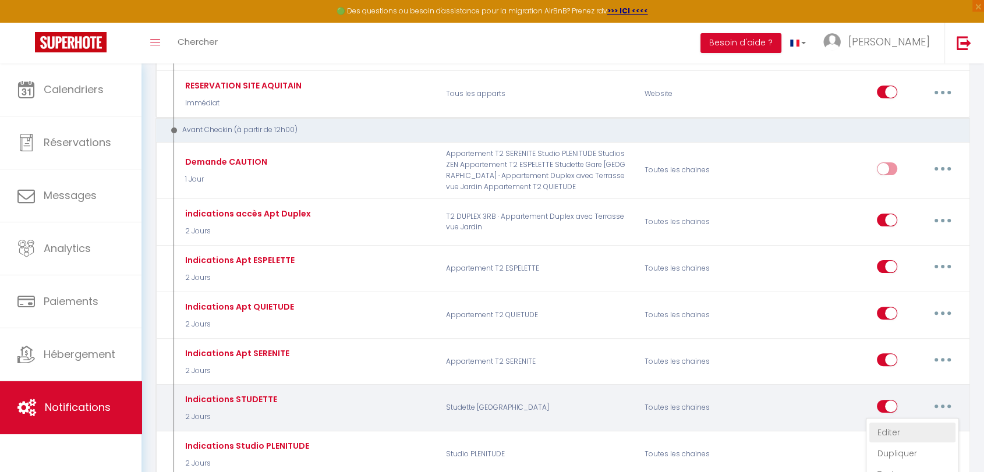
checkbox input "true"
checkbox input "false"
radio input "true"
type input "Accès au studio"
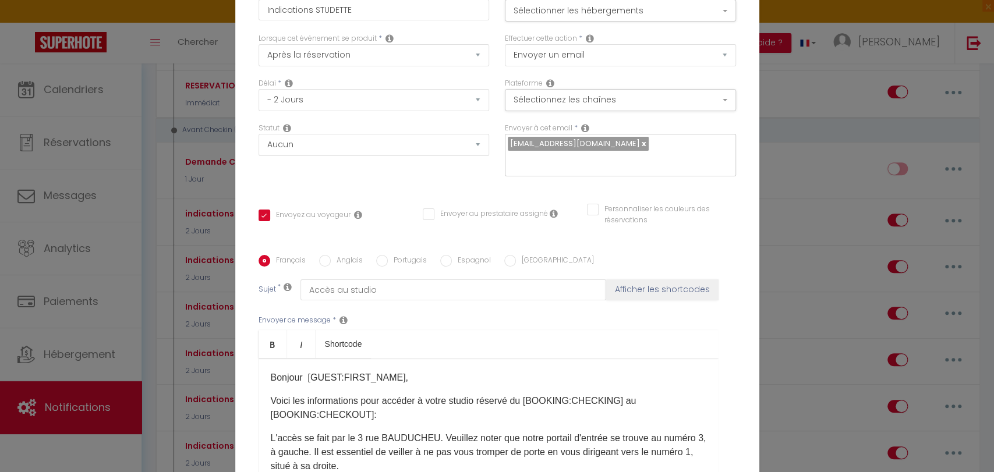
click at [280, 359] on div "Bonjour [GUEST:FIRST_NAME]​​, Voici les informations pour accéder à votre studi…" at bounding box center [489, 417] width 460 height 116
click at [382, 394] on p "Voici les informations pour accéder à votre studio réservé du [BOOKING:CHECKING…" at bounding box center [489, 408] width 436 height 28
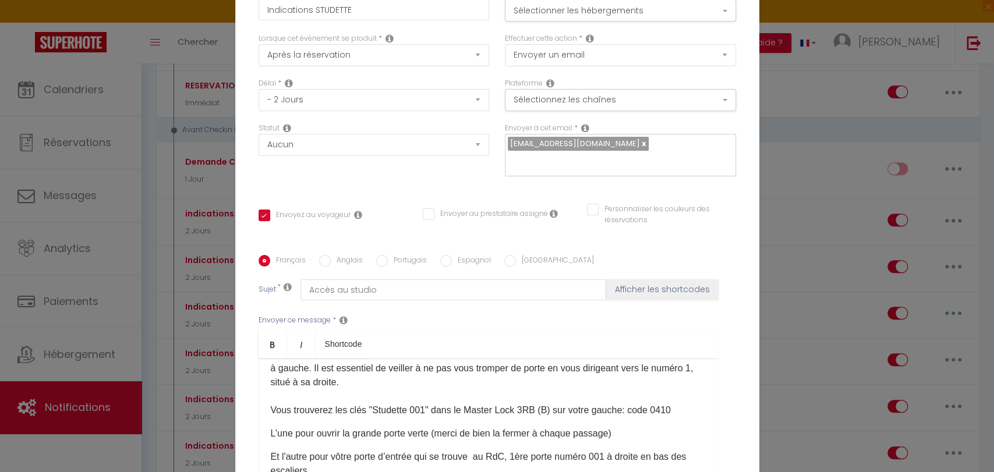
scroll to position [129, 0]
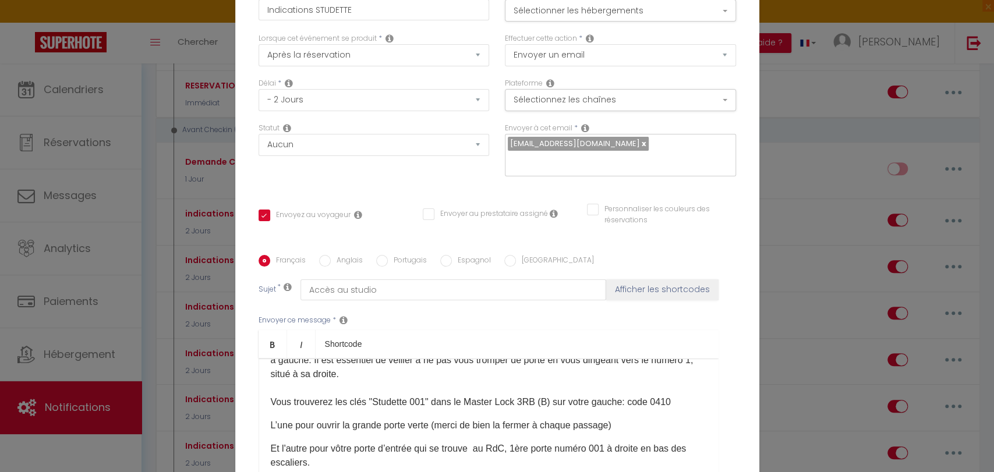
click at [275, 339] on p "L'accès se fait par le 3 rue BAUDUCHEU. Veuillez noter que notre portail d'entr…" at bounding box center [489, 374] width 436 height 70
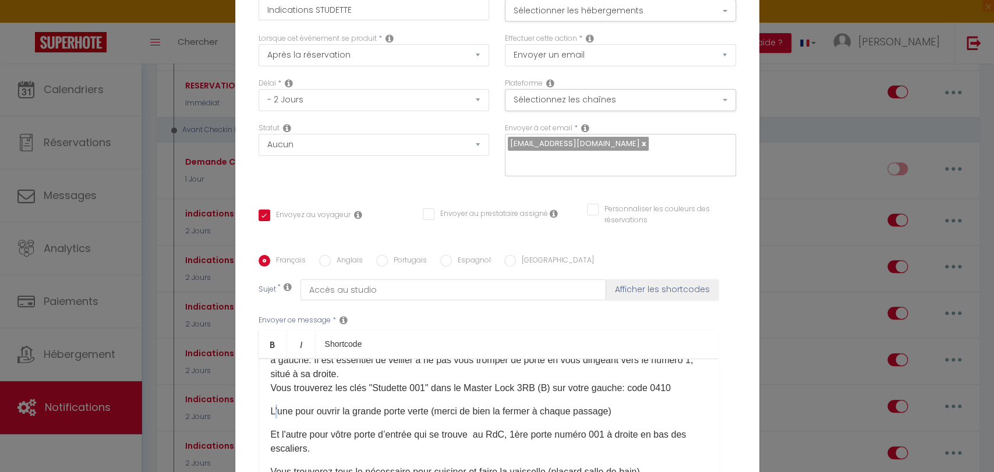
click at [271, 359] on div "Bonjour [GUEST:FIRST_NAME]​​, Voici les informations pour accéder à votre studi…" at bounding box center [489, 417] width 460 height 116
click at [266, 359] on div "Bonjour [GUEST:FIRST_NAME]​​, Voici les informations pour accéder à votre studi…" at bounding box center [489, 417] width 460 height 116
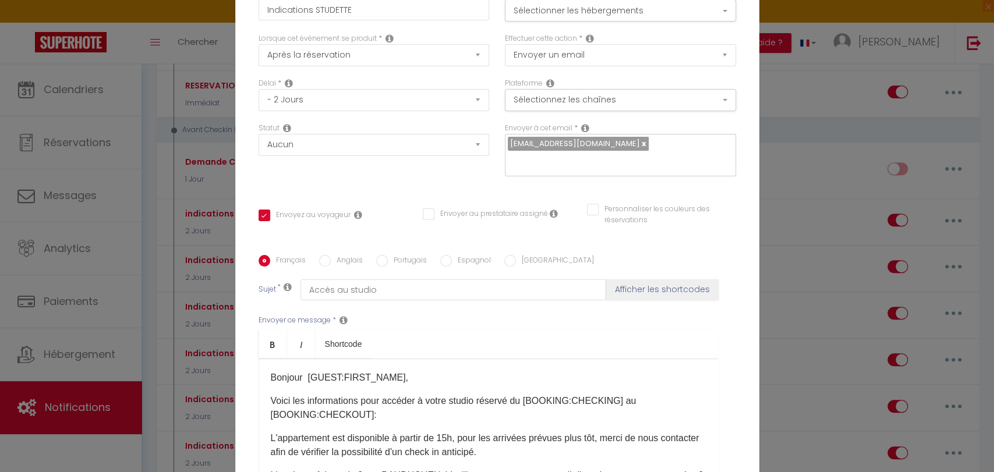
scroll to position [65, 0]
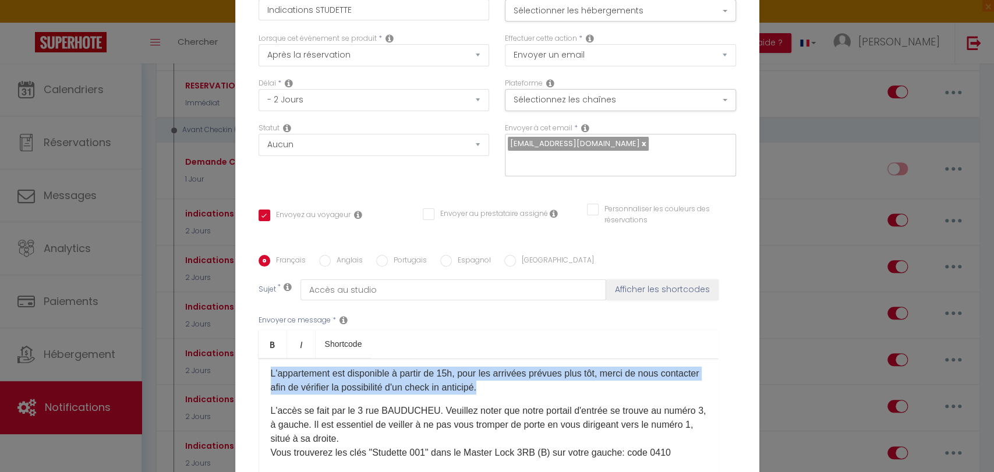
drag, startPoint x: 264, startPoint y: 256, endPoint x: 550, endPoint y: 266, distance: 286.7
click at [550, 359] on div "Bonjour [GUEST:FIRST_NAME]​​, Voici les informations pour accéder à votre studi…" at bounding box center [489, 417] width 460 height 116
copy p "L'appartement est disponible à partir de 15h, pour les arrivées prévues plus tô…"
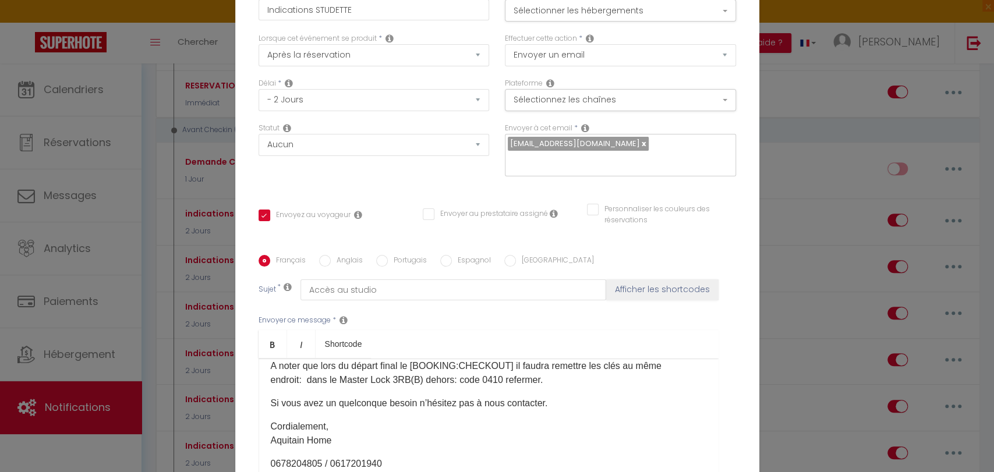
scroll to position [316, 0]
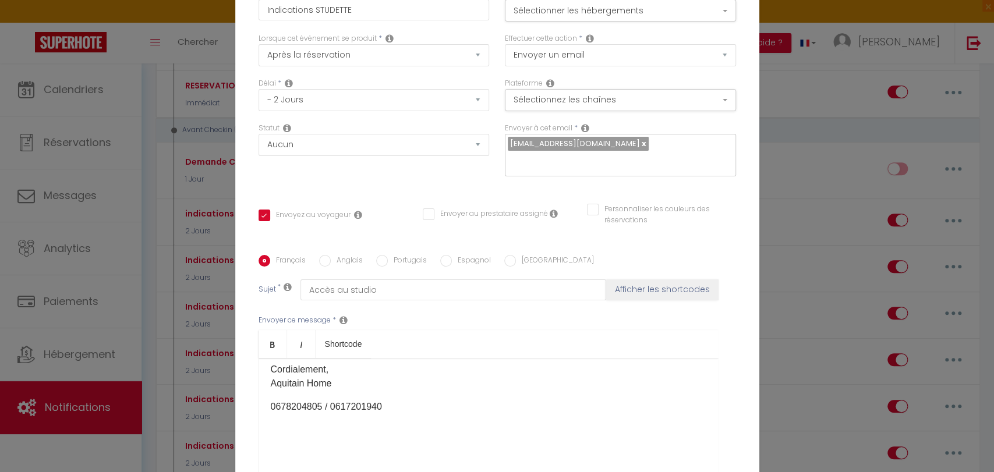
checkbox input "true"
checkbox input "false"
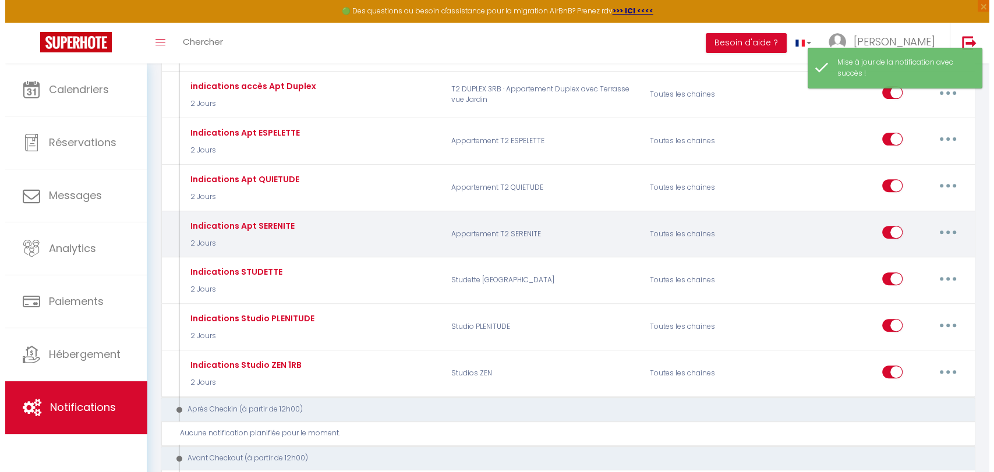
scroll to position [388, 0]
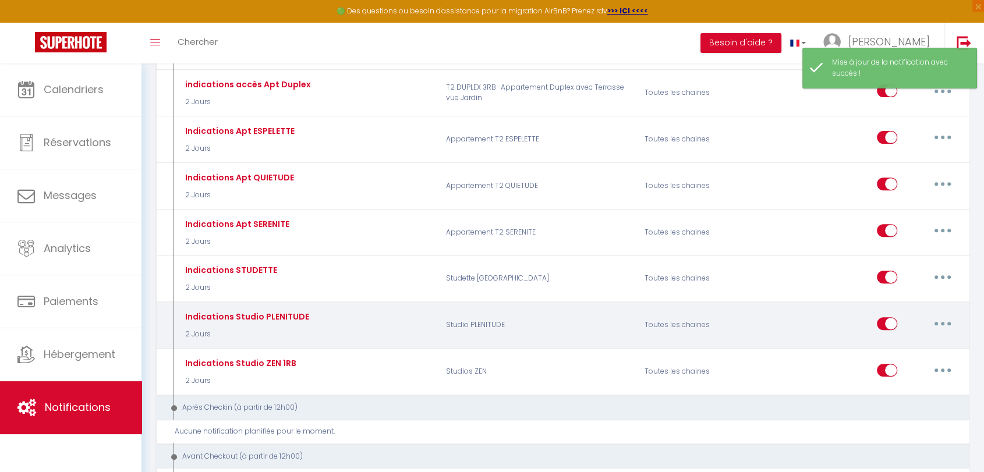
click at [936, 315] on button "button" at bounding box center [942, 323] width 33 height 19
click at [888, 342] on link "Editer" at bounding box center [912, 350] width 86 height 20
type input "Indications Studio PLENITUDE"
select select "2 Jours"
select select
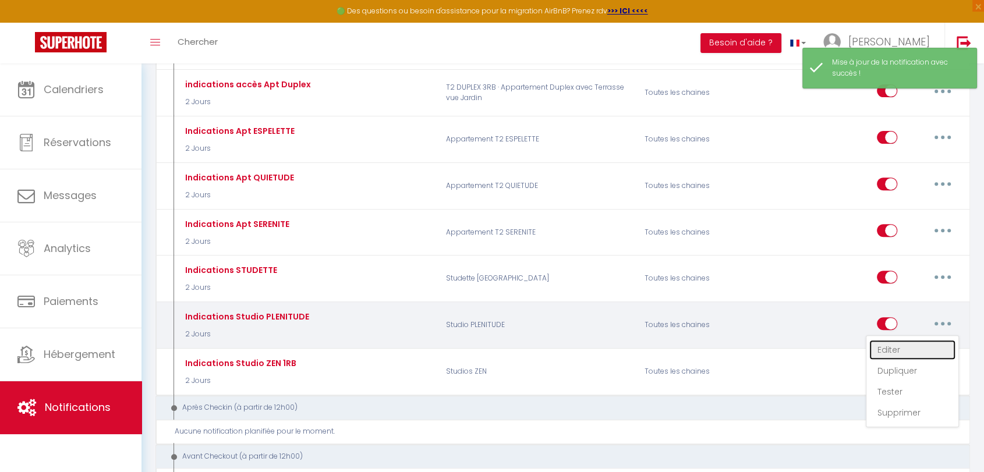
checkbox input "true"
checkbox input "false"
radio input "true"
type input "Accès au studio"
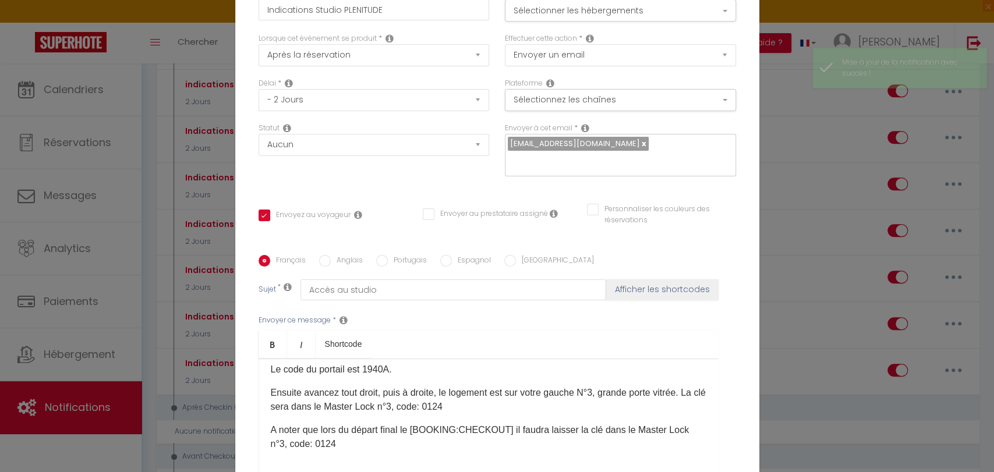
scroll to position [0, 0]
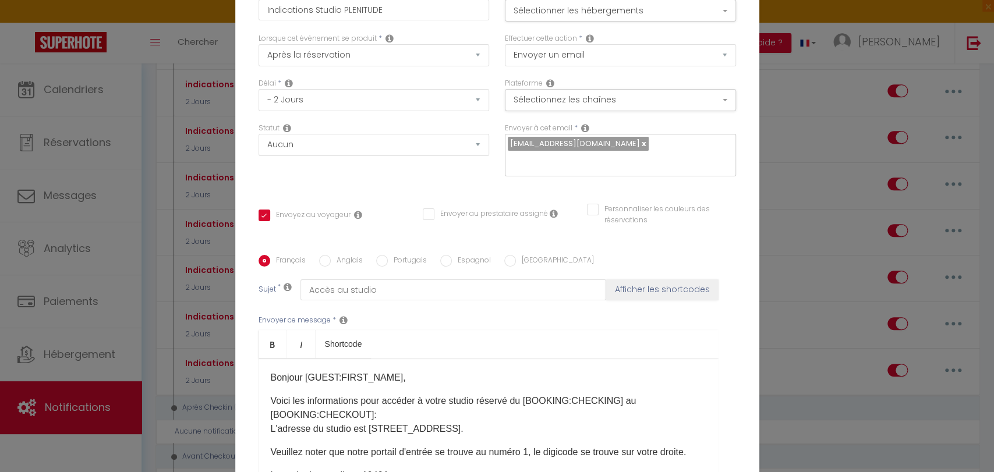
click at [369, 394] on p "Voici les informations pour accéder à votre studio réservé du [BOOKING:CHECKING…" at bounding box center [489, 415] width 436 height 42
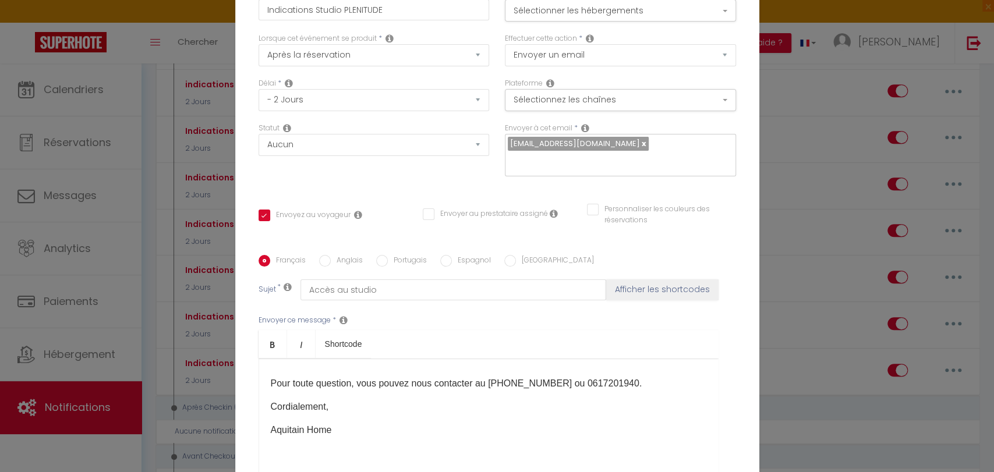
scroll to position [190, 0]
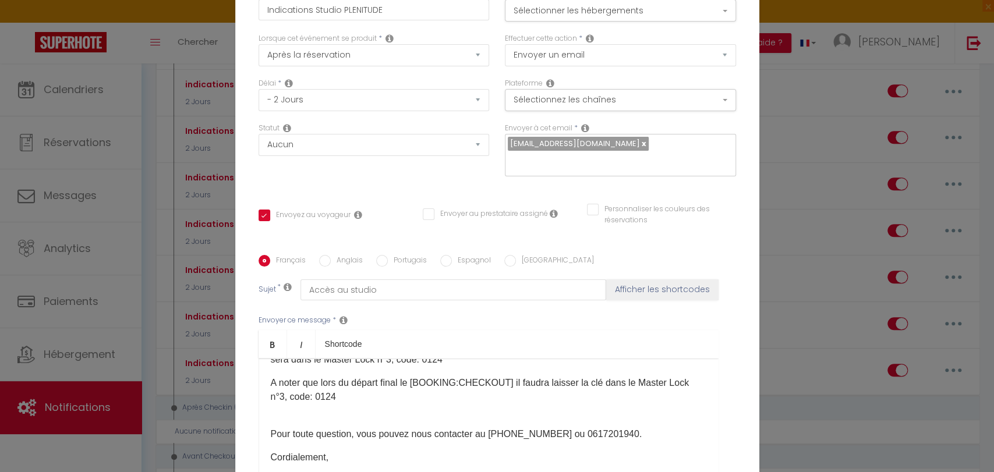
click at [289, 413] on p "​ Pour toute question, vous pouvez nous contacter au 0678204805 ​ou 0617201940." at bounding box center [489, 427] width 436 height 28
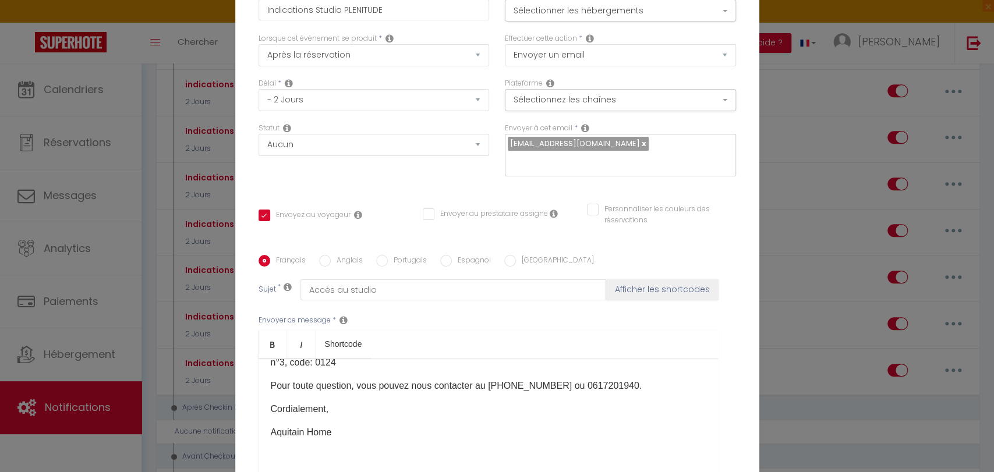
scroll to position [241, 0]
drag, startPoint x: 328, startPoint y: 286, endPoint x: 242, endPoint y: 276, distance: 86.8
click at [242, 276] on div "Titre * Indications Studio PLENITUDE Pour cet hébergement Sélectionner les hébe…" at bounding box center [497, 255] width 524 height 557
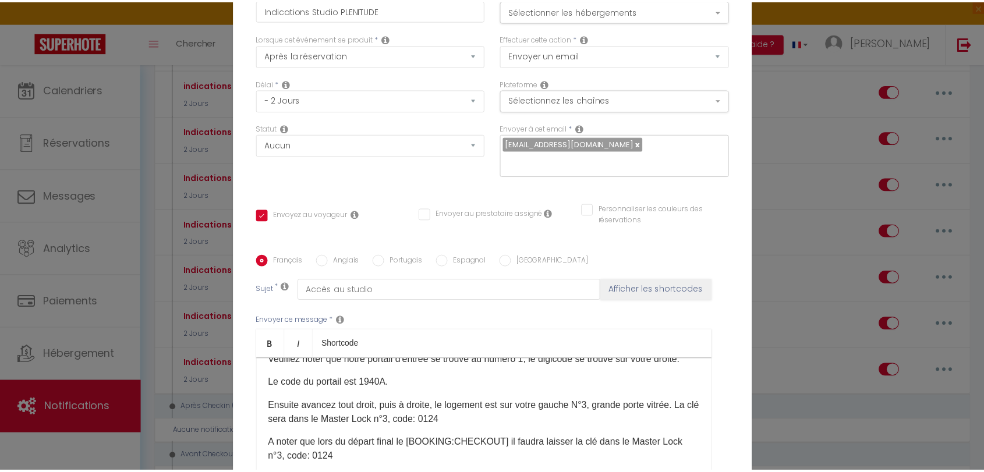
scroll to position [194, 0]
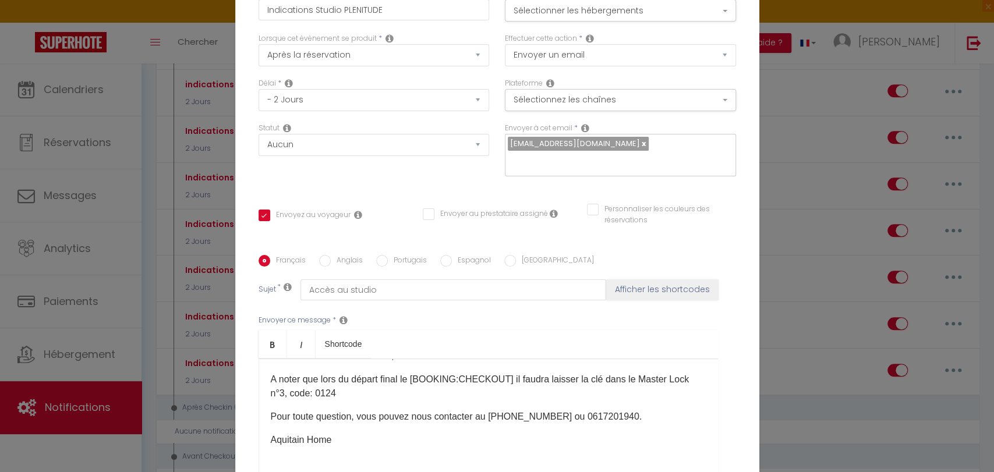
checkbox input "true"
checkbox input "false"
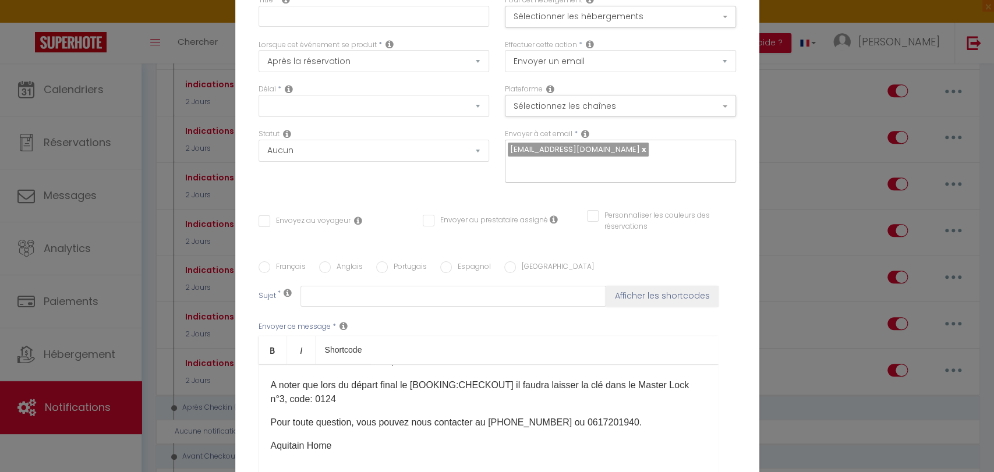
scroll to position [0, 0]
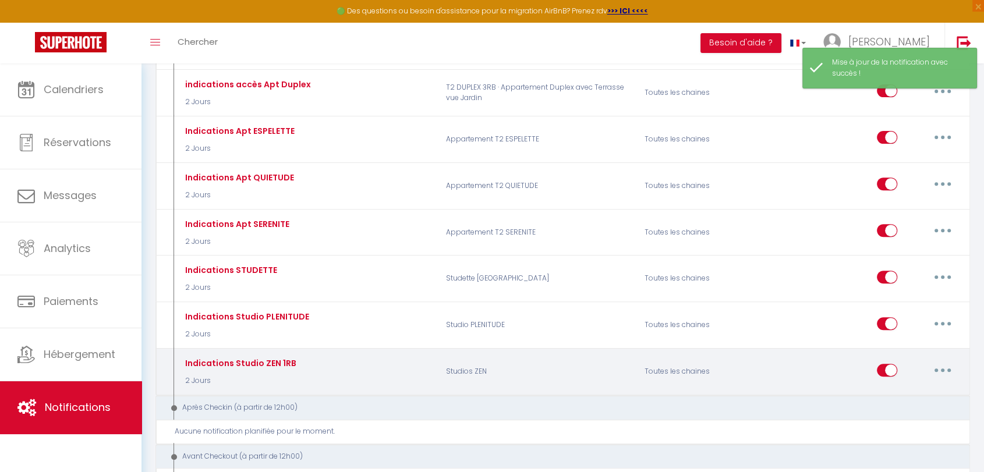
click at [946, 367] on button "button" at bounding box center [942, 370] width 33 height 19
click at [892, 392] on link "Editer" at bounding box center [912, 397] width 86 height 20
type input "Indications Studio ZEN 1RB"
select select "2 Jours"
select select
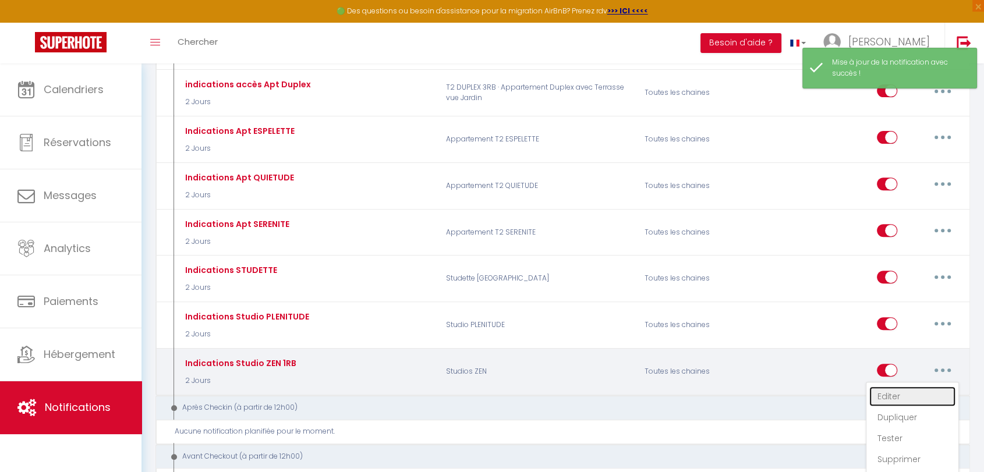
checkbox input "true"
checkbox input "false"
radio input "true"
type input "Accès à l'appartement"
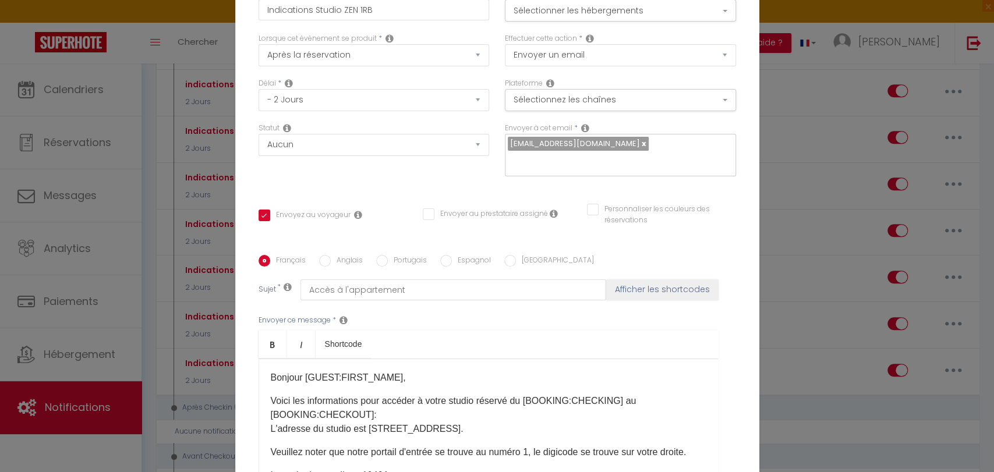
click at [380, 394] on p "Voici les informations pour accéder à votre studio réservé du [BOOKING:CHECKING…" at bounding box center [489, 415] width 436 height 42
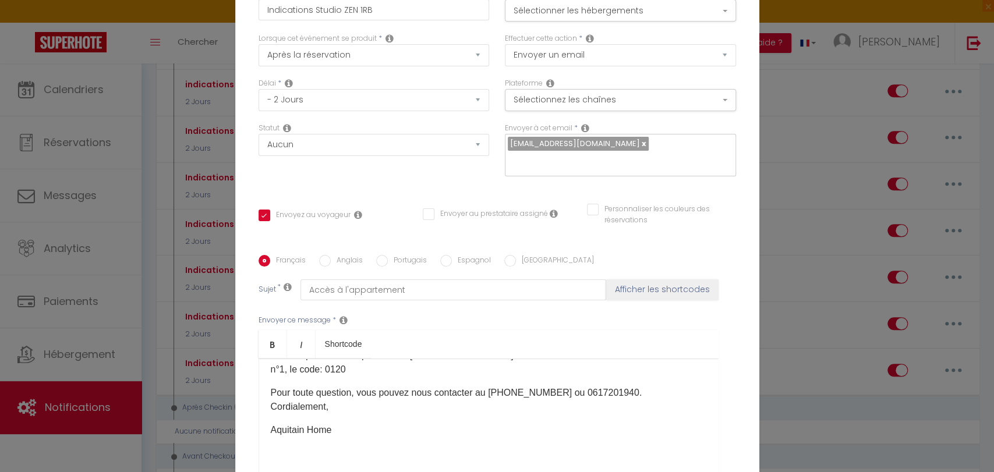
scroll to position [246, 0]
drag, startPoint x: 337, startPoint y: 288, endPoint x: 251, endPoint y: 282, distance: 85.8
click at [256, 282] on div "Français Anglais Portugais Espagnol Italien Sujet * Accès à l'appartement Affic…" at bounding box center [497, 372] width 483 height 235
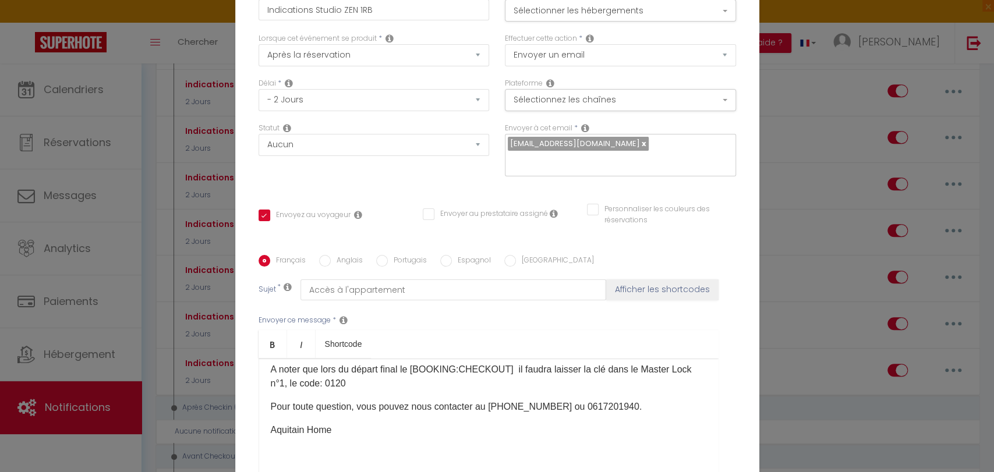
scroll to position [232, 0]
checkbox input "true"
checkbox input "false"
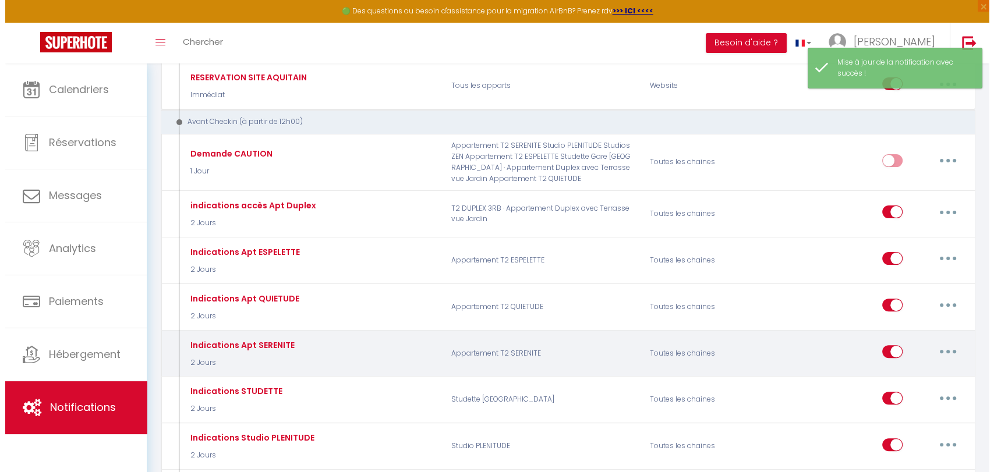
scroll to position [259, 0]
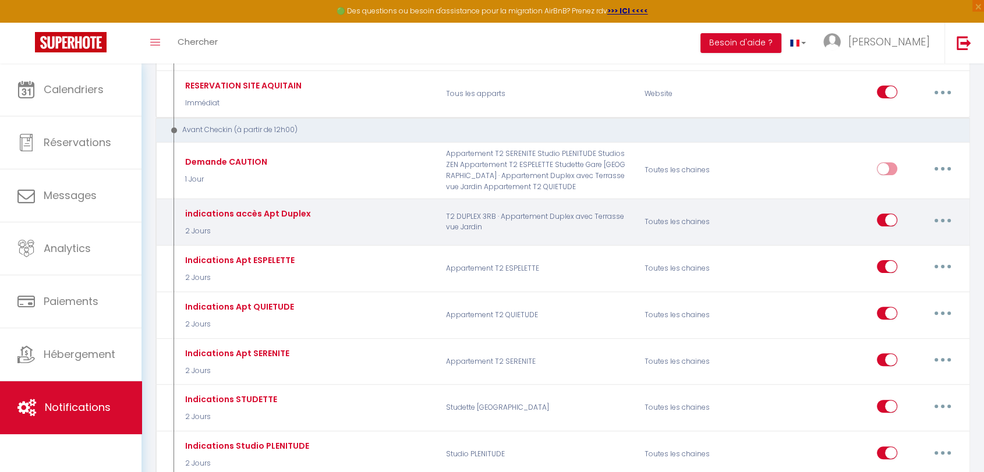
click at [941, 220] on button "button" at bounding box center [942, 220] width 33 height 19
click at [884, 243] on link "Editer" at bounding box center [912, 247] width 86 height 20
type input "indications accès Apt Duplex"
select select "2 Jours"
select select
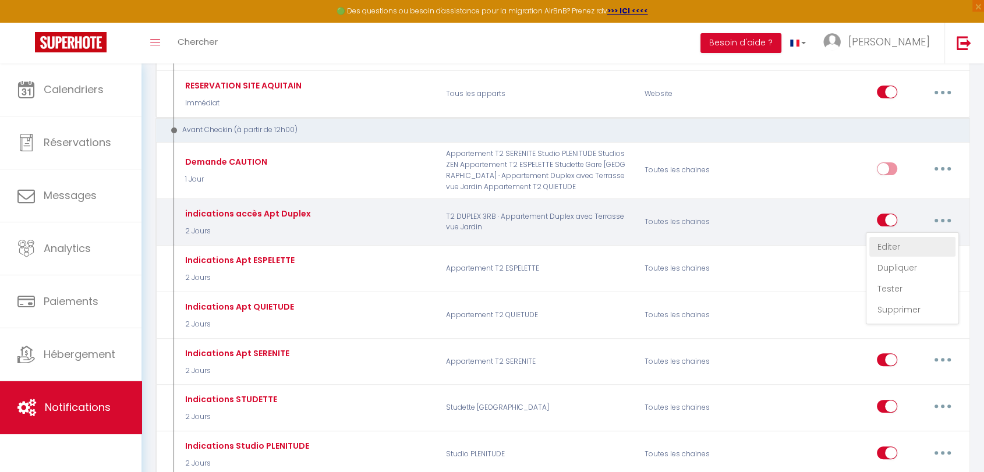
checkbox input "true"
checkbox input "false"
radio input "true"
type input "Accès Appart Duplex"
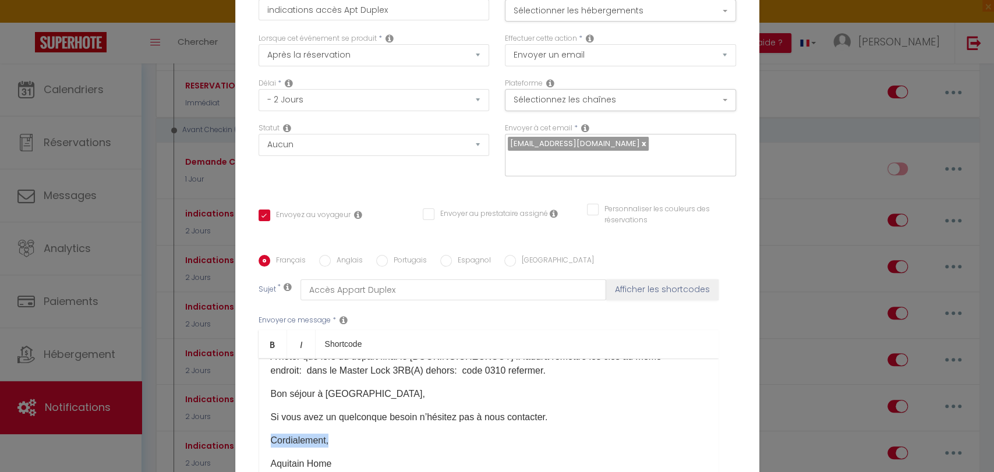
drag, startPoint x: 266, startPoint y: 320, endPoint x: 346, endPoint y: 323, distance: 80.4
click at [346, 434] on p "Cordialement," at bounding box center [489, 441] width 436 height 14
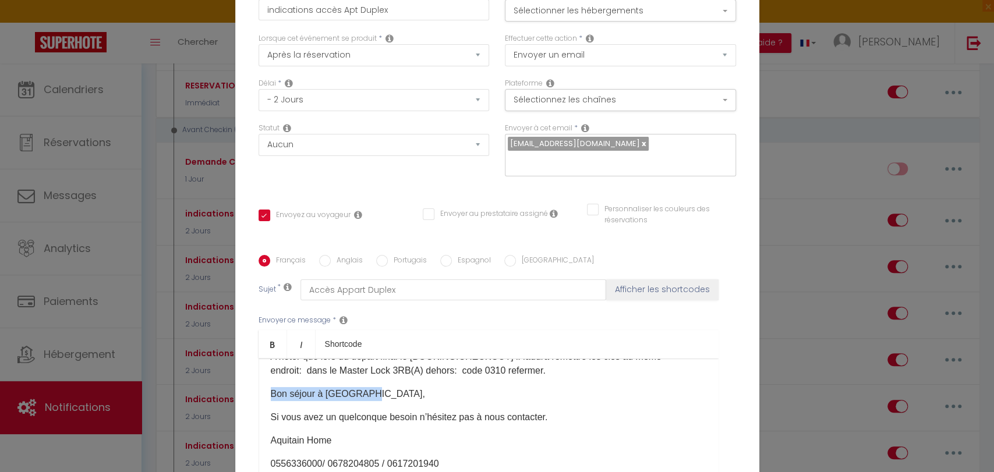
drag, startPoint x: 264, startPoint y: 274, endPoint x: 372, endPoint y: 278, distance: 107.8
click at [372, 359] on div "Bonjour [GUEST:FIRST_NAME],​ Voici les informations pour accéder à votre appart…" at bounding box center [489, 417] width 460 height 116
copy p "Bon séjour à Bordeaux,"
checkbox input "true"
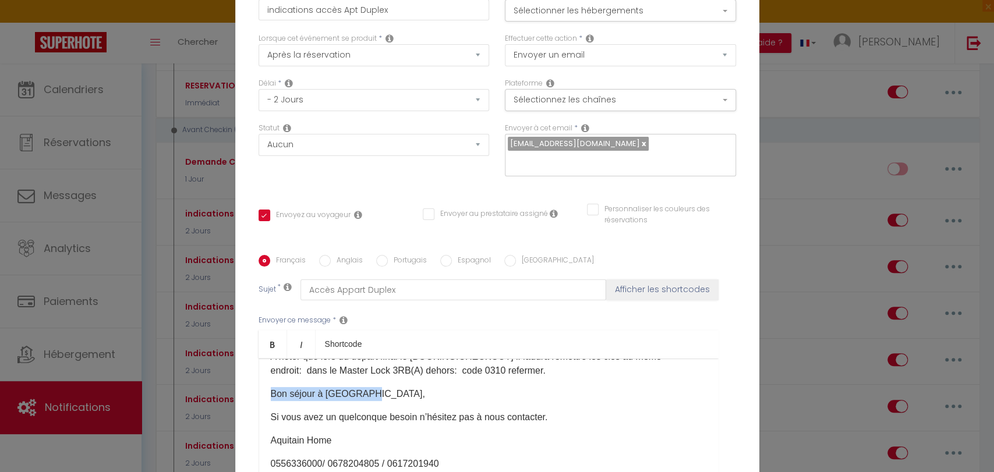
checkbox input "false"
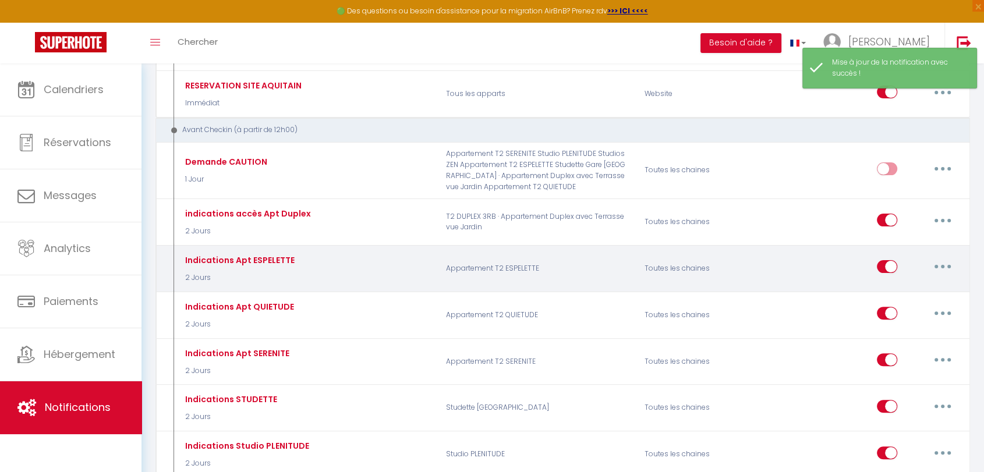
click at [941, 265] on icon "button" at bounding box center [942, 266] width 3 height 3
click at [894, 294] on link "Editer" at bounding box center [912, 294] width 86 height 20
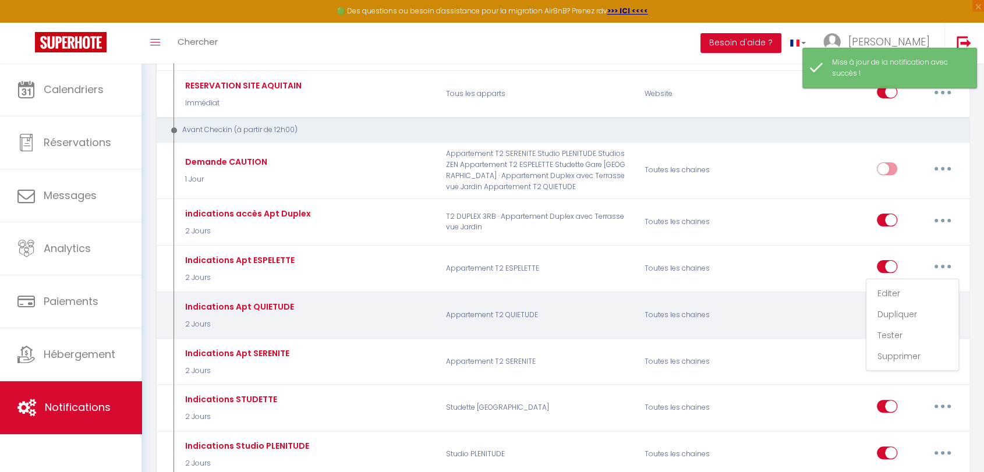
type input "Indications Apt ESPELETTE"
select select "2 Jours"
select select
checkbox input "true"
checkbox input "false"
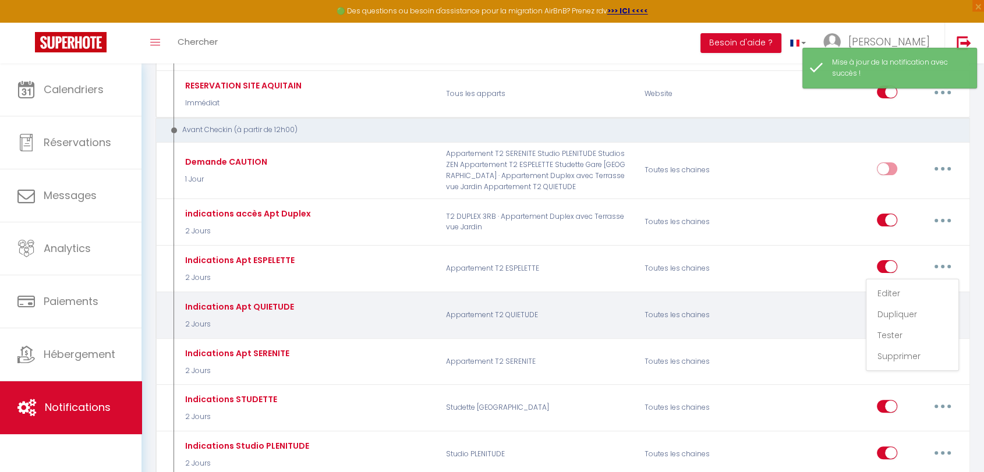
checkbox input "false"
radio input "true"
type input "Accès à l'appartement"
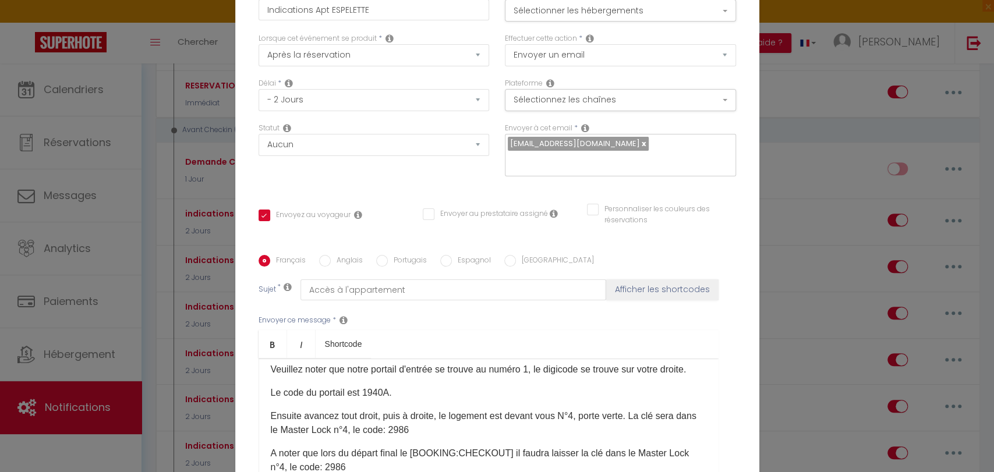
scroll to position [194, 0]
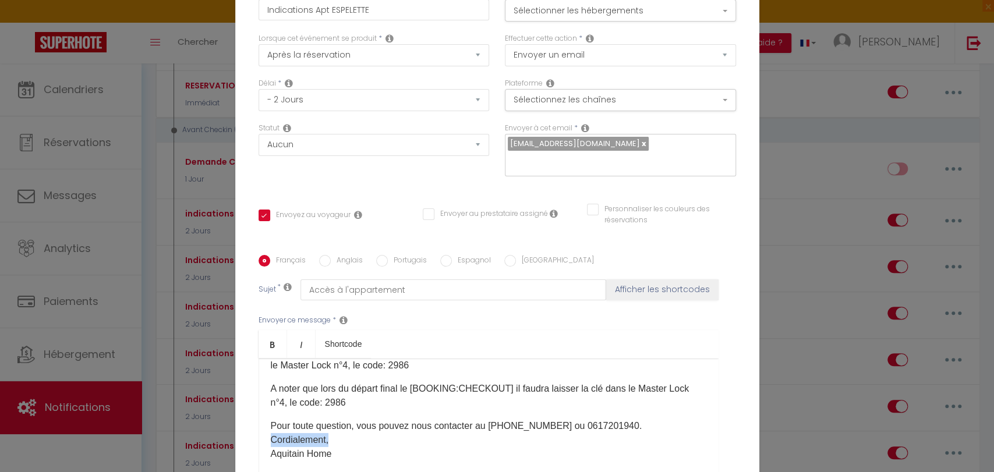
drag, startPoint x: 266, startPoint y: 334, endPoint x: 328, endPoint y: 334, distance: 62.3
click at [328, 359] on div "Bonjour [GUEST:FIRST_NAME]​​​, Voici les informations pour accéder à votre appa…" at bounding box center [489, 417] width 460 height 116
checkbox input "true"
checkbox input "false"
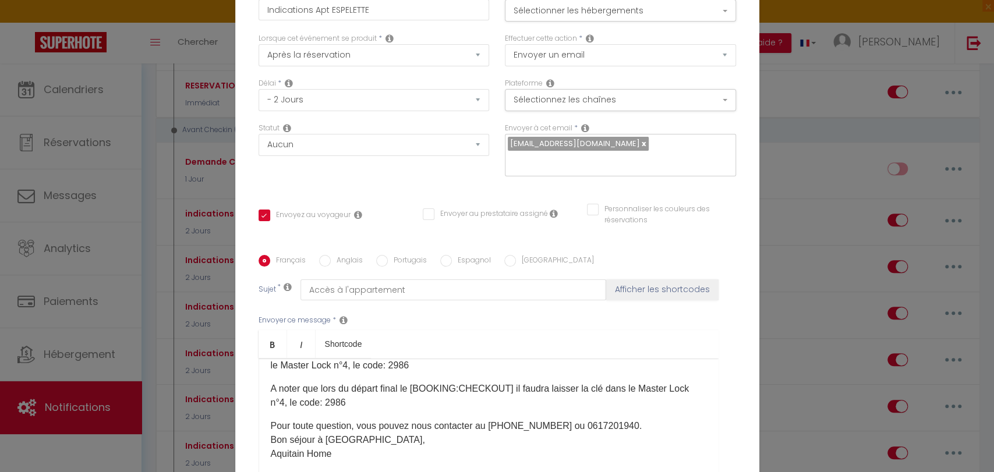
checkbox input "false"
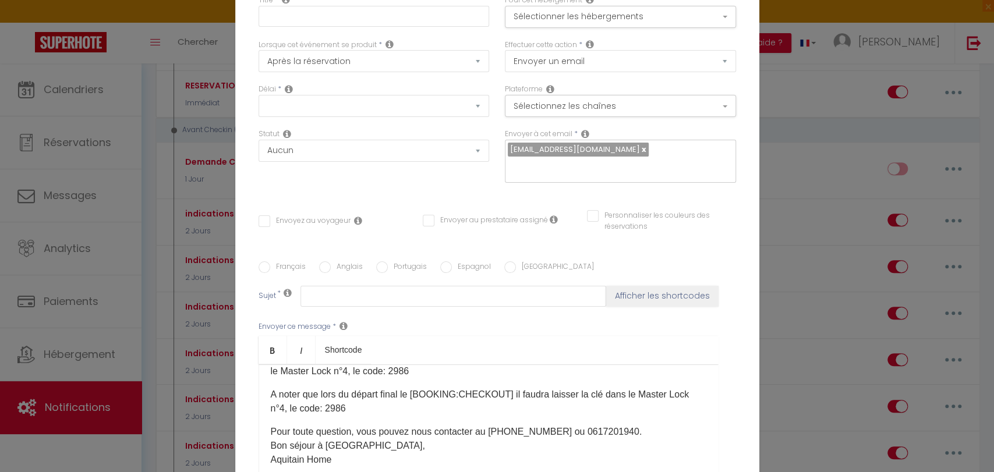
scroll to position [0, 0]
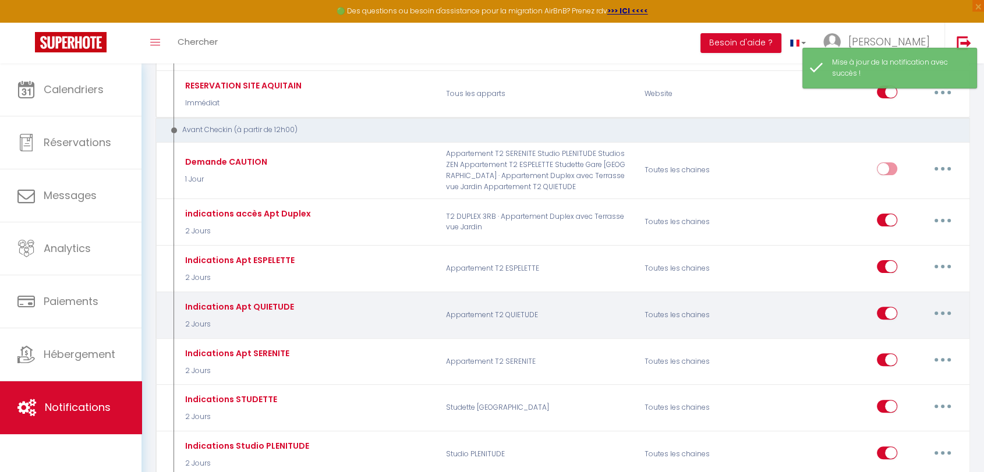
click at [941, 313] on button "button" at bounding box center [942, 313] width 33 height 19
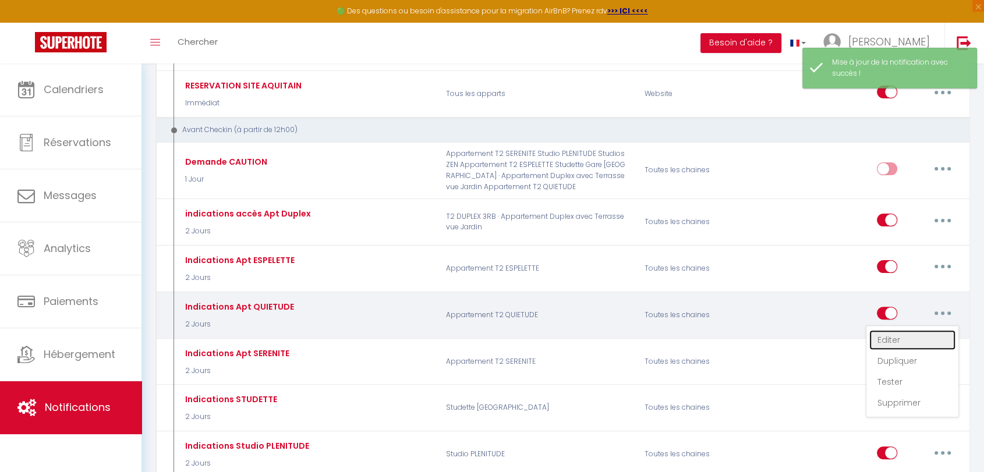
click at [899, 341] on link "Editer" at bounding box center [912, 340] width 86 height 20
type input "Indications Apt QUIETUDE"
select select "2 Jours"
select select "if_booking_is_paid"
checkbox input "true"
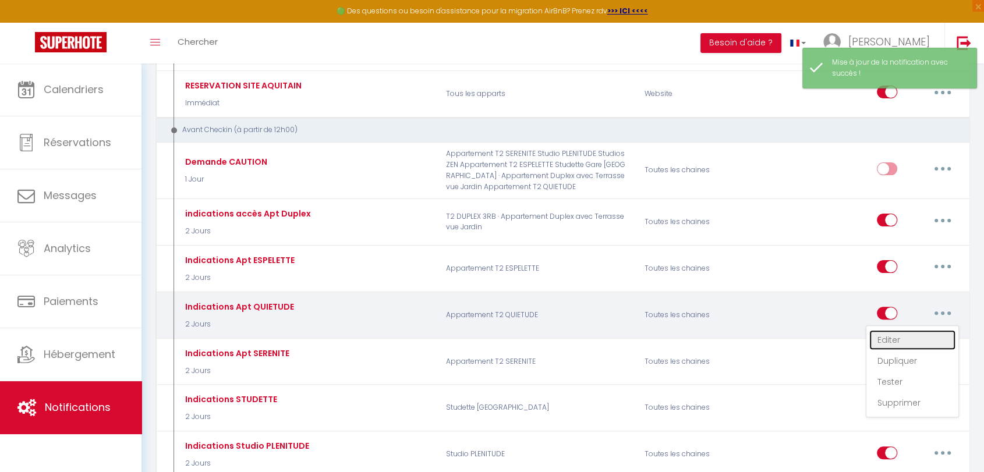
checkbox input "false"
radio input "true"
type input "Acces à l'appartement"
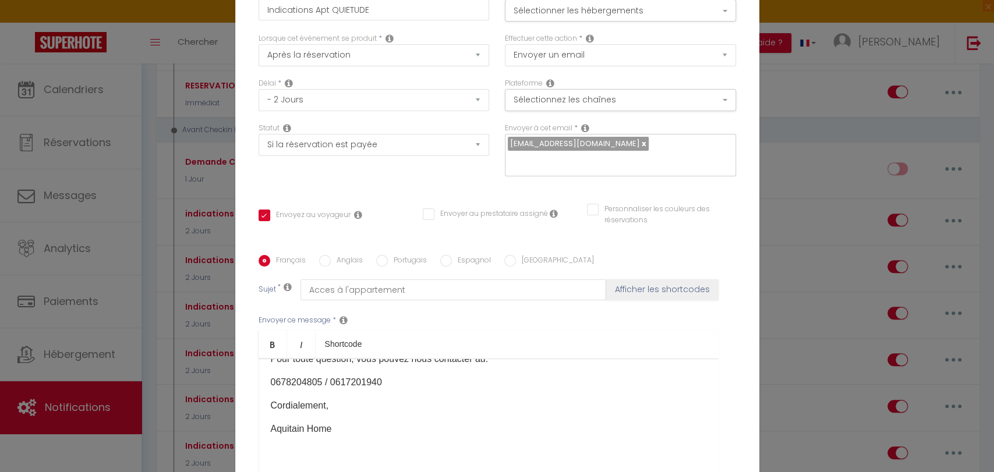
scroll to position [259, 0]
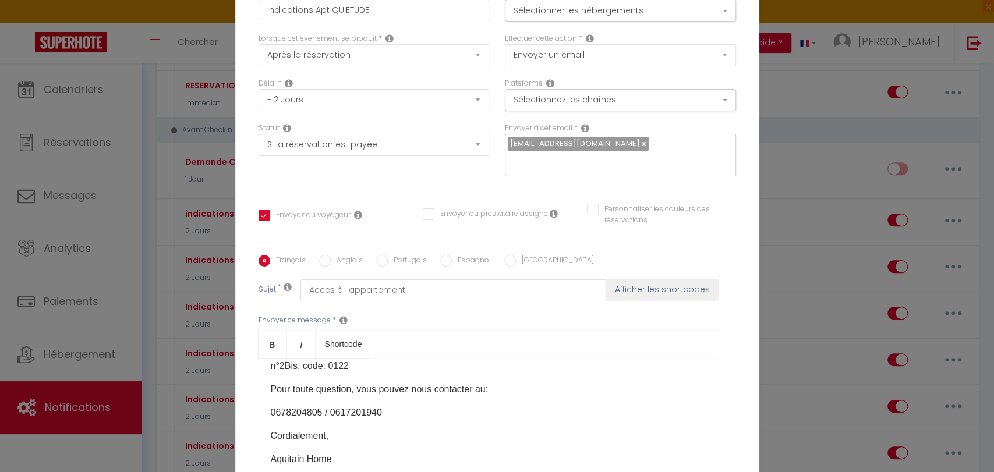
click at [261, 359] on div "Bonjour [GUEST:FIRST_NAME]​​, Voici les informations pour accéder à votre appar…" at bounding box center [489, 417] width 460 height 116
drag, startPoint x: 263, startPoint y: 305, endPoint x: 340, endPoint y: 309, distance: 77.5
click at [340, 359] on div "Bonjour [GUEST:FIRST_NAME]​​, Voici les informations pour accéder à votre appar…" at bounding box center [489, 417] width 460 height 116
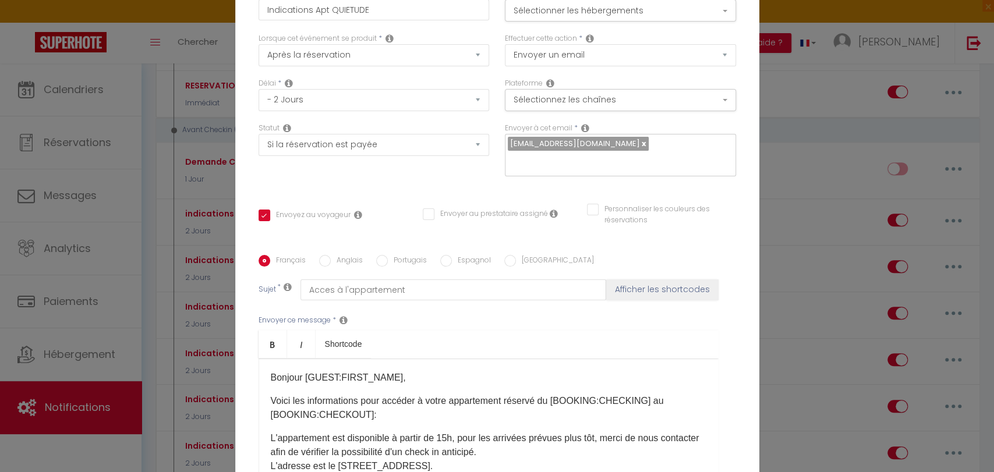
scroll to position [65, 0]
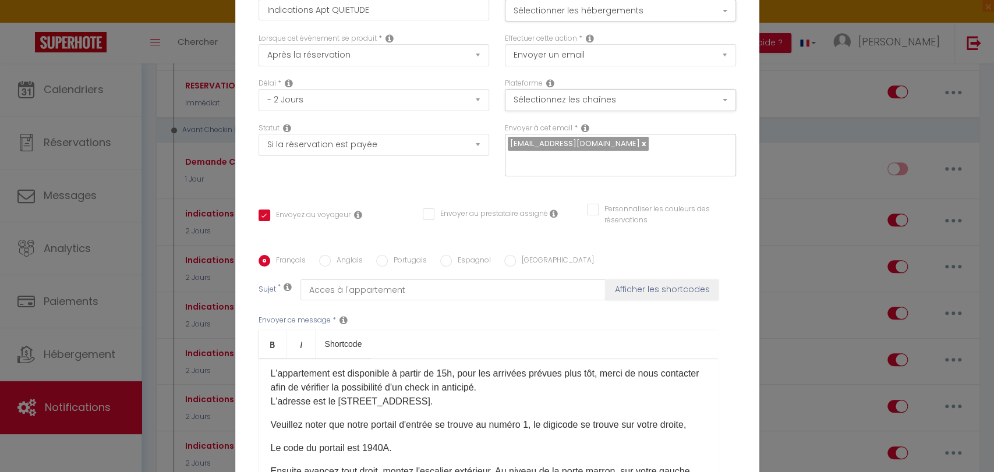
click at [271, 441] on p "Le code du portail est 1940A.​" at bounding box center [489, 448] width 436 height 14
click at [301, 418] on p "Veuillez noter que notre portail d'entrée se trouve au numéro 1, le digicode se…" at bounding box center [489, 432] width 436 height 28
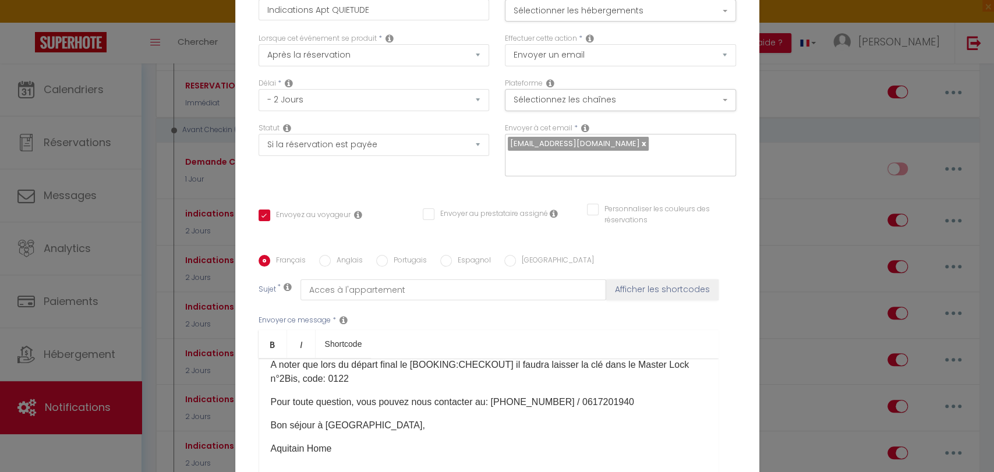
scroll to position [259, 0]
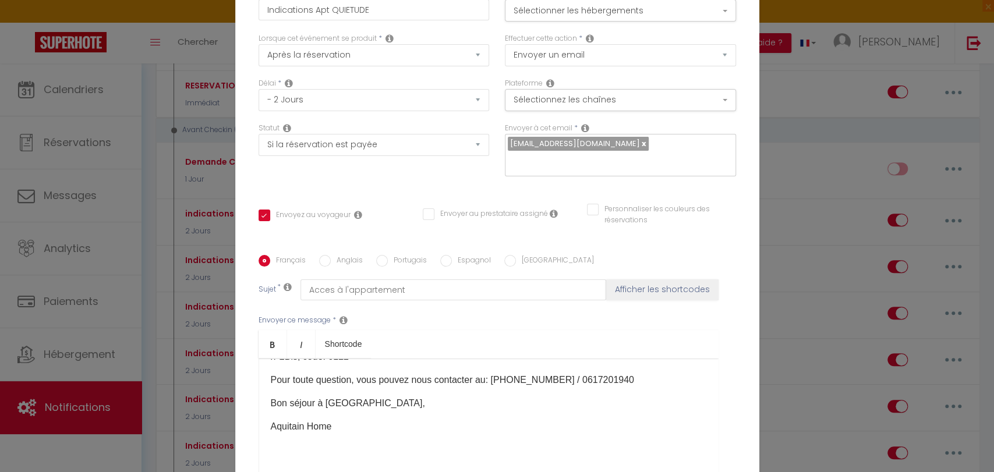
checkbox input "true"
checkbox input "false"
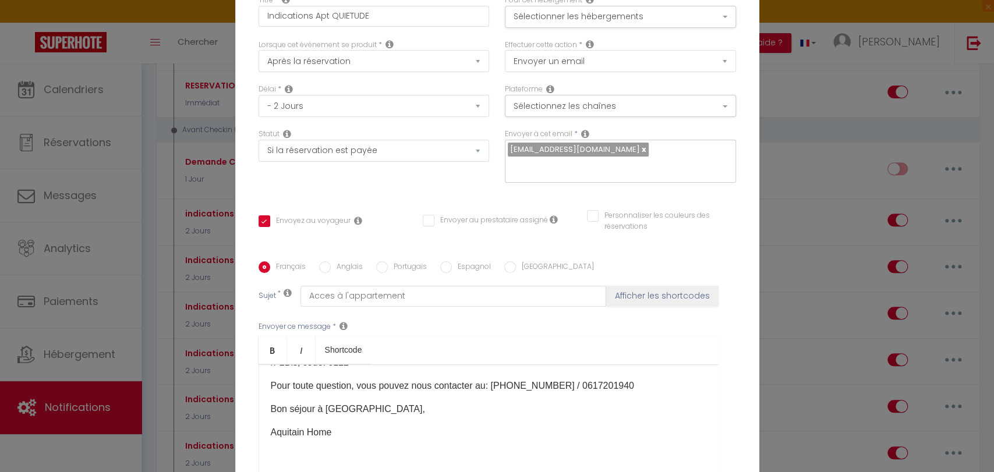
select select "1"
select select
checkbox input "false"
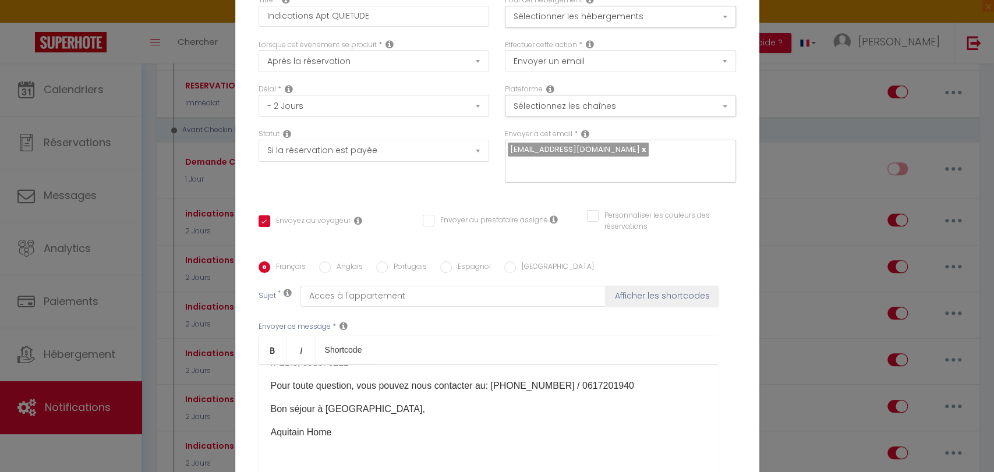
checkbox input "false"
radio input "false"
select select
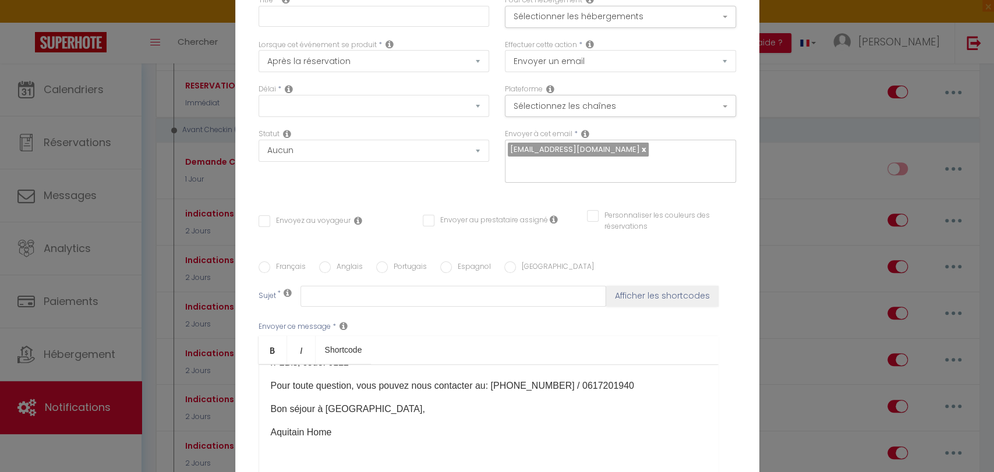
checkbox input "false"
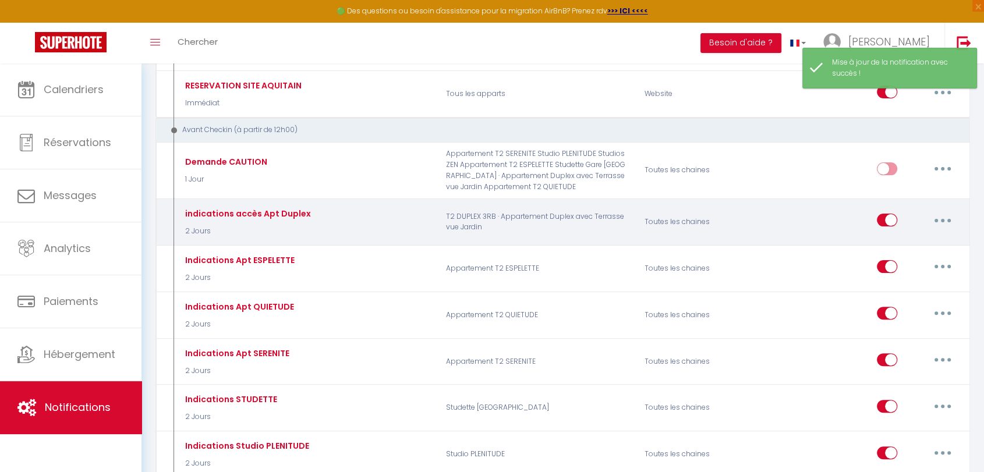
click at [945, 217] on button "button" at bounding box center [942, 220] width 33 height 19
click at [885, 240] on link "Editer" at bounding box center [912, 247] width 86 height 20
type input "indications accès Apt Duplex"
select select "2 Jours"
select select
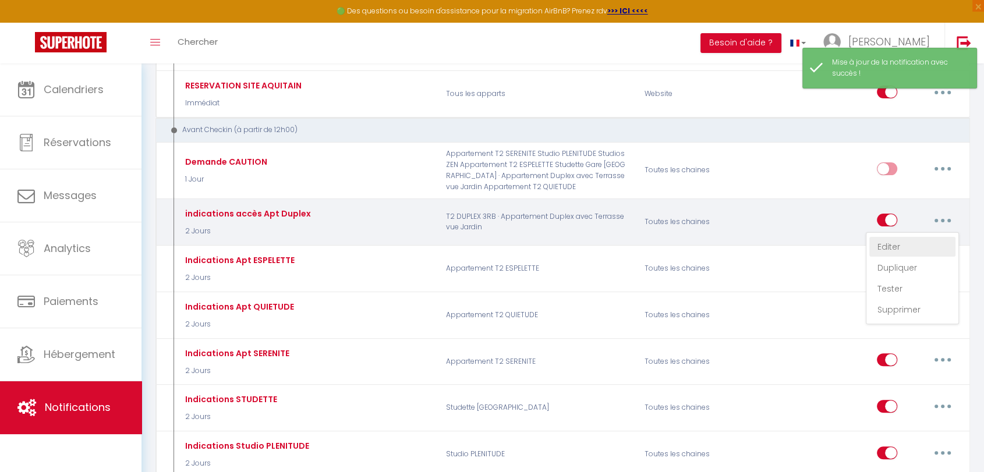
checkbox input "true"
checkbox input "false"
radio input "true"
type input "Accès Appart Duplex"
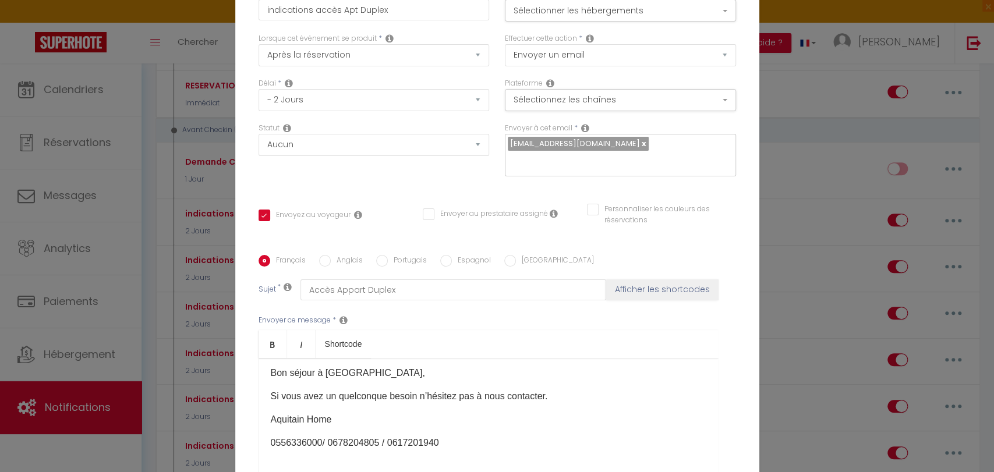
scroll to position [251, 0]
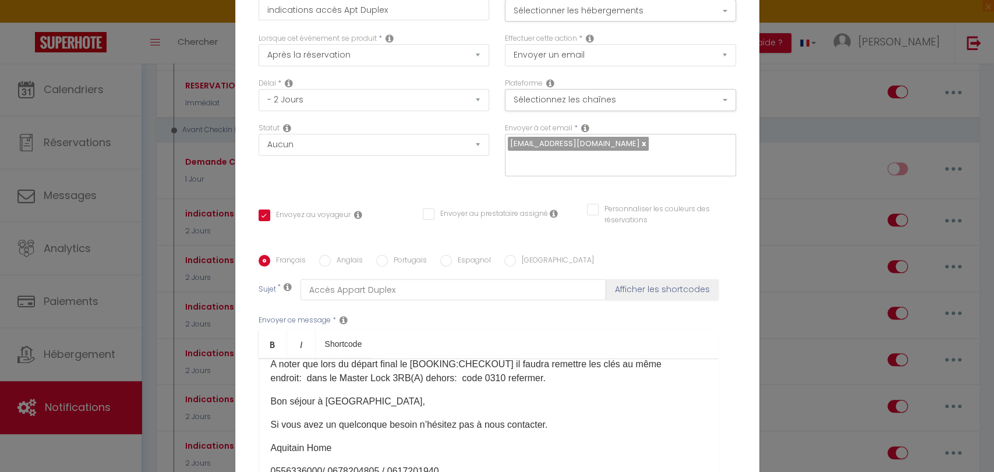
checkbox input "true"
checkbox input "false"
radio input "true"
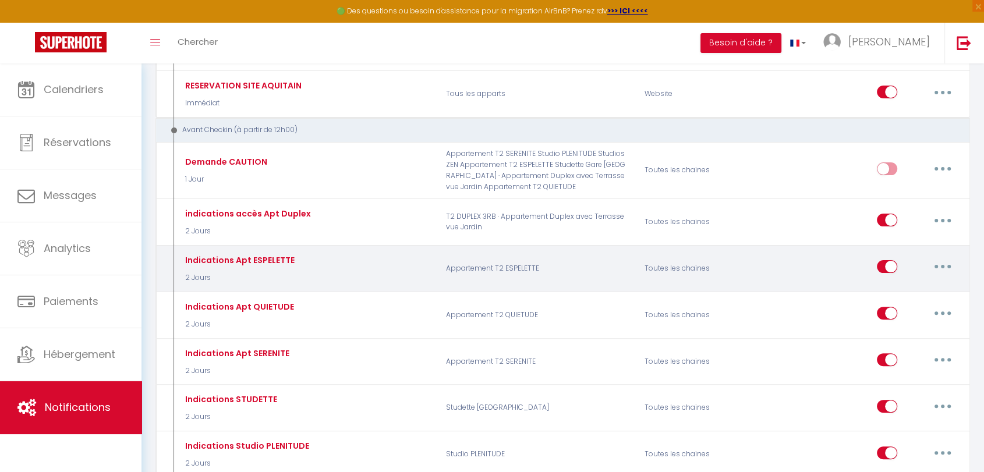
click at [941, 265] on icon "button" at bounding box center [942, 266] width 3 height 3
click at [883, 290] on link "Editer" at bounding box center [912, 294] width 86 height 20
type input "Indications Apt ESPELETTE"
checkbox input "true"
checkbox input "false"
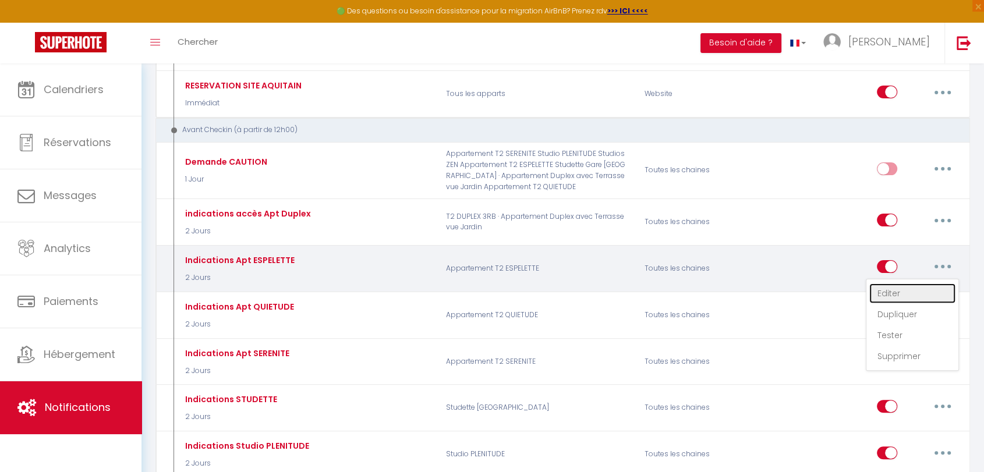
checkbox input "false"
type input "Accès à l'appartement"
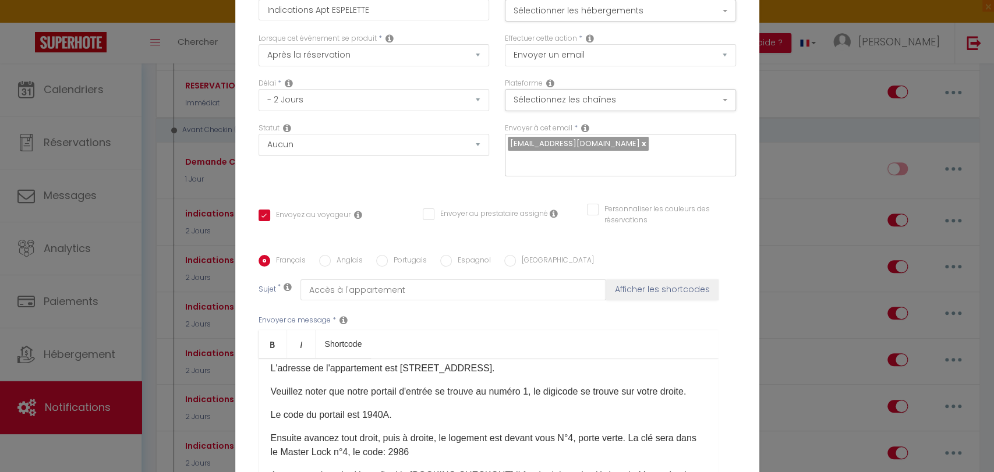
scroll to position [129, 0]
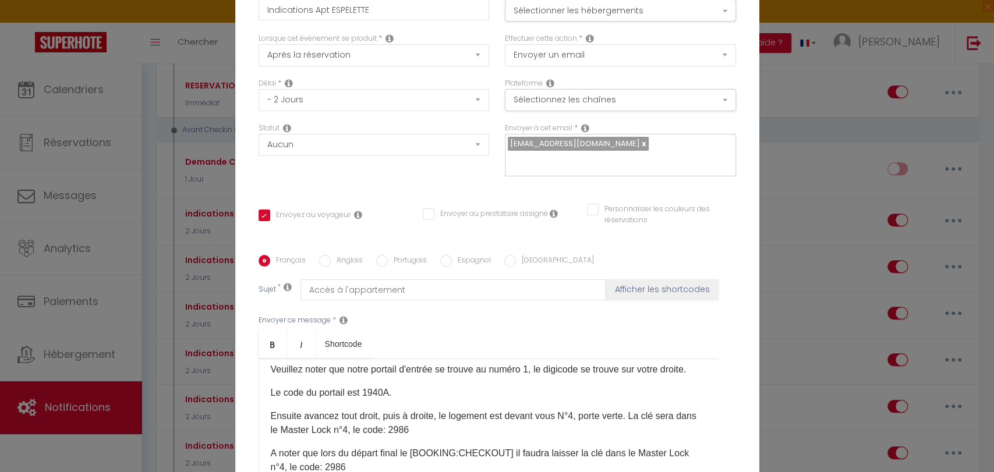
click at [271, 386] on p "Le code du portail est 1940A.​" at bounding box center [489, 393] width 436 height 14
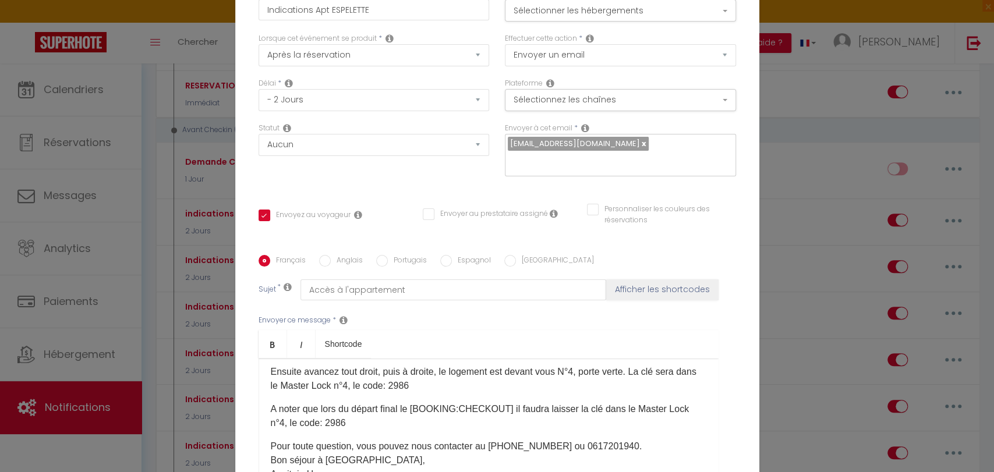
scroll to position [194, 0]
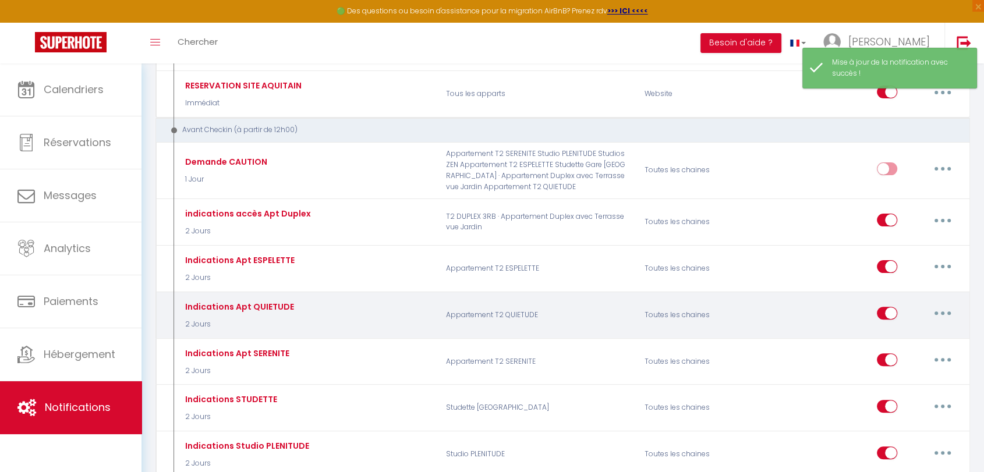
click at [942, 312] on icon "button" at bounding box center [942, 313] width 3 height 3
click at [886, 336] on link "Editer" at bounding box center [912, 340] width 86 height 20
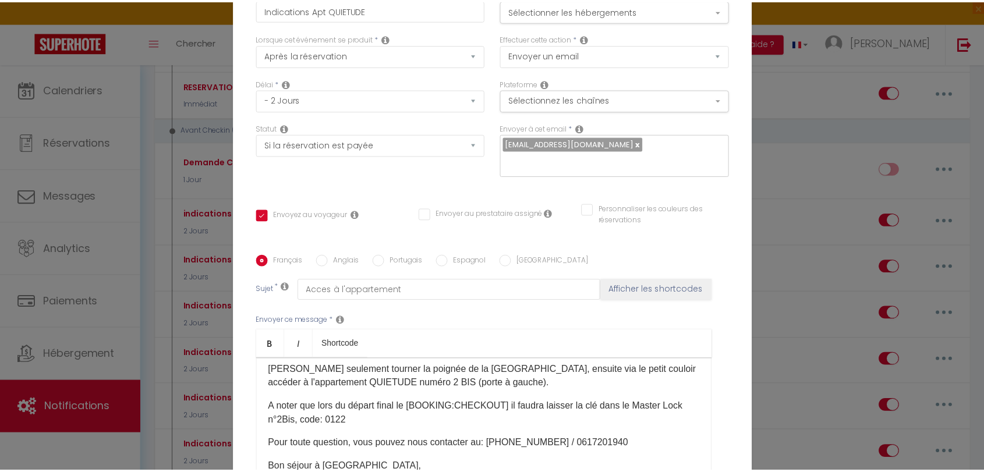
scroll to position [259, 0]
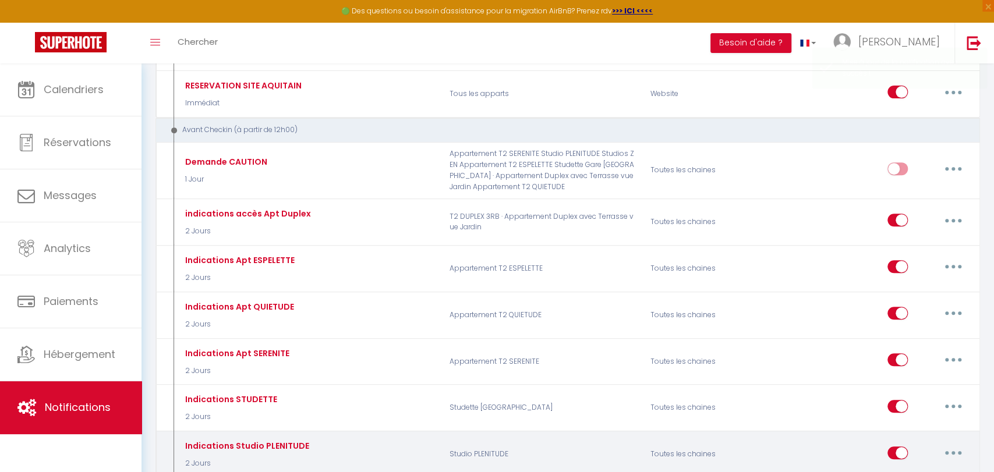
scroll to position [0, 0]
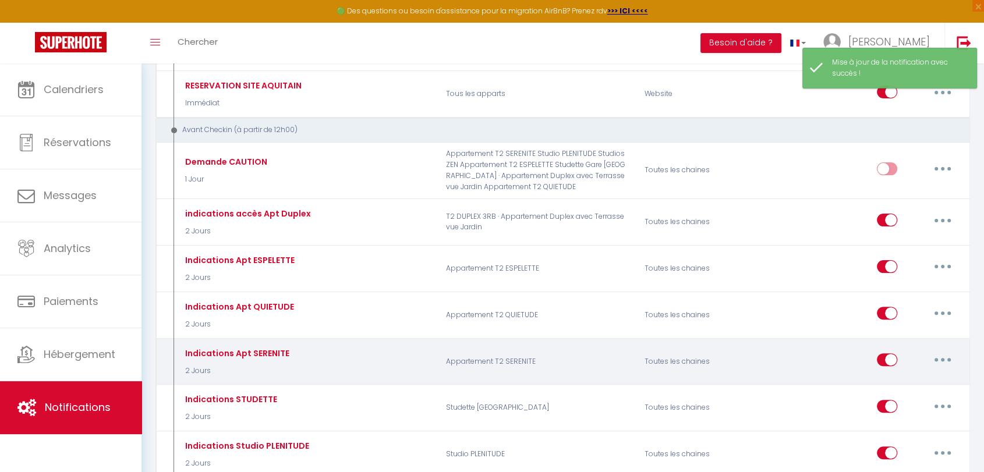
click at [932, 356] on button "button" at bounding box center [942, 360] width 33 height 19
click at [886, 385] on link "Editer" at bounding box center [912, 387] width 86 height 20
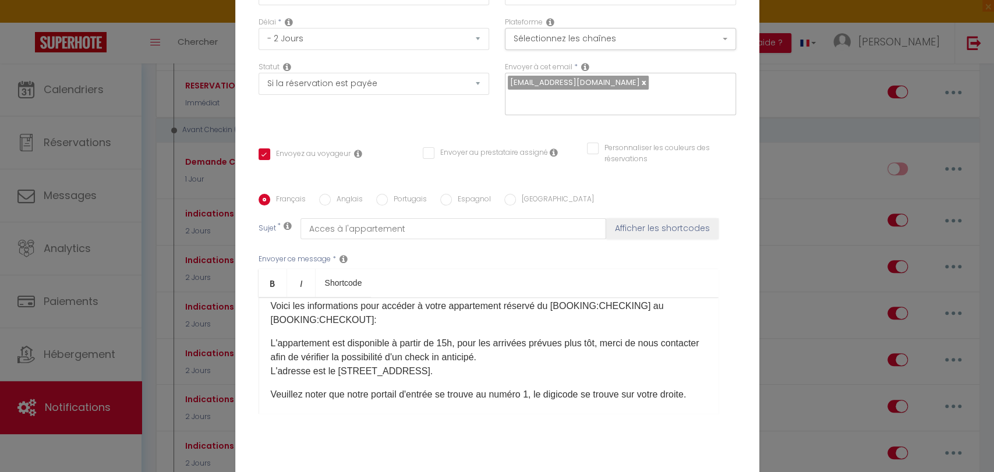
scroll to position [65, 0]
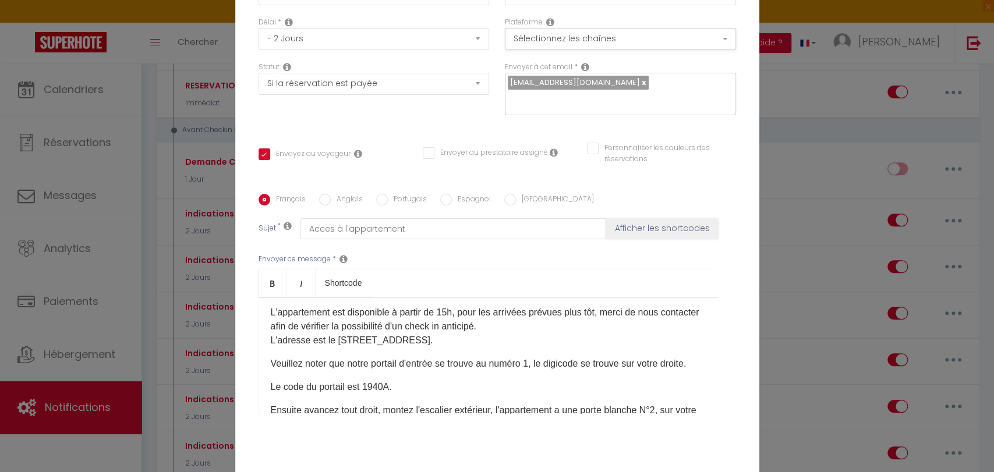
click at [261, 404] on div "Bonjour [GUEST:FIRST_NAME]​​​, Voici les informations pour accéder à votre appa…" at bounding box center [489, 356] width 460 height 116
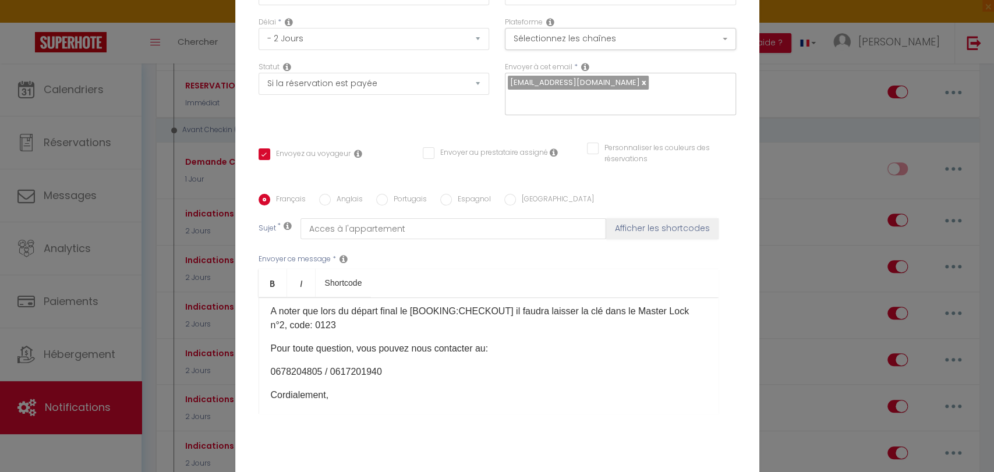
scroll to position [259, 0]
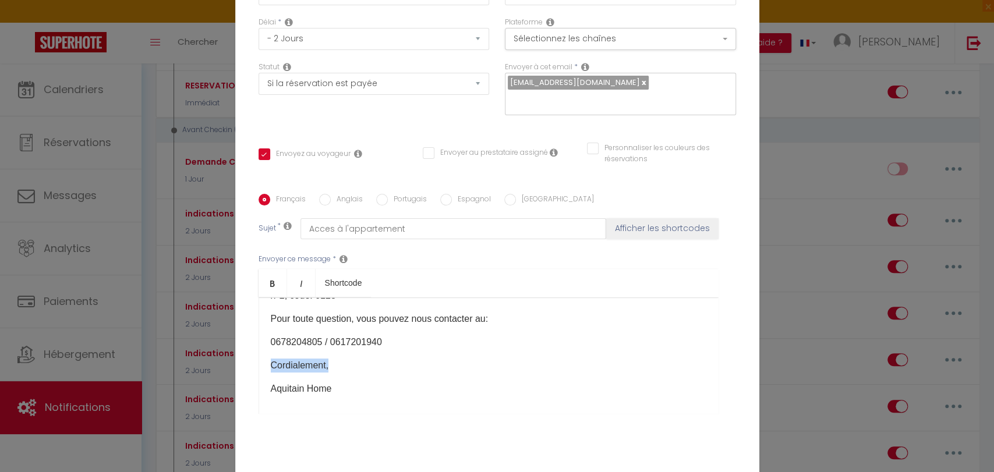
drag, startPoint x: 336, startPoint y: 366, endPoint x: 256, endPoint y: 361, distance: 80.5
click at [259, 361] on div "Bonjour [GUEST:FIRST_NAME]​​​, Voici les informations pour accéder à votre appa…" at bounding box center [489, 356] width 460 height 116
click at [264, 341] on div "Bonjour [GUEST:FIRST_NAME]​​​, Voici les informations pour accéder à votre appa…" at bounding box center [489, 356] width 460 height 116
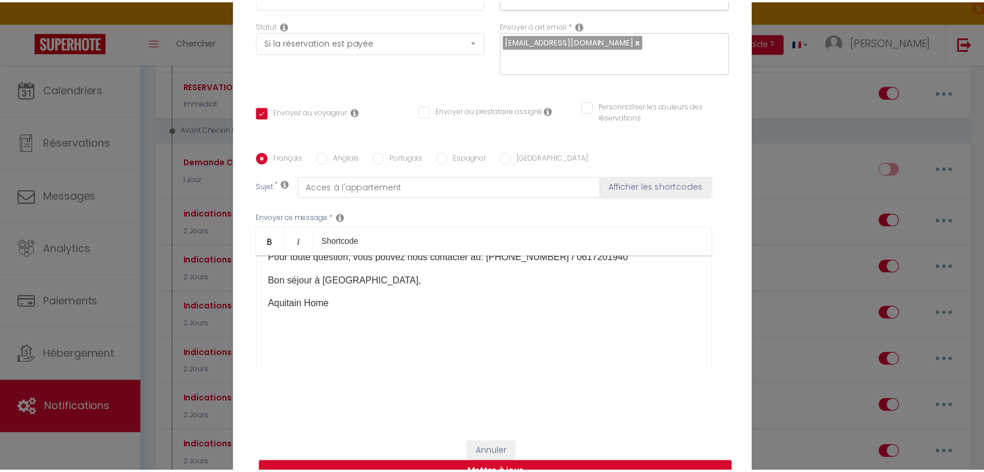
scroll to position [126, 0]
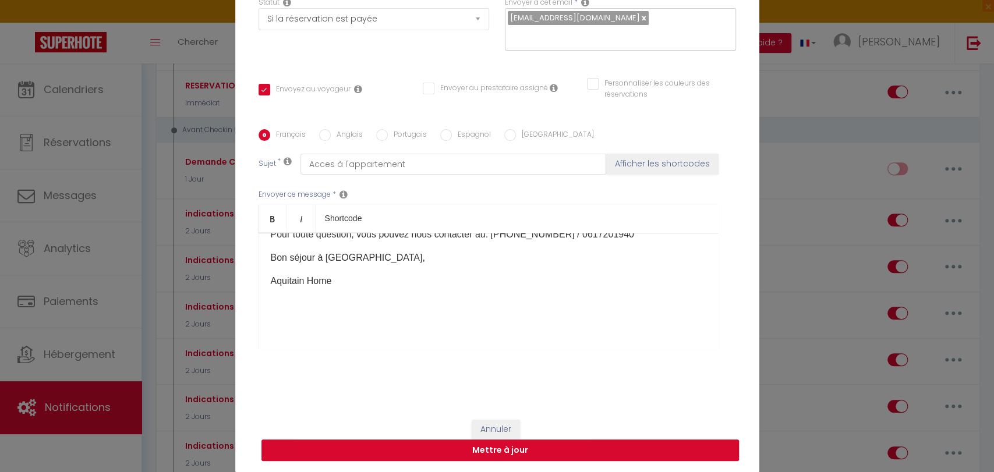
click at [496, 448] on button "Mettre à jour" at bounding box center [499, 451] width 477 height 22
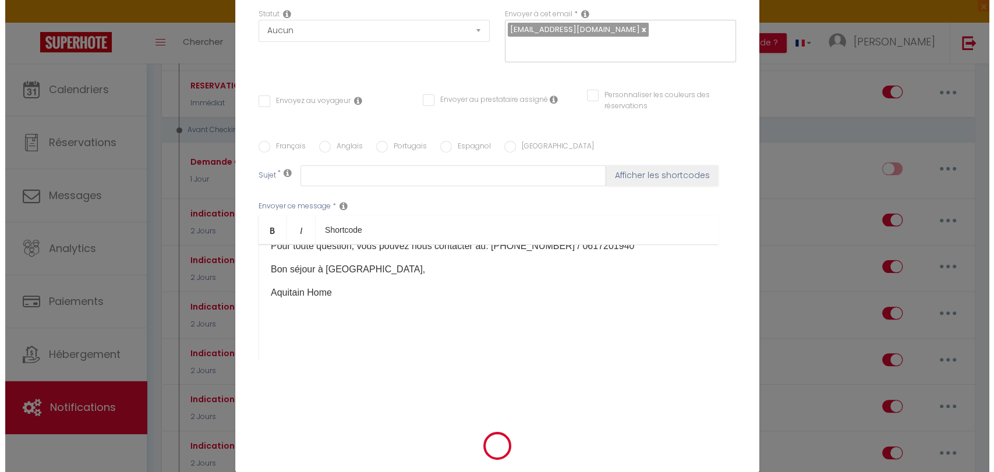
scroll to position [0, 0]
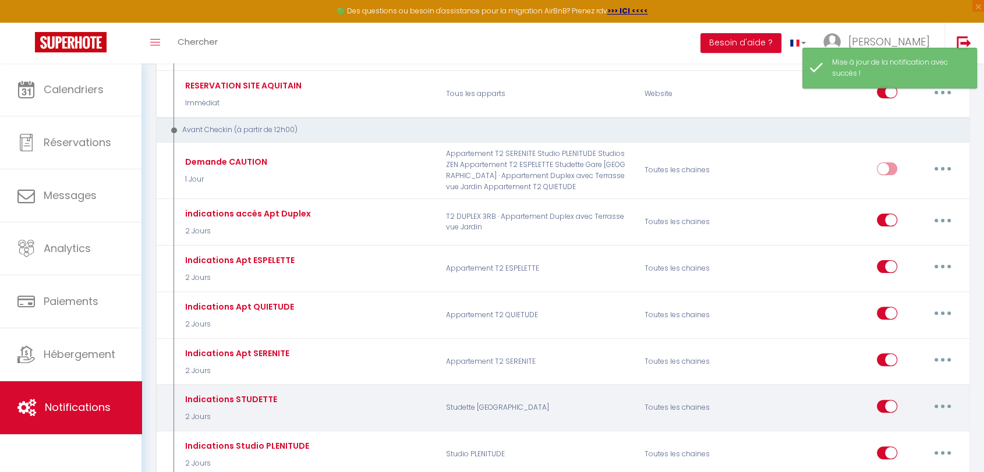
click at [945, 402] on button "button" at bounding box center [942, 406] width 33 height 19
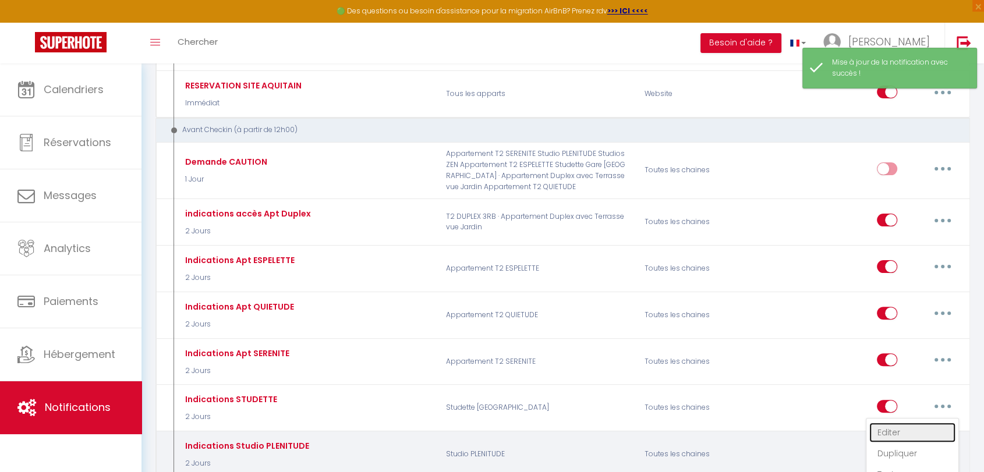
click at [890, 430] on link "Editer" at bounding box center [912, 433] width 86 height 20
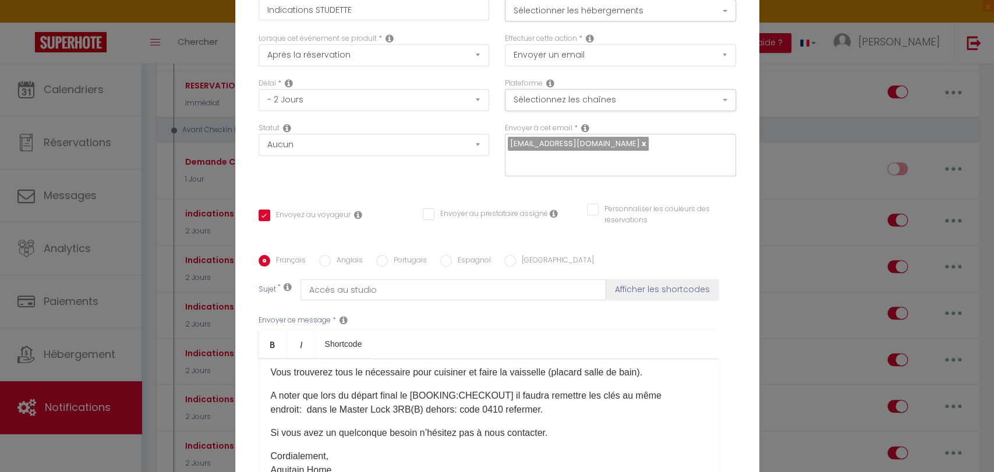
scroll to position [259, 0]
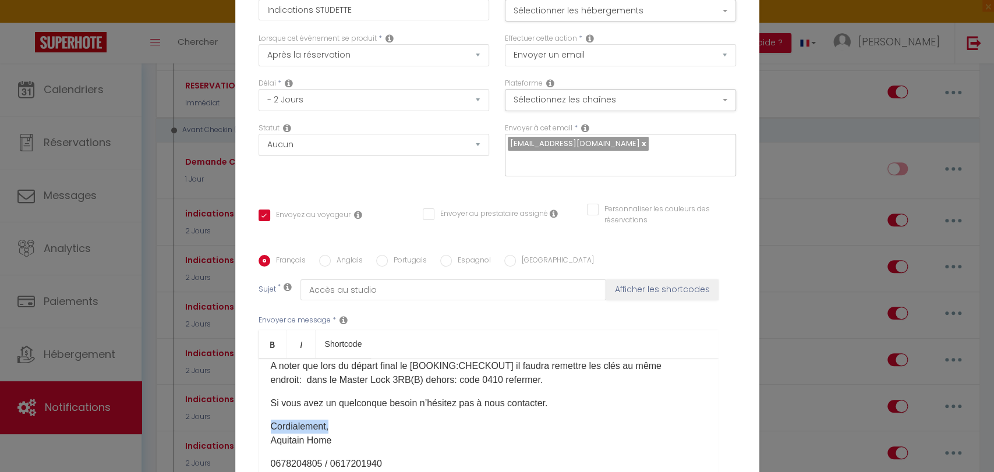
drag, startPoint x: 267, startPoint y: 305, endPoint x: 347, endPoint y: 306, distance: 79.8
click at [347, 420] on p "Cordialement, Aquitain Home" at bounding box center [489, 434] width 436 height 28
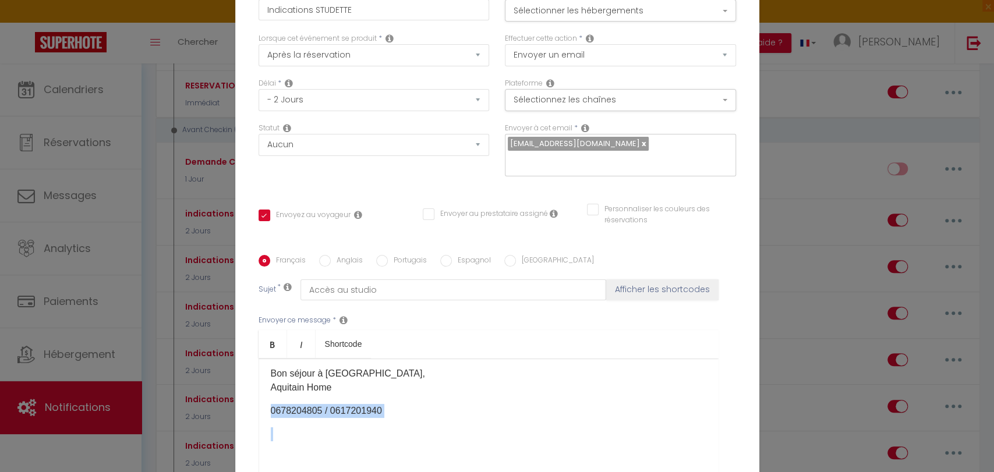
scroll to position [316, 0]
drag, startPoint x: 263, startPoint y: 345, endPoint x: 385, endPoint y: 295, distance: 132.4
click at [385, 359] on div "Bonjour [GUEST:FIRST_NAME]​​, Voici les informations pour accéder à votre studi…" at bounding box center [489, 417] width 460 height 116
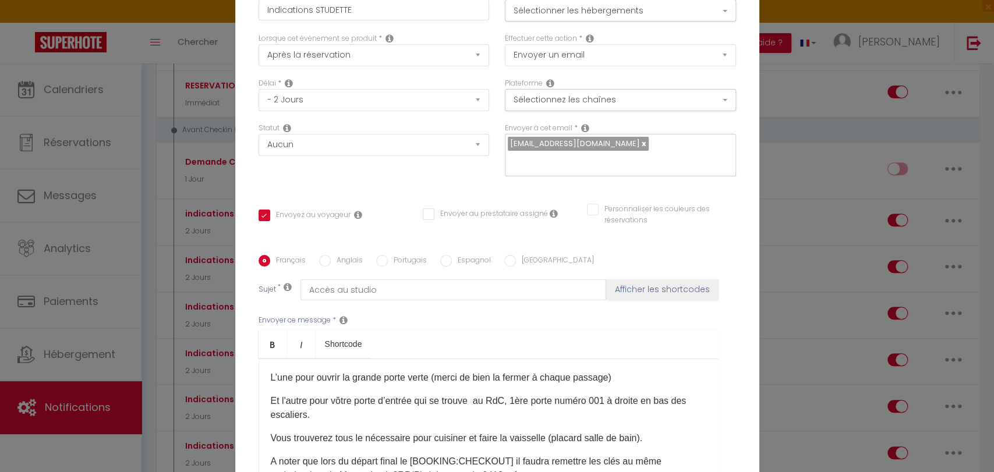
scroll to position [228, 0]
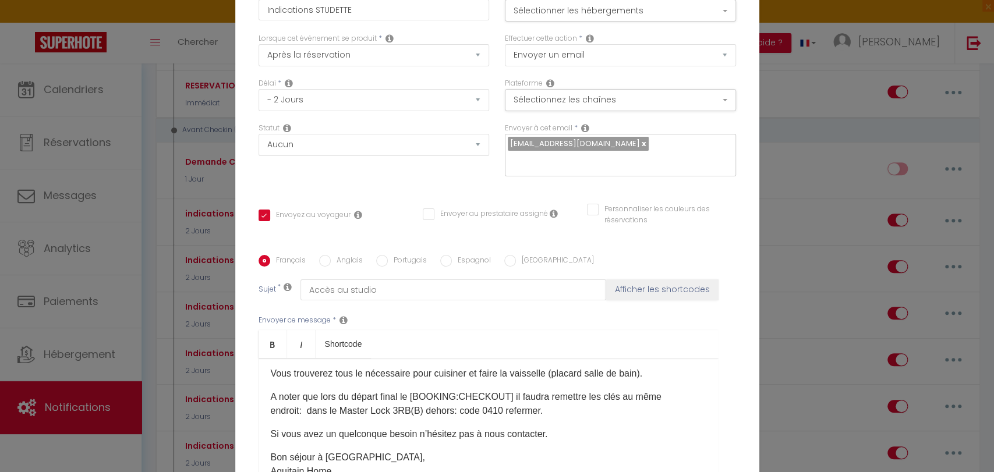
click at [551, 427] on p "Si vous avez un quelconque besoin n’hésitez pas à nous contacter." at bounding box center [489, 434] width 436 height 14
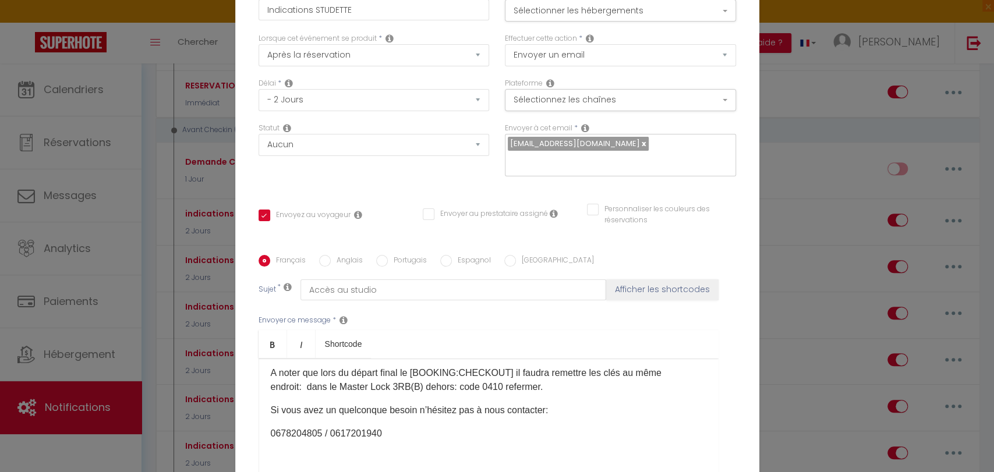
scroll to position [292, 0]
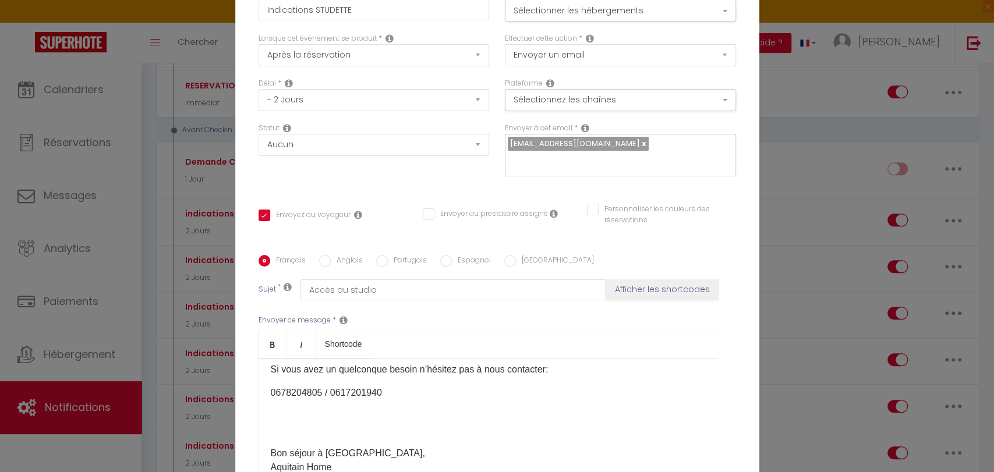
click at [271, 386] on p "0678204805 / 0617201940" at bounding box center [489, 393] width 436 height 14
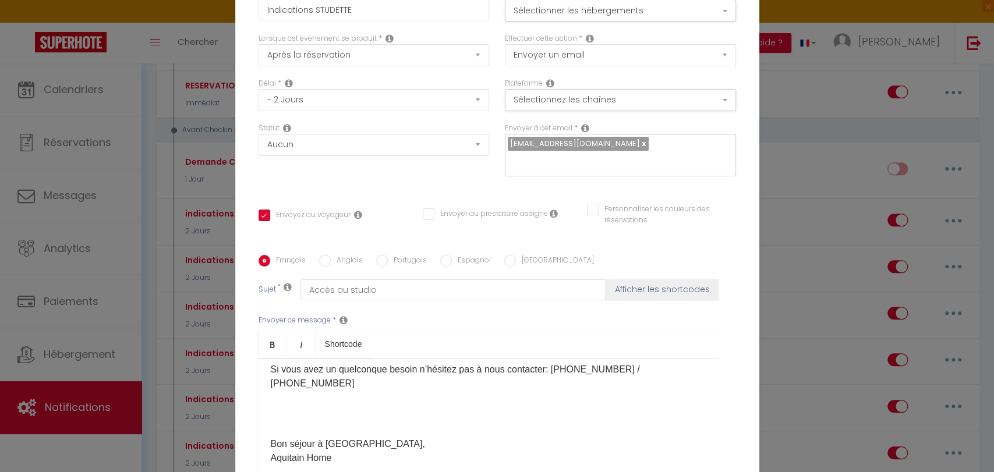
click at [278, 359] on div "Bonjour [GUEST:FIRST_NAME]​​, Voici les informations pour accéder à votre studi…" at bounding box center [489, 417] width 460 height 116
click at [269, 359] on div "Bonjour [GUEST:FIRST_NAME]​​, Voici les informations pour accéder à votre studi…" at bounding box center [489, 417] width 460 height 116
click at [264, 359] on div "Bonjour [GUEST:FIRST_NAME]​​, Voici les informations pour accéder à votre studi…" at bounding box center [489, 417] width 460 height 116
click at [280, 400] on p "Bon séjour à Bordeaux, ​" at bounding box center [489, 414] width 436 height 28
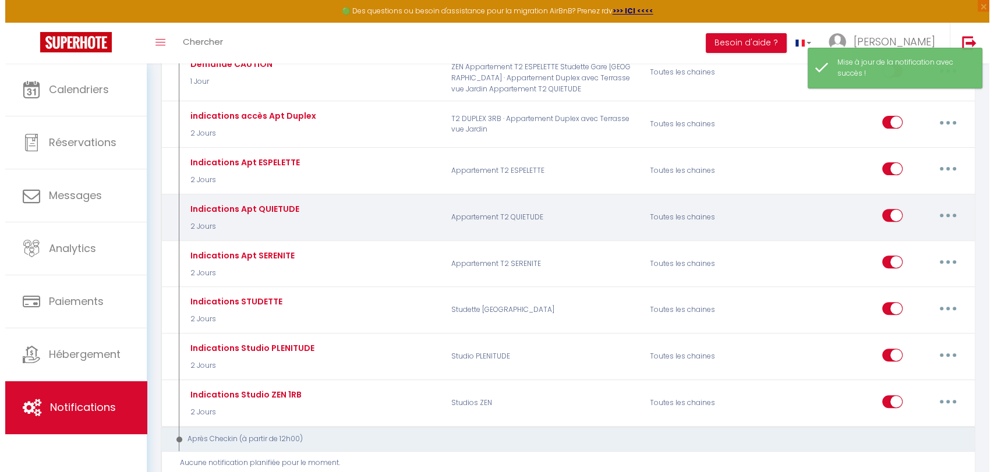
scroll to position [388, 0]
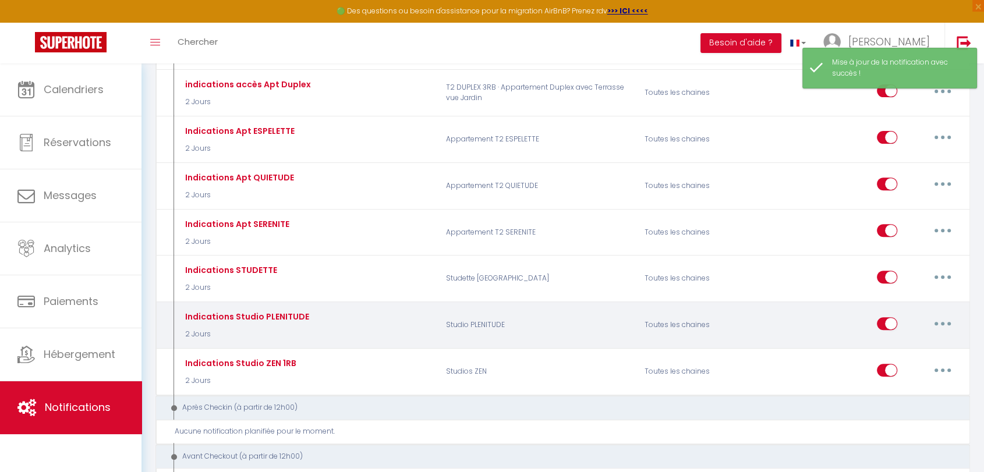
click at [943, 316] on button "button" at bounding box center [942, 323] width 33 height 19
click at [883, 345] on link "Editer" at bounding box center [912, 350] width 86 height 20
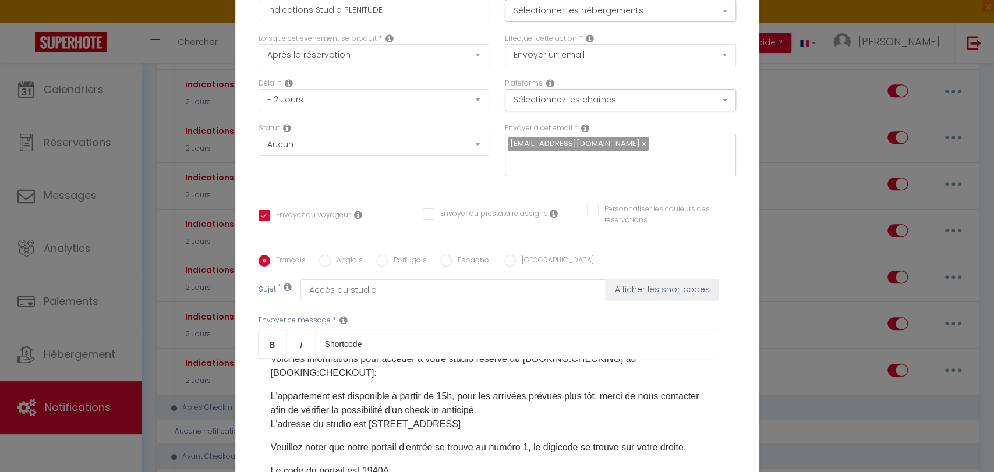
scroll to position [65, 0]
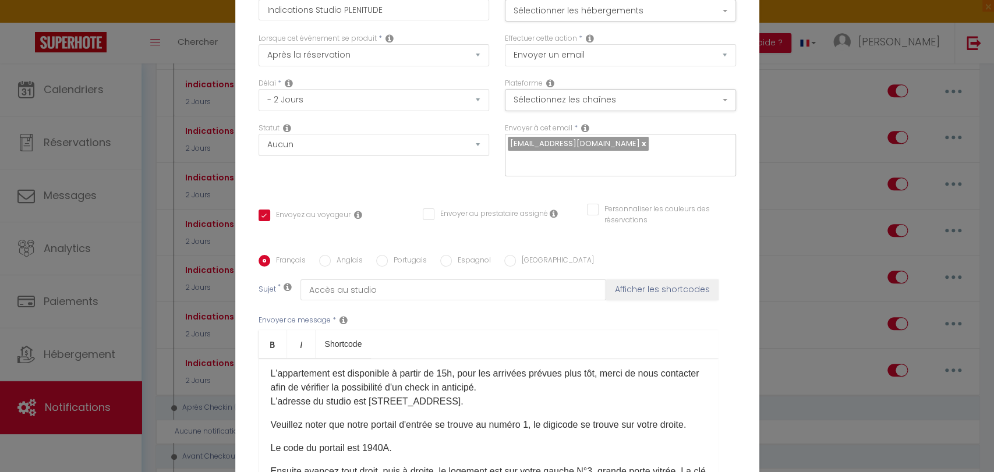
click at [263, 359] on div "Bonjour [GUEST:FIRST_NAME]​​​, Voici les informations pour accéder à votre stud…" at bounding box center [489, 417] width 460 height 116
click at [264, 359] on div "Bonjour [GUEST:FIRST_NAME]​​​, Voici les informations pour accéder à votre stud…" at bounding box center [489, 417] width 460 height 116
click at [296, 418] on p "Veuillez noter que notre portail d'entrée se trouve au numéro 1, le digicode se…" at bounding box center [489, 432] width 436 height 28
click at [292, 418] on p "Veuillez noter que notre portail d'entrée se trouve au numéro 1, le digicode se…" at bounding box center [489, 432] width 436 height 28
drag, startPoint x: 295, startPoint y: 319, endPoint x: 293, endPoint y: 327, distance: 7.7
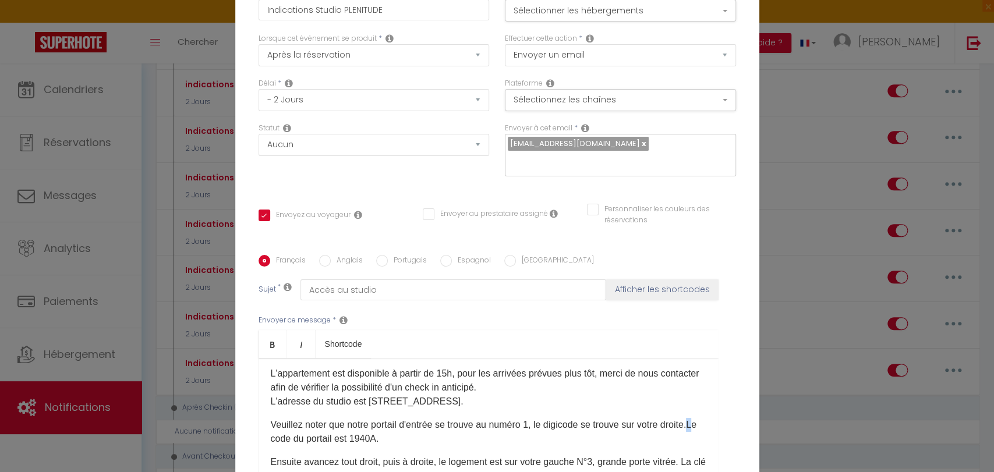
click at [294, 418] on p "Veuillez noter que notre portail d'entrée se trouve au numéro 1, le digicode se…" at bounding box center [489, 432] width 436 height 28
click at [299, 418] on p "Veuillez noter que notre portail d'entrée se trouve au numéro 1, le digicode se…" at bounding box center [489, 432] width 436 height 28
click at [306, 359] on div "Bonjour [GUEST:FIRST_NAME]​​​, Voici les informations pour accéder à votre stud…" at bounding box center [489, 417] width 460 height 116
drag, startPoint x: 293, startPoint y: 321, endPoint x: 296, endPoint y: 333, distance: 12.6
click at [293, 418] on p "Veuillez noter que notre portail d'entrée se trouve au numéro 1, le digicode se…" at bounding box center [489, 432] width 436 height 28
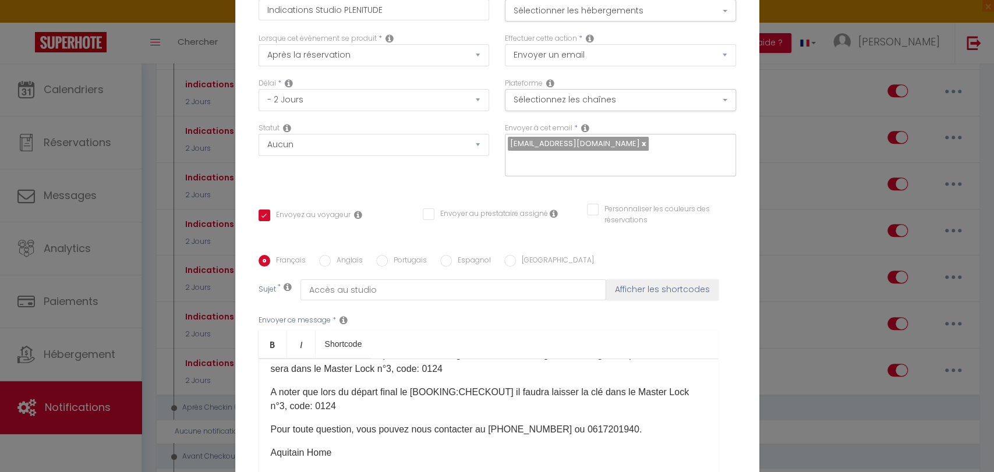
scroll to position [194, 0]
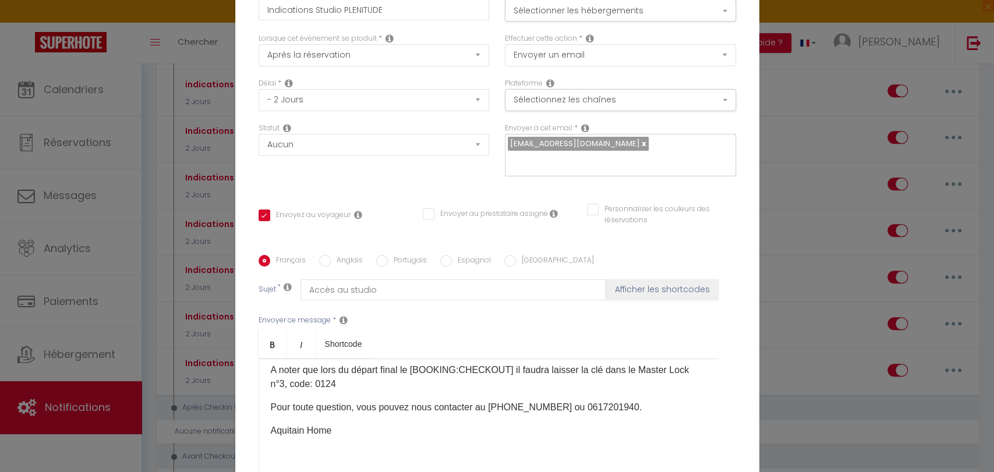
click at [293, 359] on div "Bonjour [GUEST:FIRST_NAME]​​​, Voici les informations pour accéder à votre stud…" at bounding box center [489, 417] width 460 height 116
click at [263, 359] on div "Bonjour [GUEST:FIRST_NAME]​​​, Voici les informations pour accéder à votre stud…" at bounding box center [489, 417] width 460 height 116
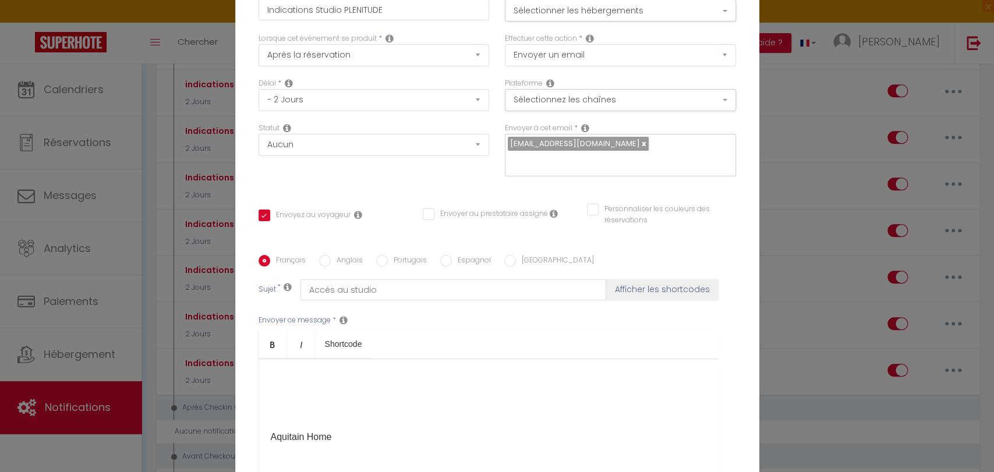
scroll to position [278, 0]
click at [281, 359] on div "Bonjour [GUEST:FIRST_NAME]​​​, Voici les informations pour accéder à votre stud…" at bounding box center [489, 417] width 460 height 116
click at [268, 359] on div "Bonjour [GUEST:FIRST_NAME]​​​, Voici les informations pour accéder à votre stud…" at bounding box center [489, 417] width 460 height 116
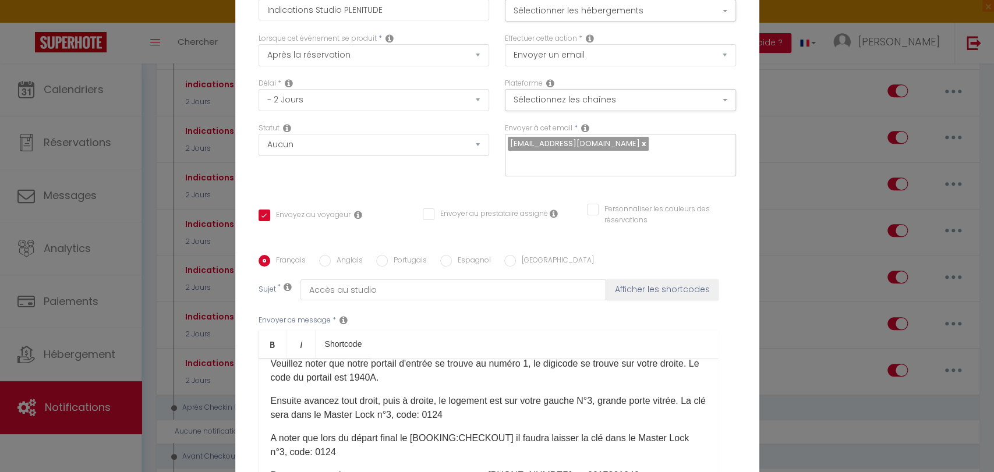
scroll to position [190, 0]
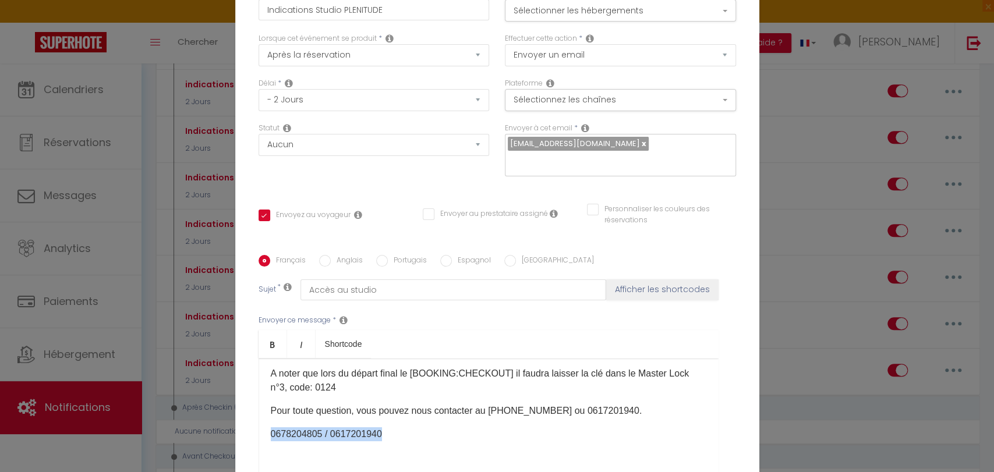
drag, startPoint x: 264, startPoint y: 313, endPoint x: 388, endPoint y: 317, distance: 123.5
click at [388, 359] on div "Bonjour [GUEST:FIRST_NAME]​​​, Voici les informations pour accéder à votre stud…" at bounding box center [489, 417] width 460 height 116
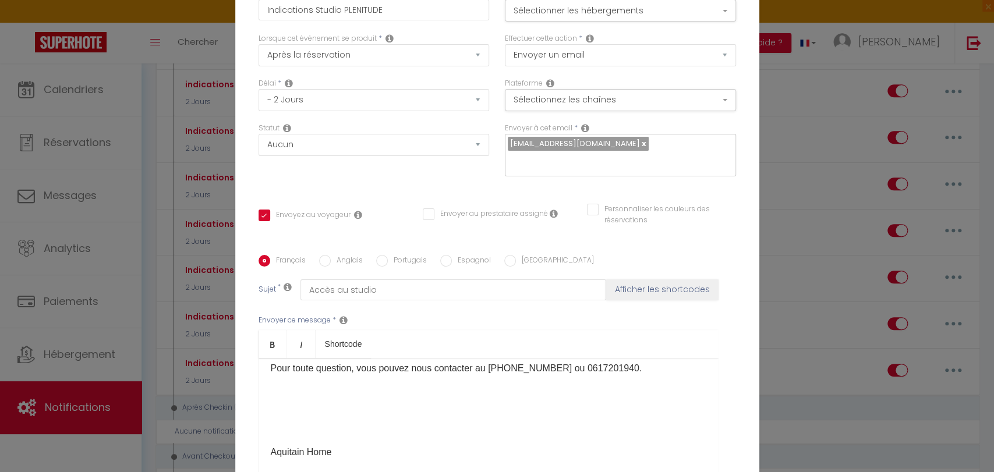
scroll to position [255, 0]
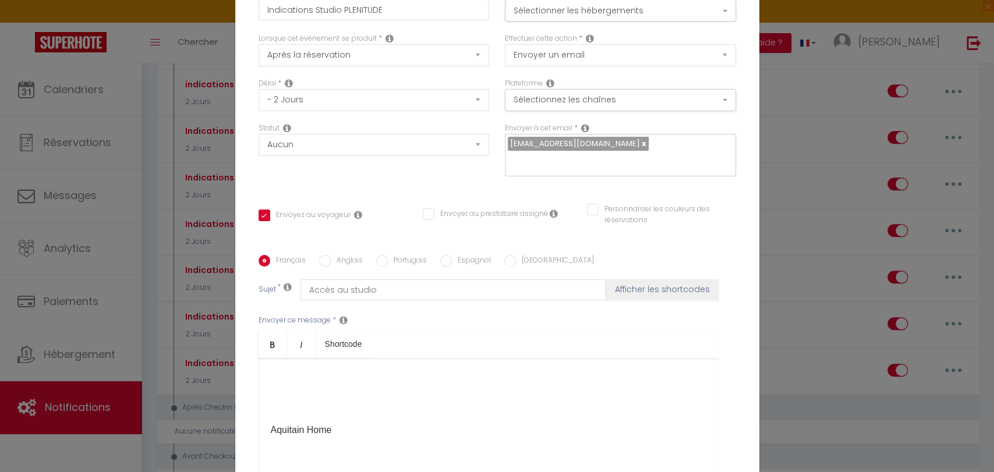
click at [263, 359] on div "Bonjour [GUEST:FIRST_NAME]​​​, Voici les informations pour accéder à votre stud…" at bounding box center [489, 417] width 460 height 116
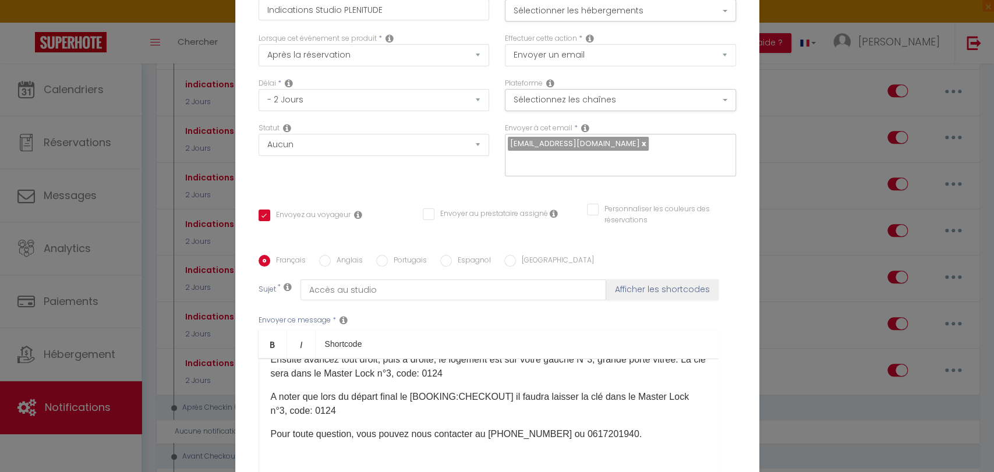
scroll to position [232, 0]
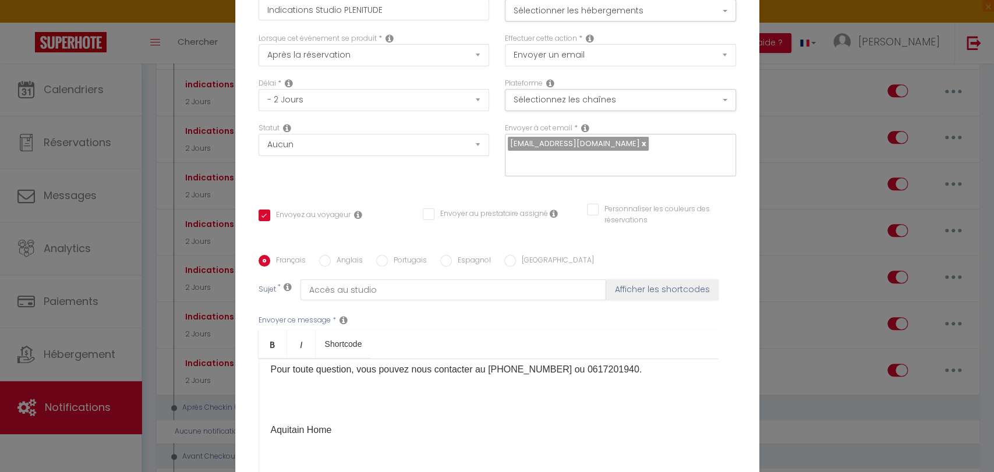
click at [275, 409] on p "Aquitain Home" at bounding box center [489, 423] width 436 height 28
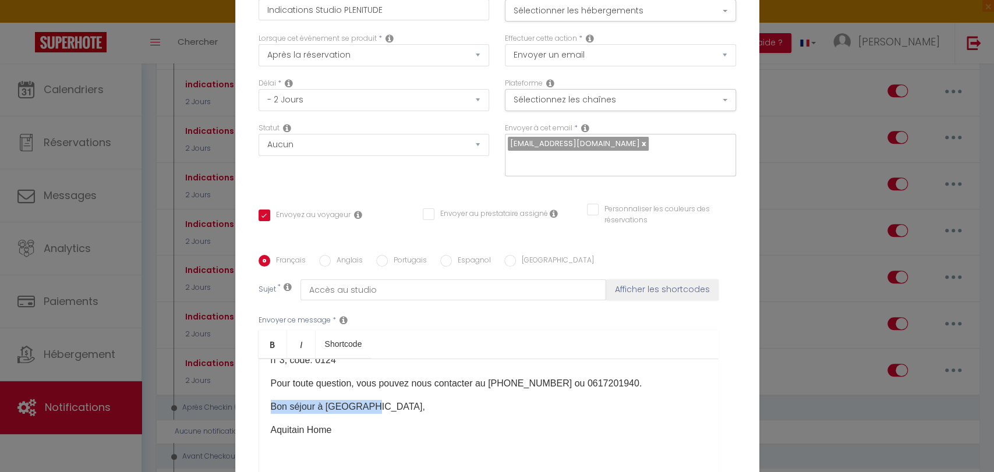
drag, startPoint x: 266, startPoint y: 285, endPoint x: 369, endPoint y: 282, distance: 103.7
click at [369, 400] on p "Bon séjour à Bordeaux," at bounding box center [489, 407] width 436 height 14
copy p "Bon séjour à Bordeaux,"
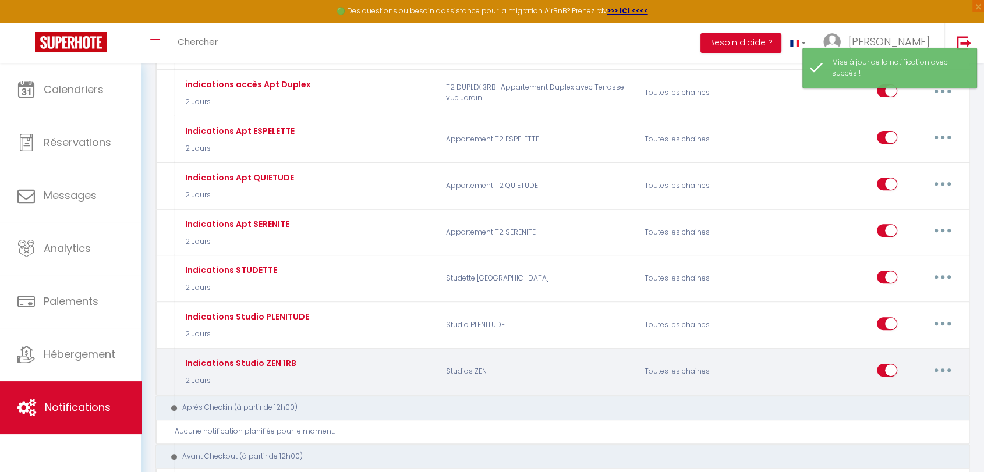
click at [949, 364] on button "button" at bounding box center [942, 370] width 33 height 19
click at [892, 394] on link "Editer" at bounding box center [912, 397] width 86 height 20
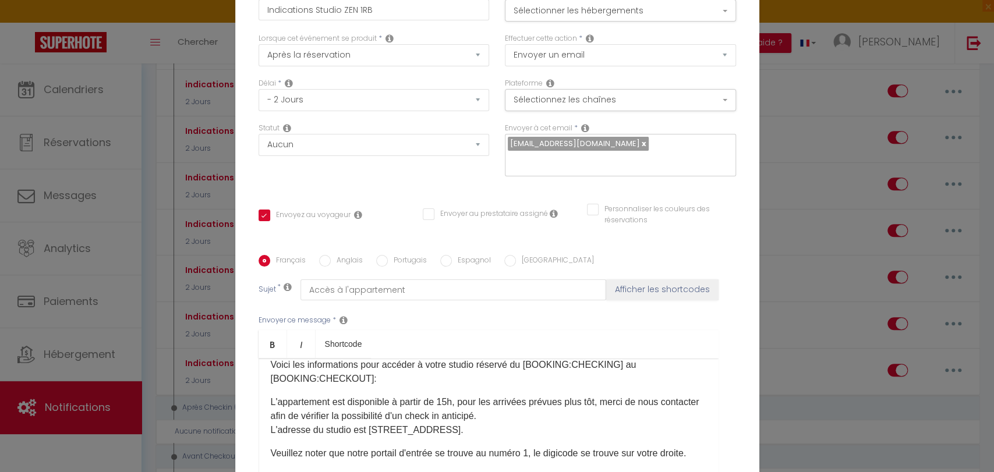
scroll to position [65, 0]
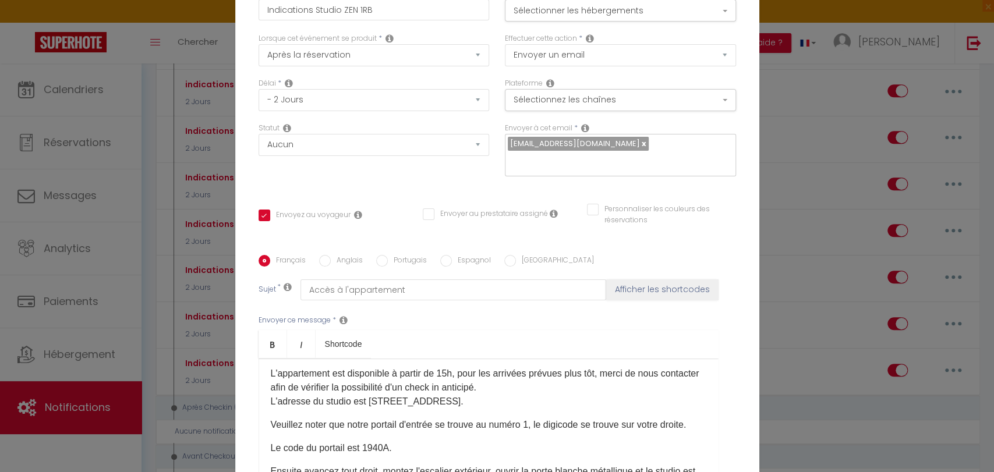
click at [271, 441] on p "Le code du portail est 1940A.​" at bounding box center [489, 448] width 436 height 14
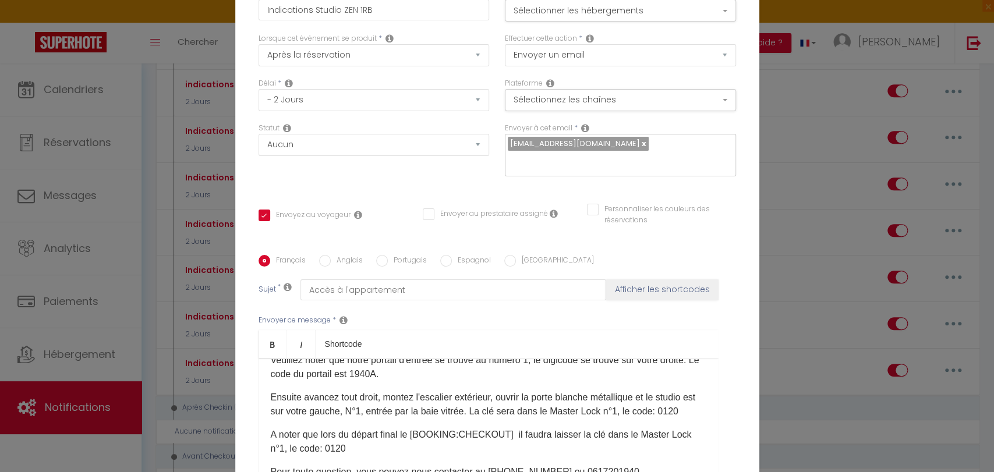
scroll to position [194, 0]
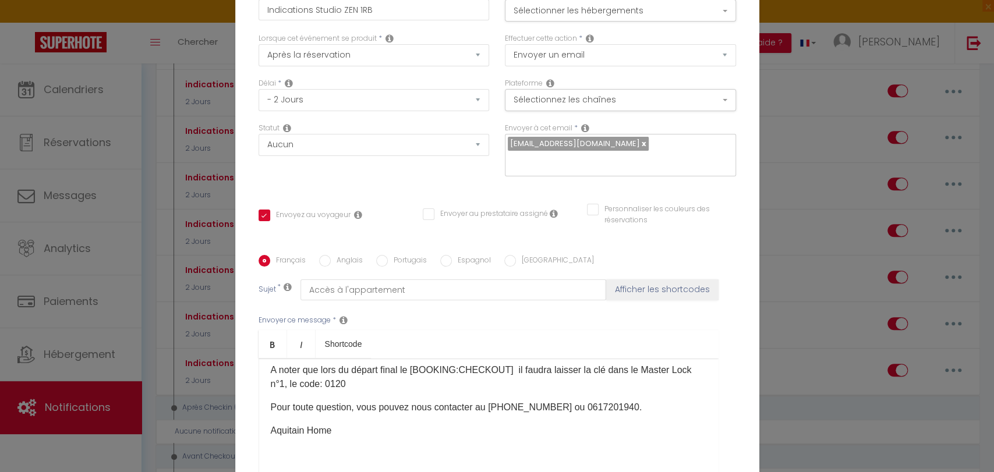
click at [277, 359] on div "Bonjour [GUEST:FIRST_NAME]​​​, Voici les informations pour accéder à votre stud…" at bounding box center [489, 417] width 460 height 116
click at [271, 424] on p "Aquitain Home" at bounding box center [489, 431] width 436 height 14
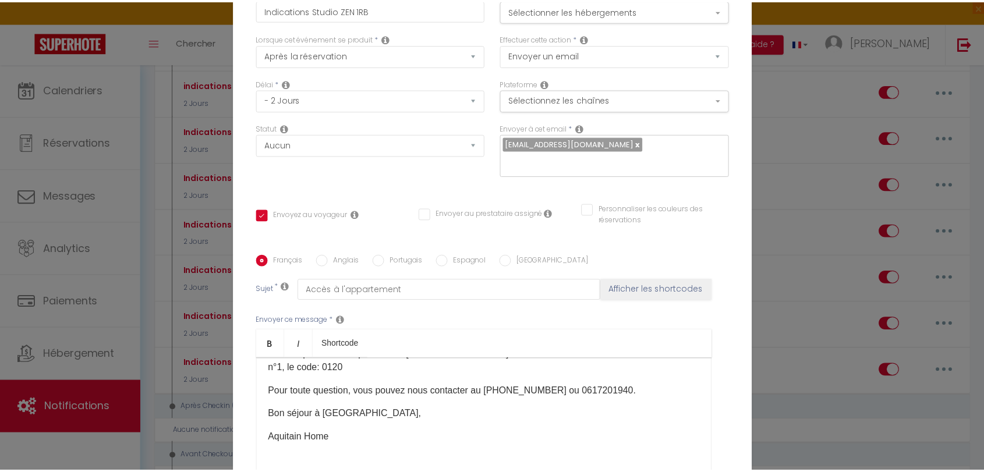
scroll to position [232, 0]
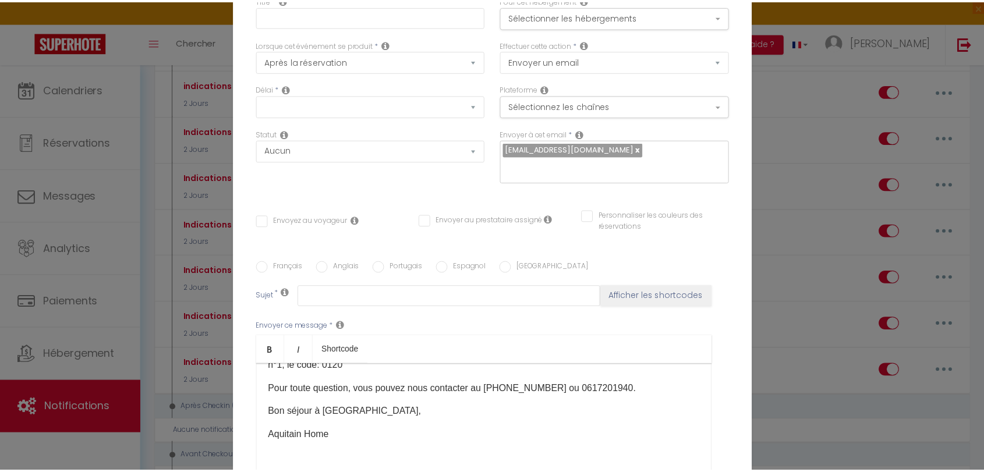
scroll to position [0, 0]
